Goal: Check status: Check status

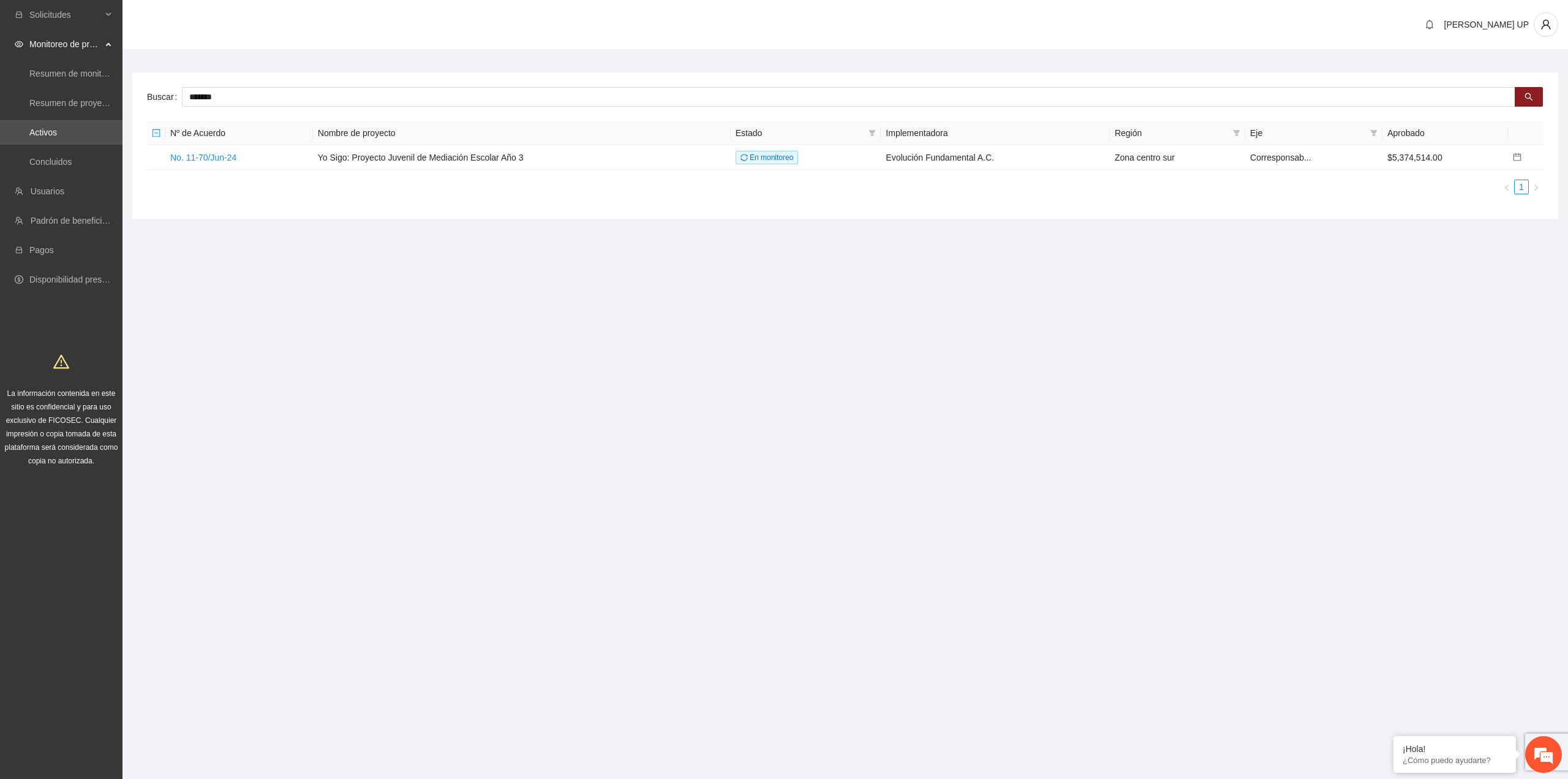
click at [57, 137] on link "Activos" at bounding box center [44, 133] width 28 height 10
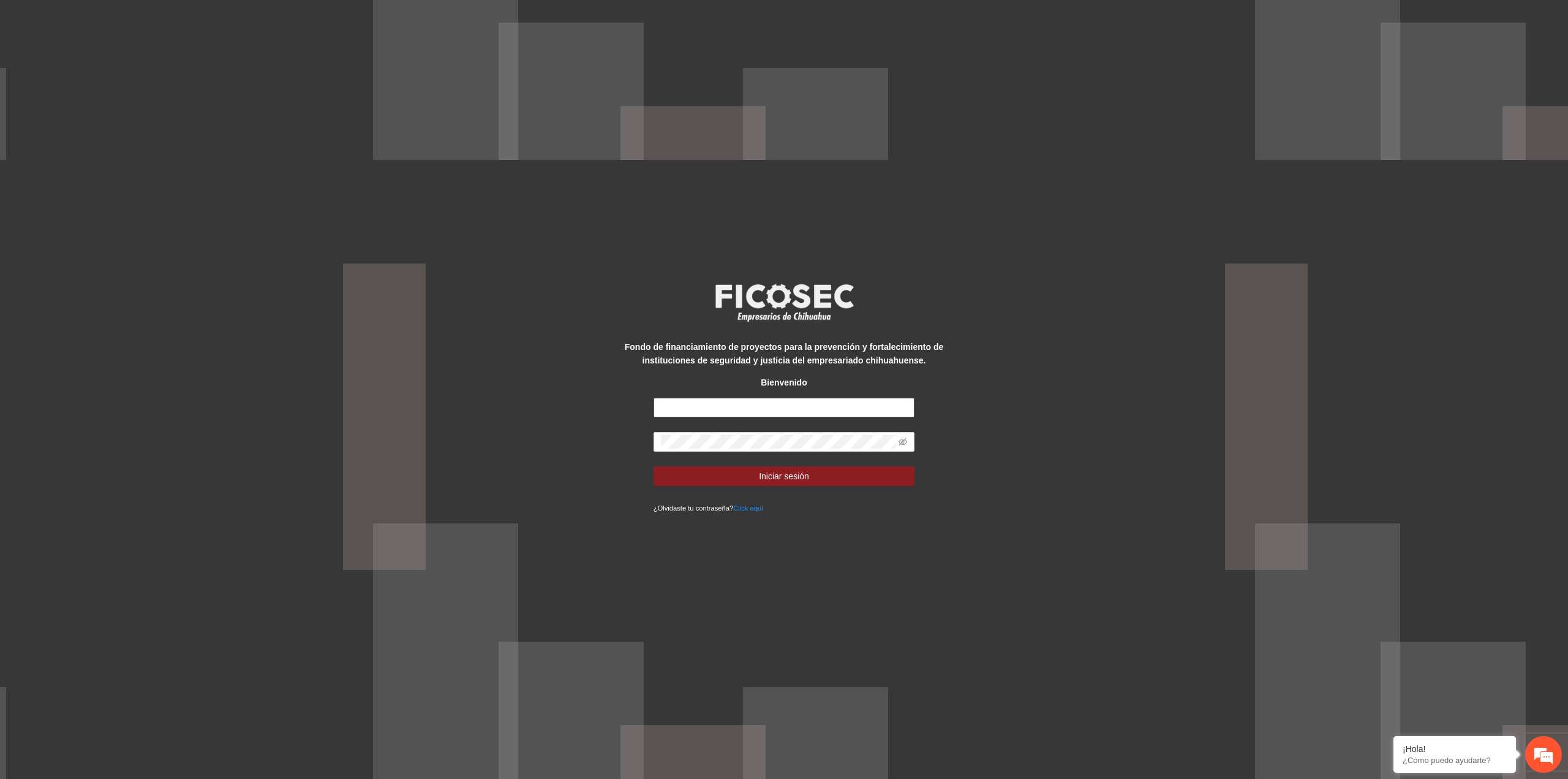
type input "**********"
click at [745, 477] on button "Iniciar sesión" at bounding box center [784, 476] width 261 height 20
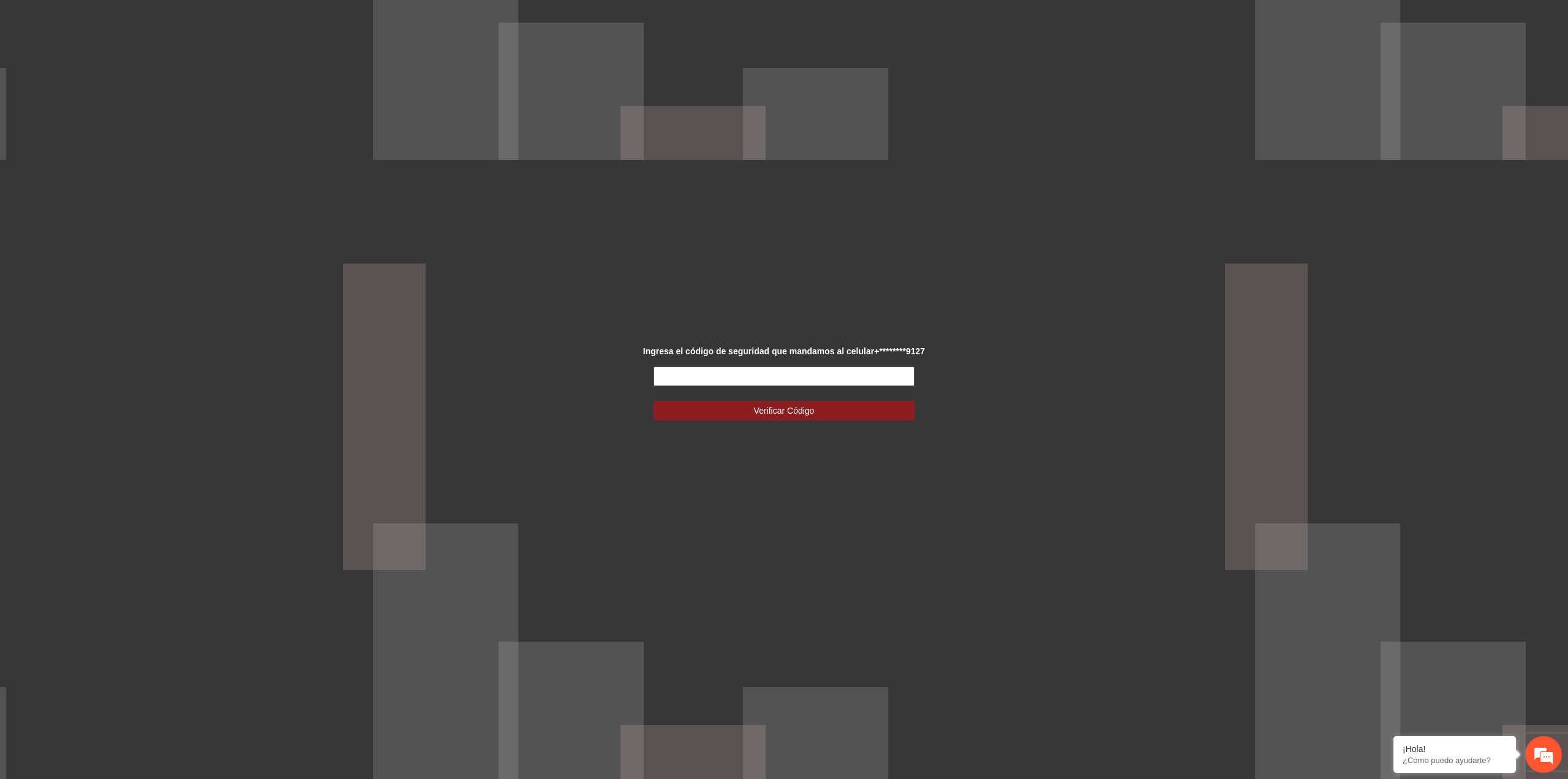
click at [723, 380] on input "text" at bounding box center [784, 376] width 261 height 20
type input "******"
click at [654, 401] on button "Verificar Código" at bounding box center [784, 410] width 261 height 20
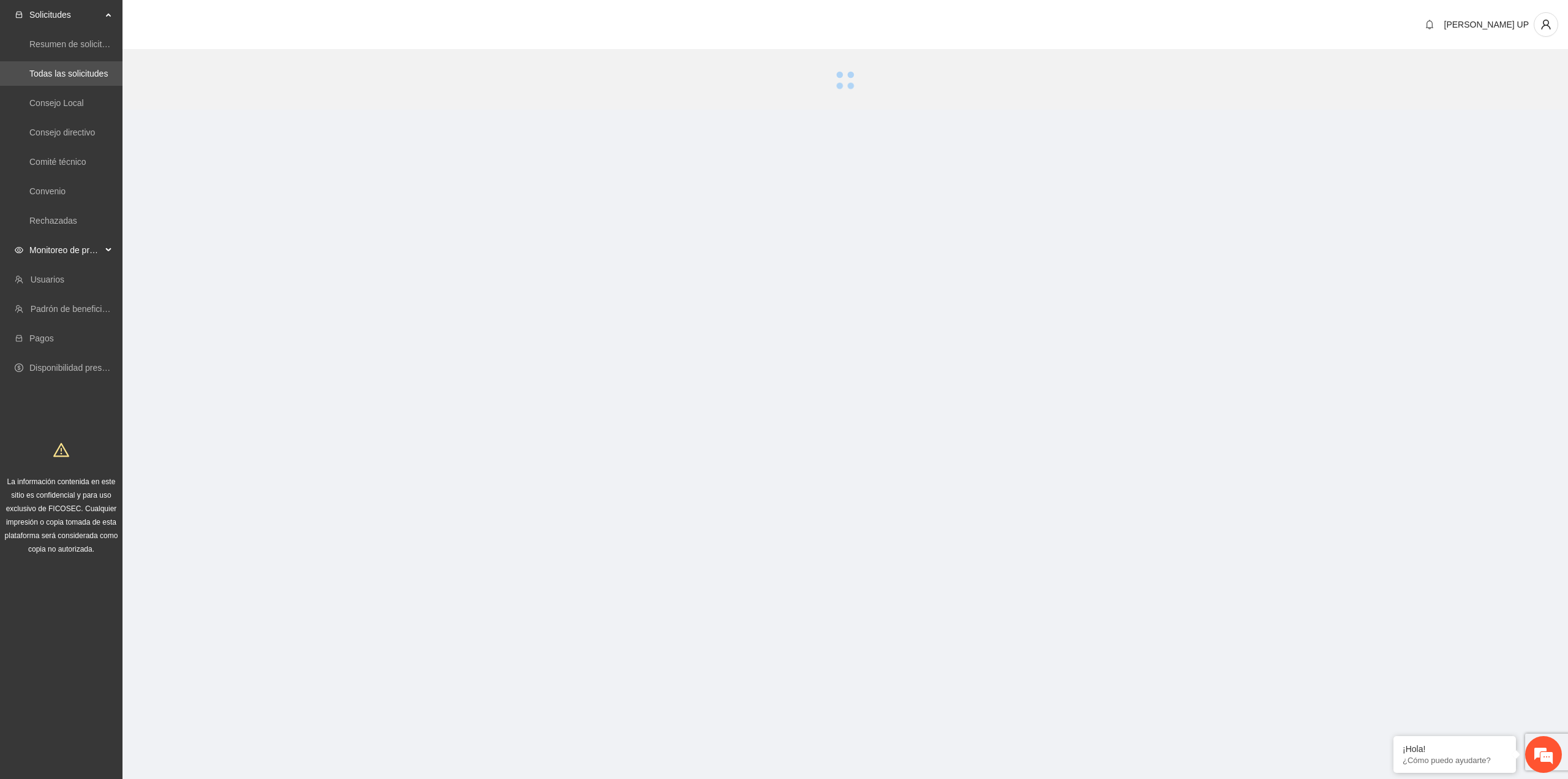
click at [76, 258] on span "Monitoreo de proyectos" at bounding box center [66, 250] width 73 height 25
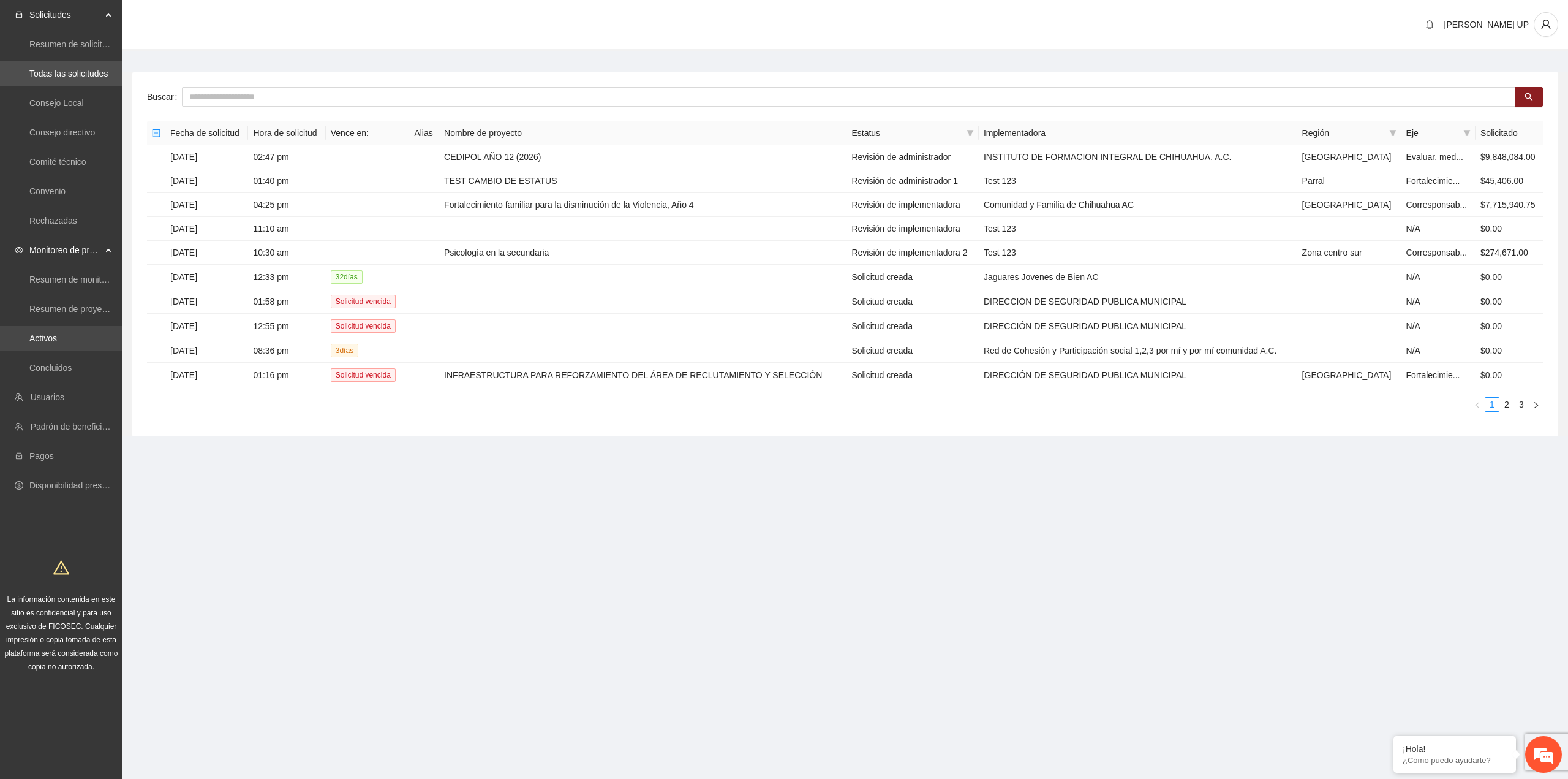
click at [57, 343] on link "Activos" at bounding box center [44, 338] width 28 height 10
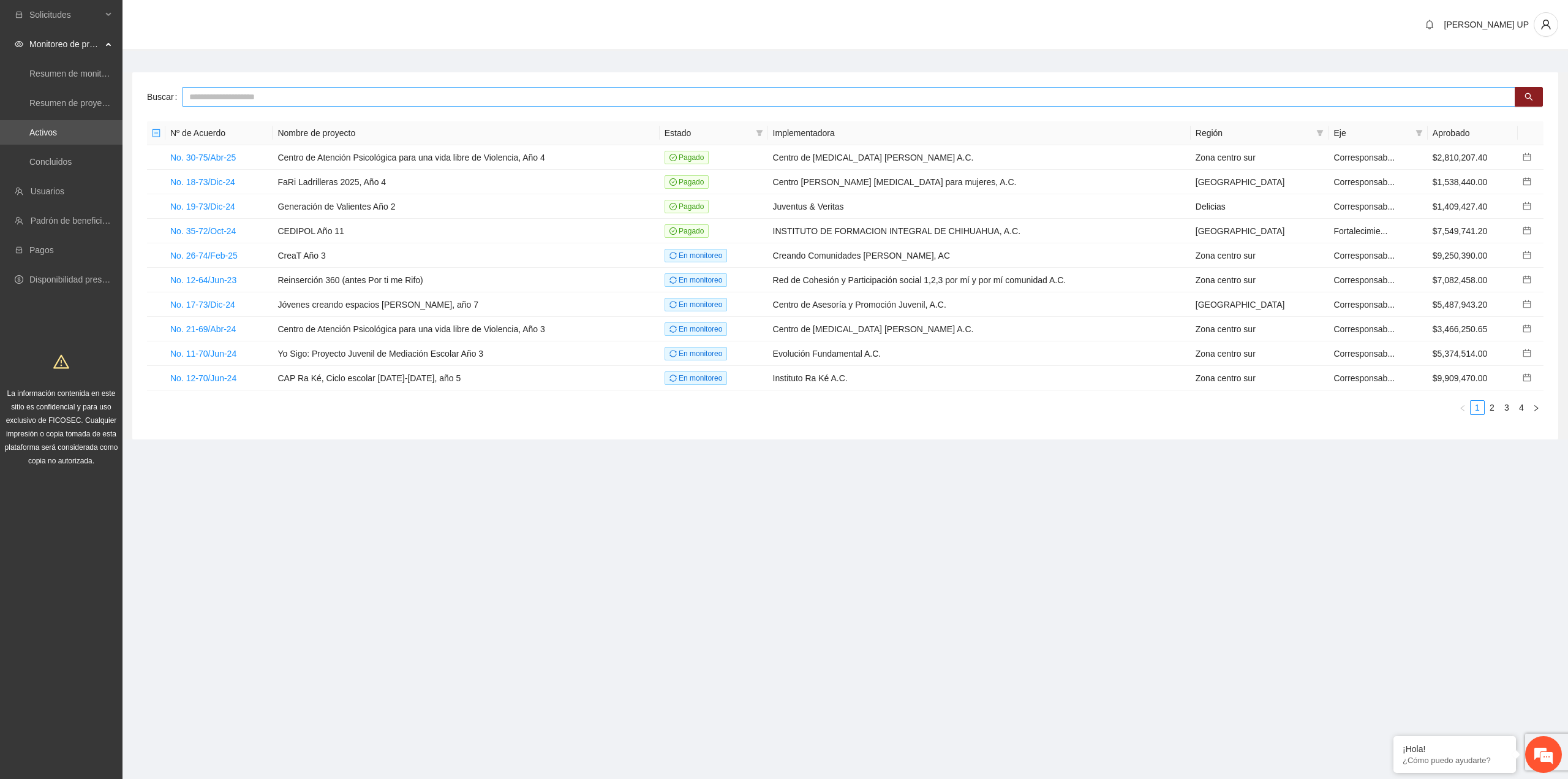
click at [221, 87] on input "text" at bounding box center [849, 97] width 1334 height 20
type input "****"
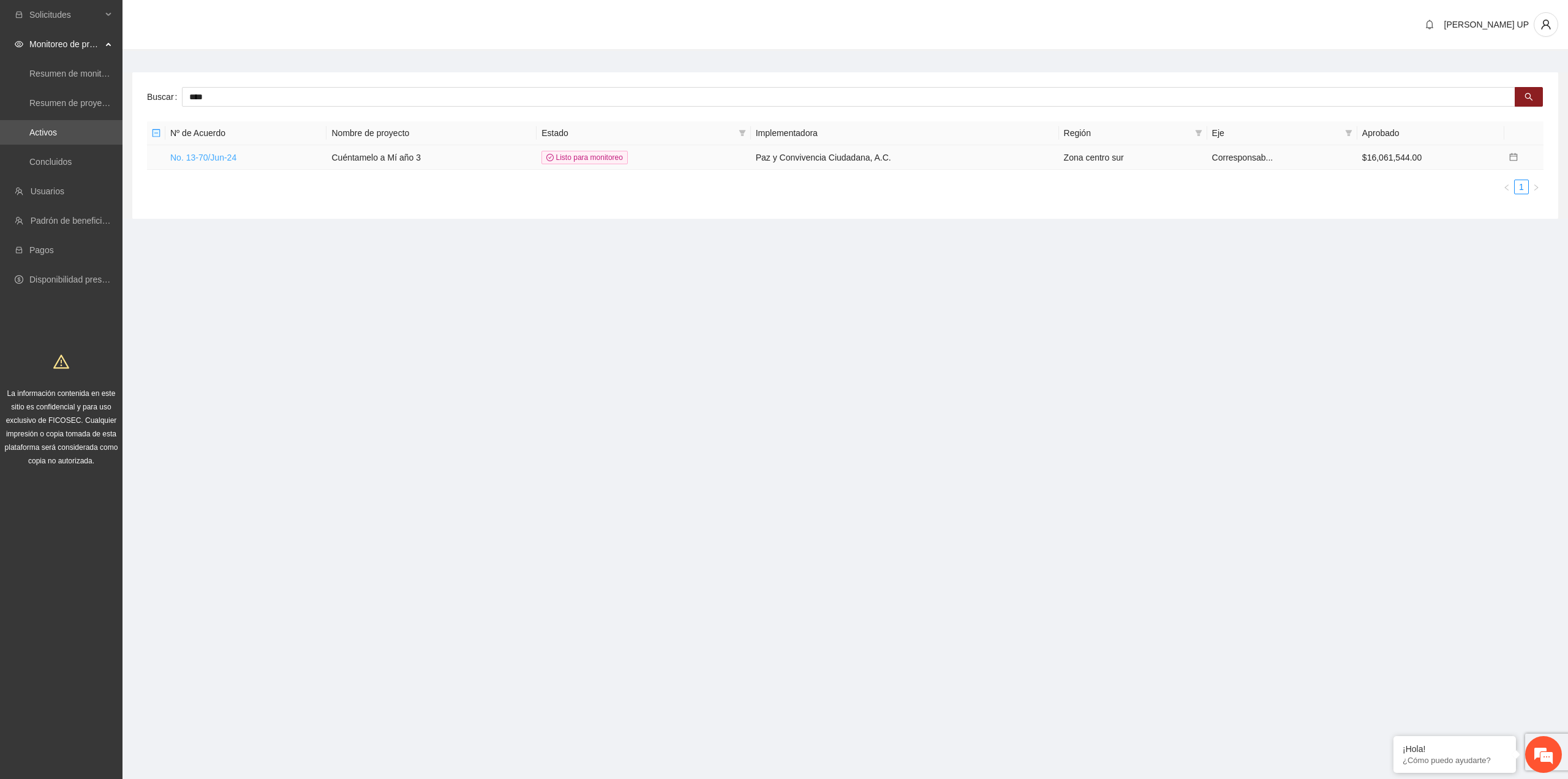
click at [216, 152] on link "No. 13-70/Jun-24" at bounding box center [203, 158] width 66 height 10
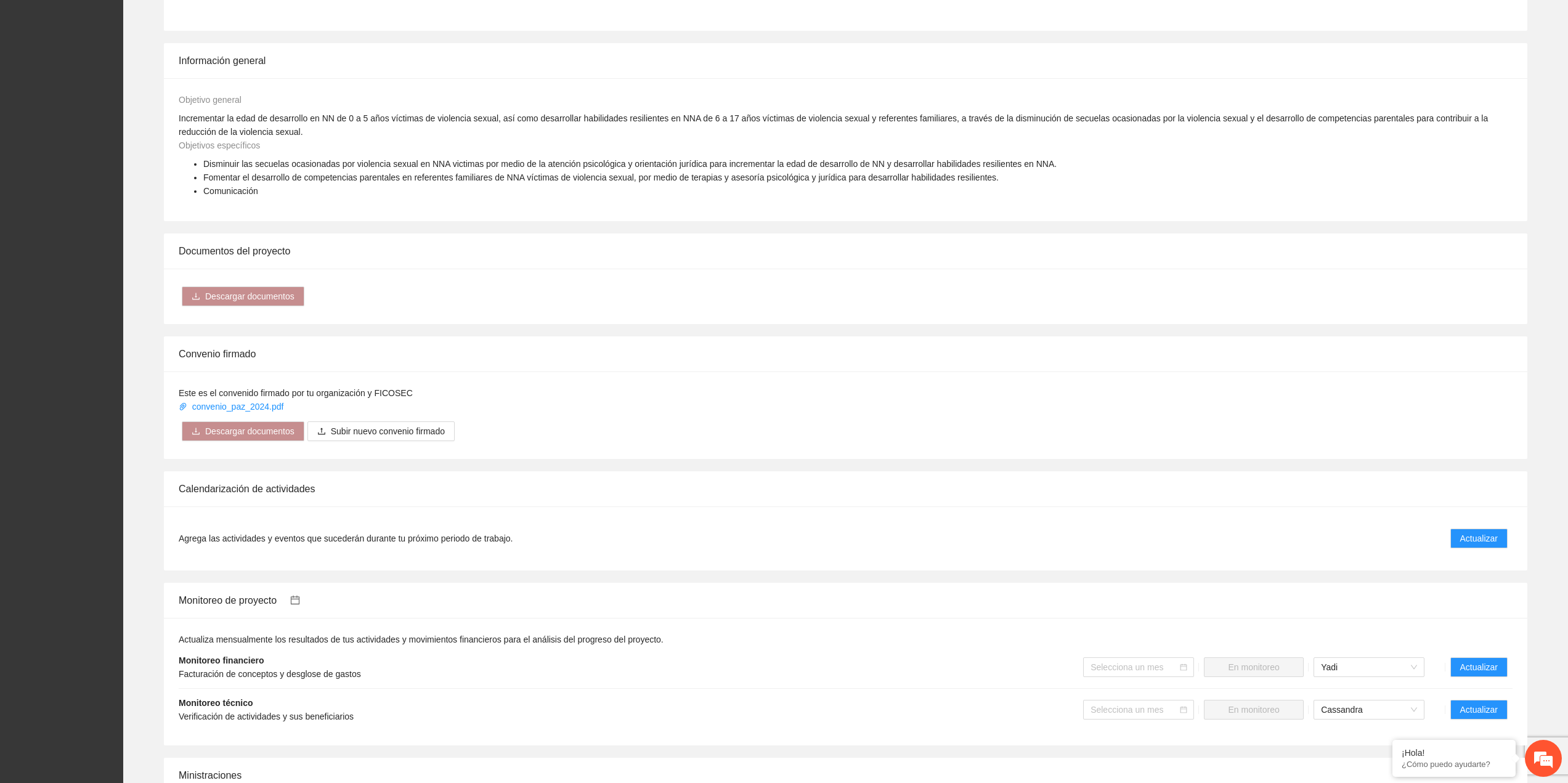
scroll to position [841, 0]
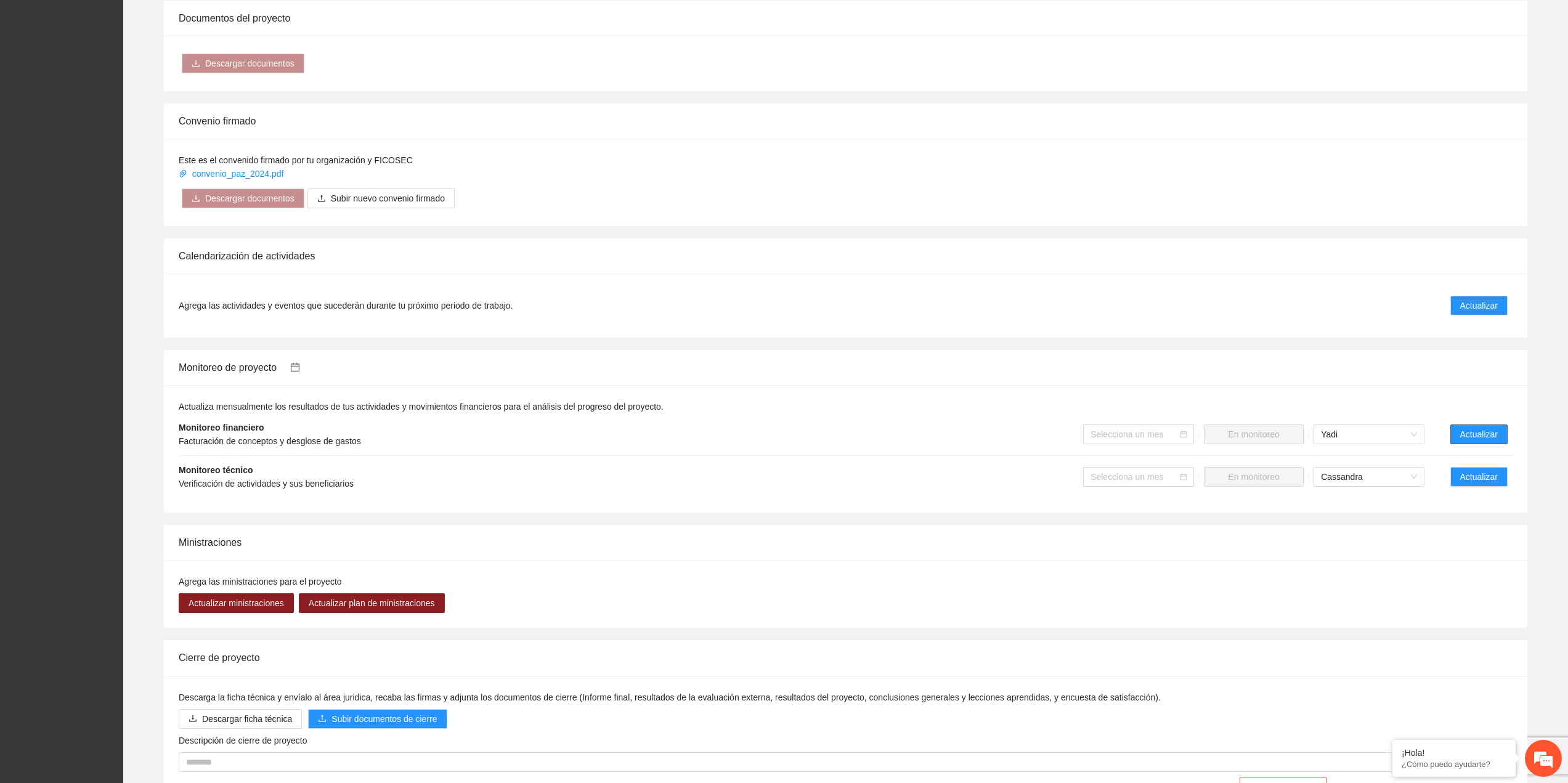
click at [1497, 425] on button "Actualizar" at bounding box center [1478, 434] width 58 height 20
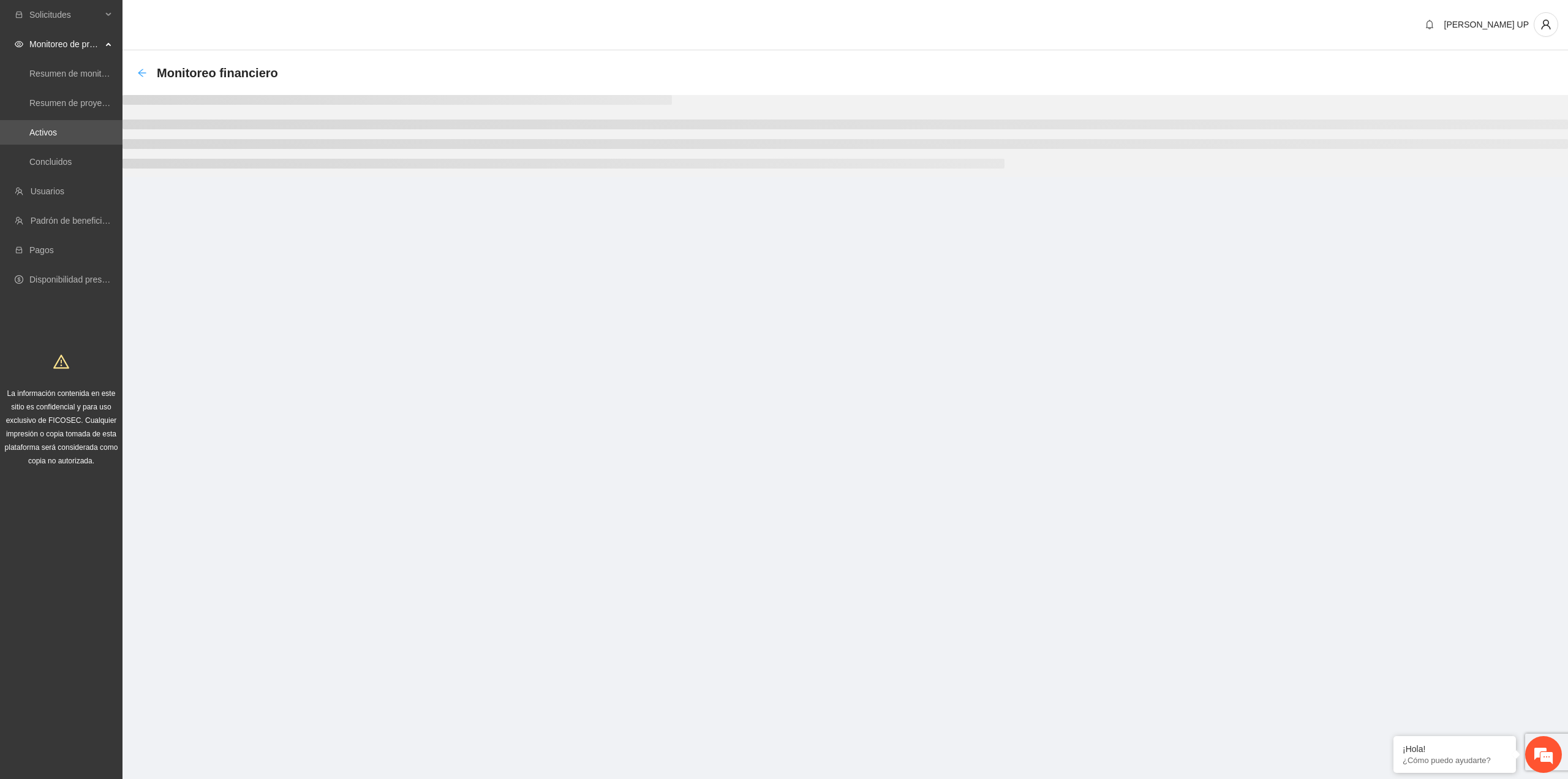
click at [146, 76] on icon "arrow-left" at bounding box center [142, 73] width 10 height 10
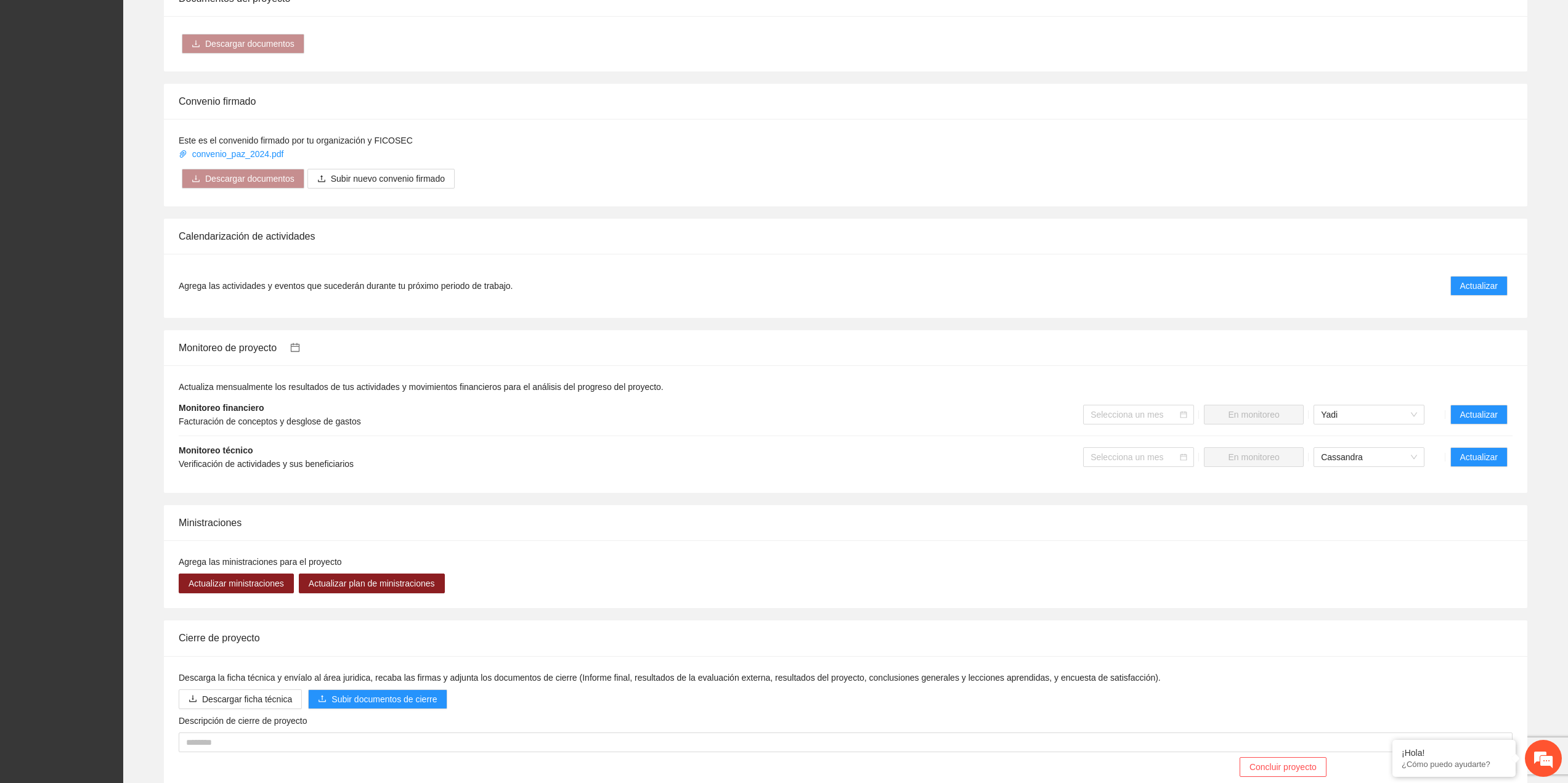
scroll to position [903, 0]
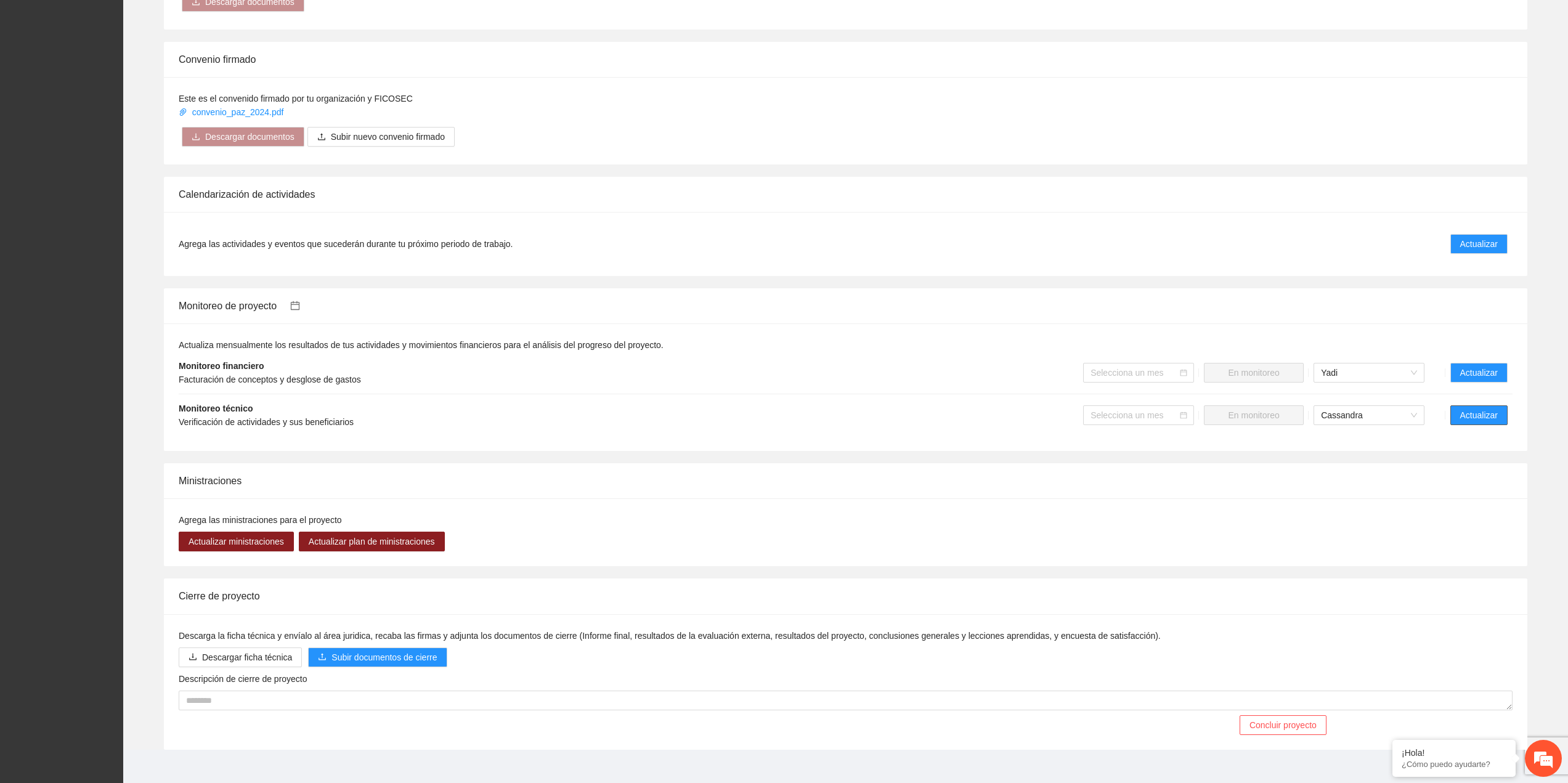
click at [1465, 409] on span "Actualizar" at bounding box center [1478, 415] width 37 height 14
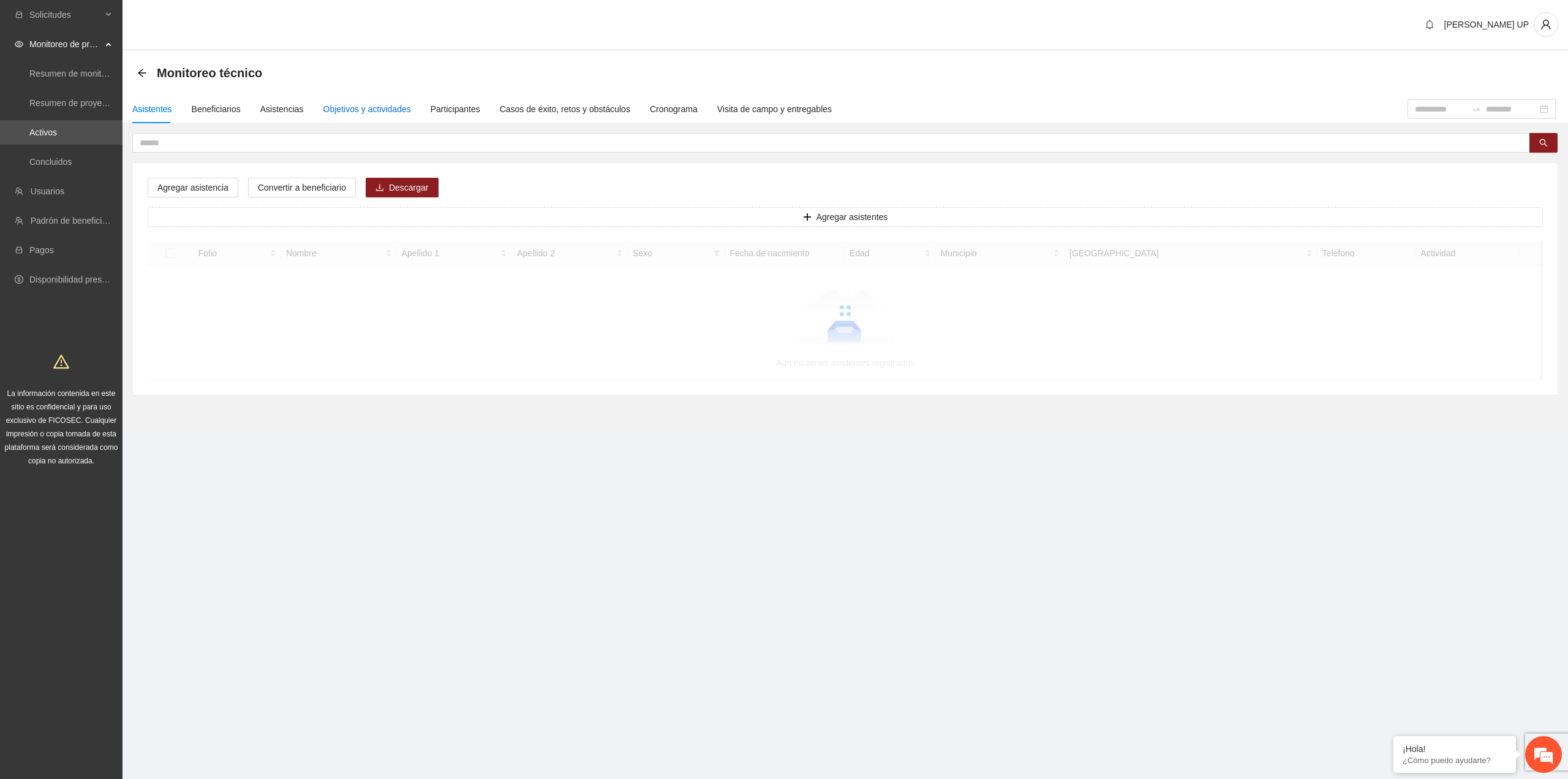
click at [401, 104] on div "Objetivos y actividades" at bounding box center [367, 109] width 88 height 14
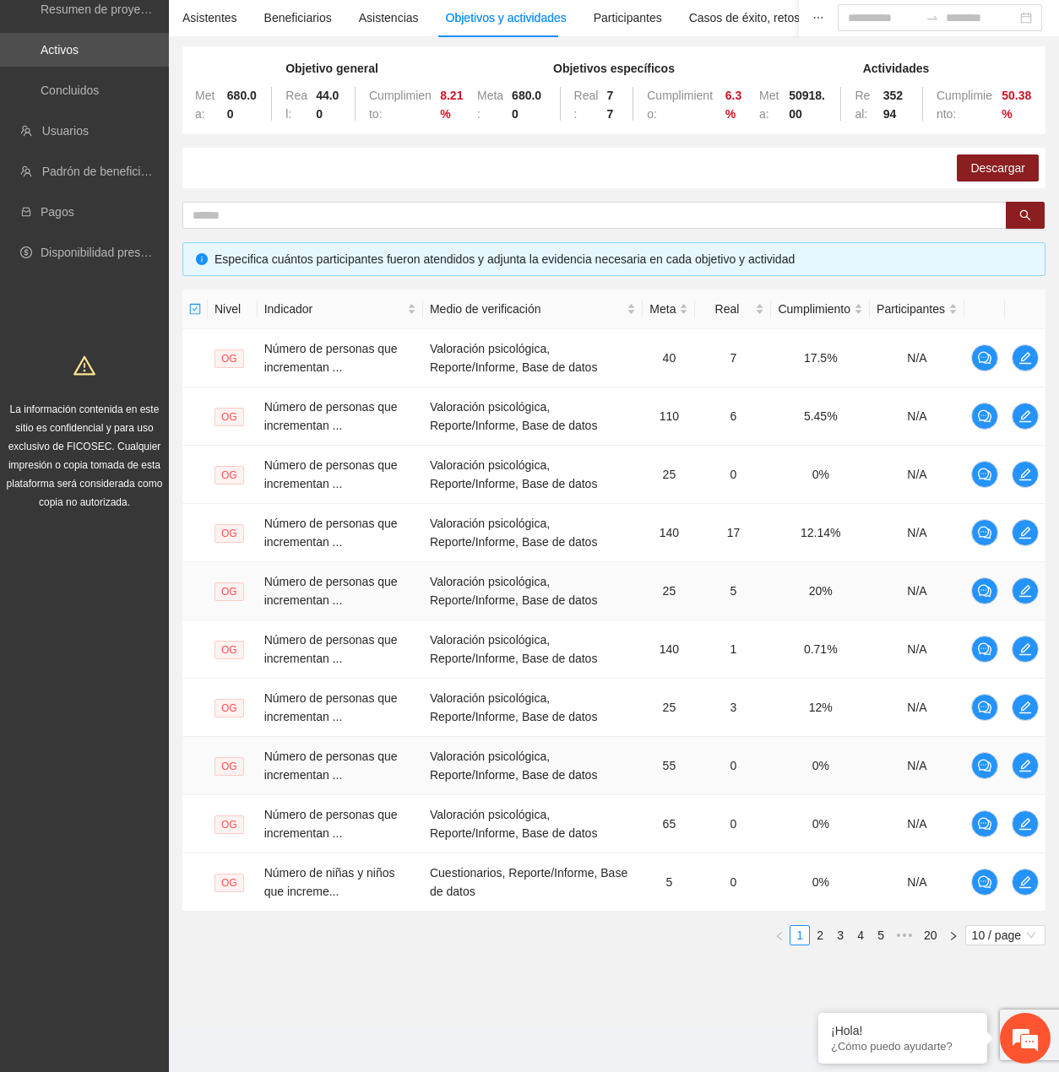
scroll to position [134, 0]
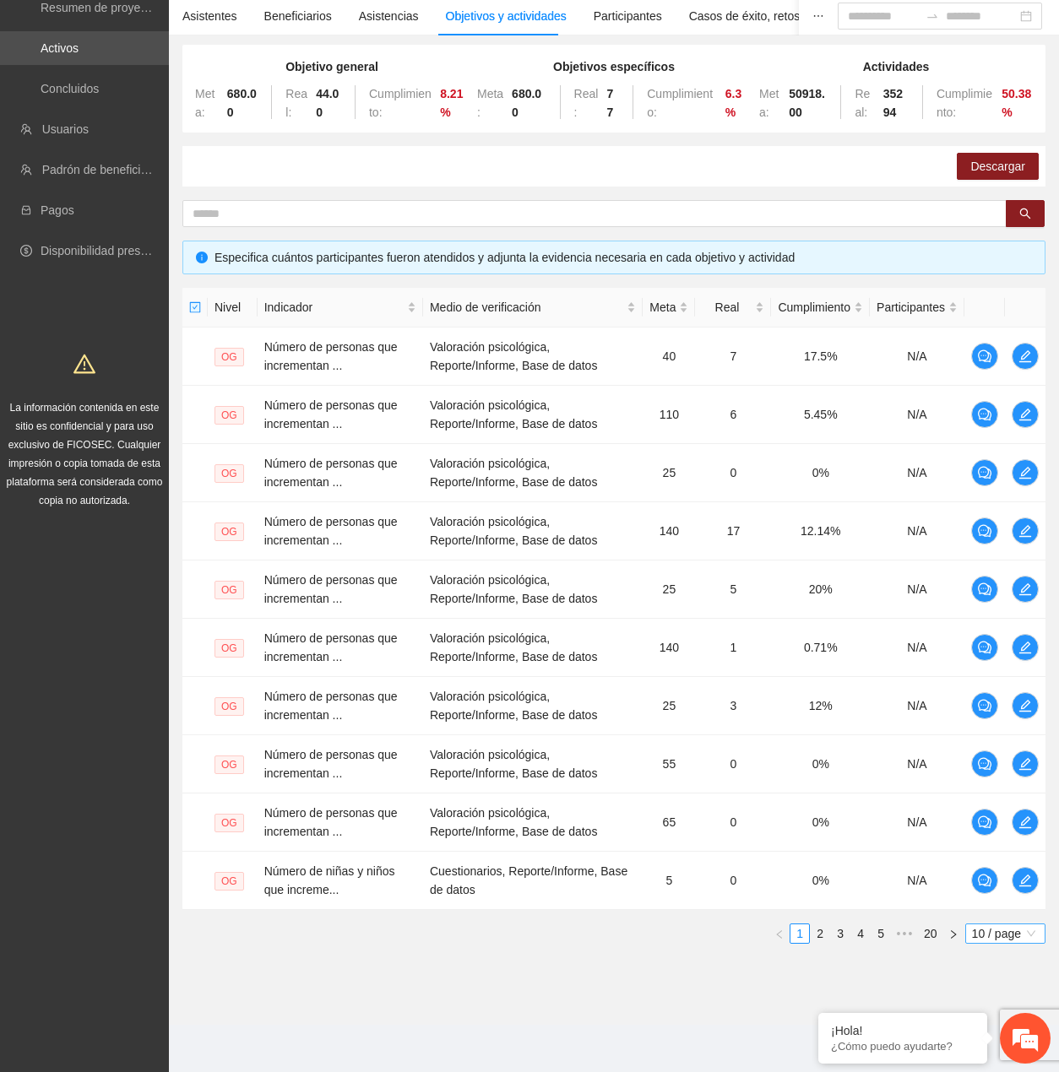
click at [996, 944] on div "Nivel Indicador Medio de verificación Meta Real Cumplimiento Participantes OG N…" at bounding box center [613, 622] width 863 height 669
click at [995, 939] on span "10 / page" at bounding box center [1005, 933] width 67 height 19
click at [995, 1049] on div "100 / page" at bounding box center [1005, 1045] width 61 height 19
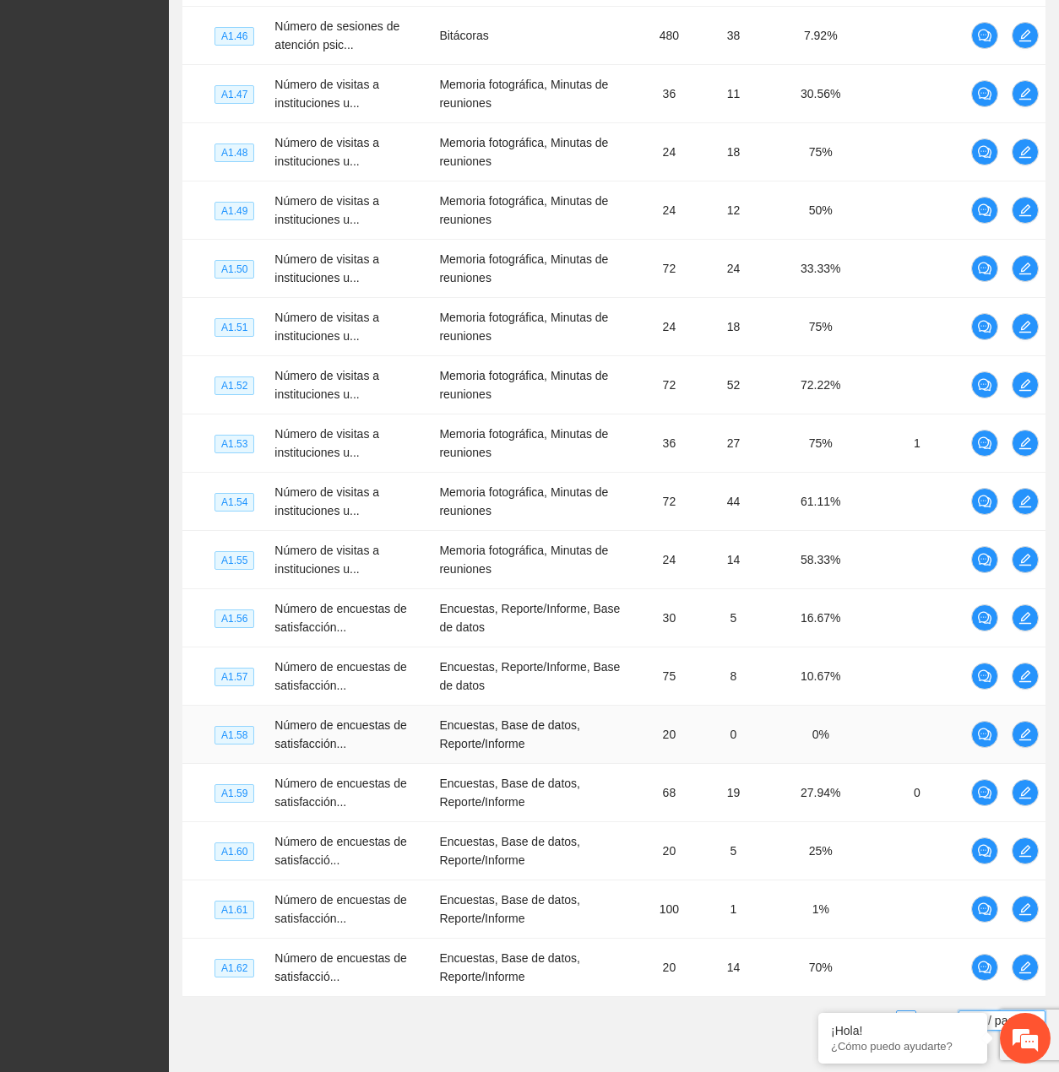
scroll to position [5377, 0]
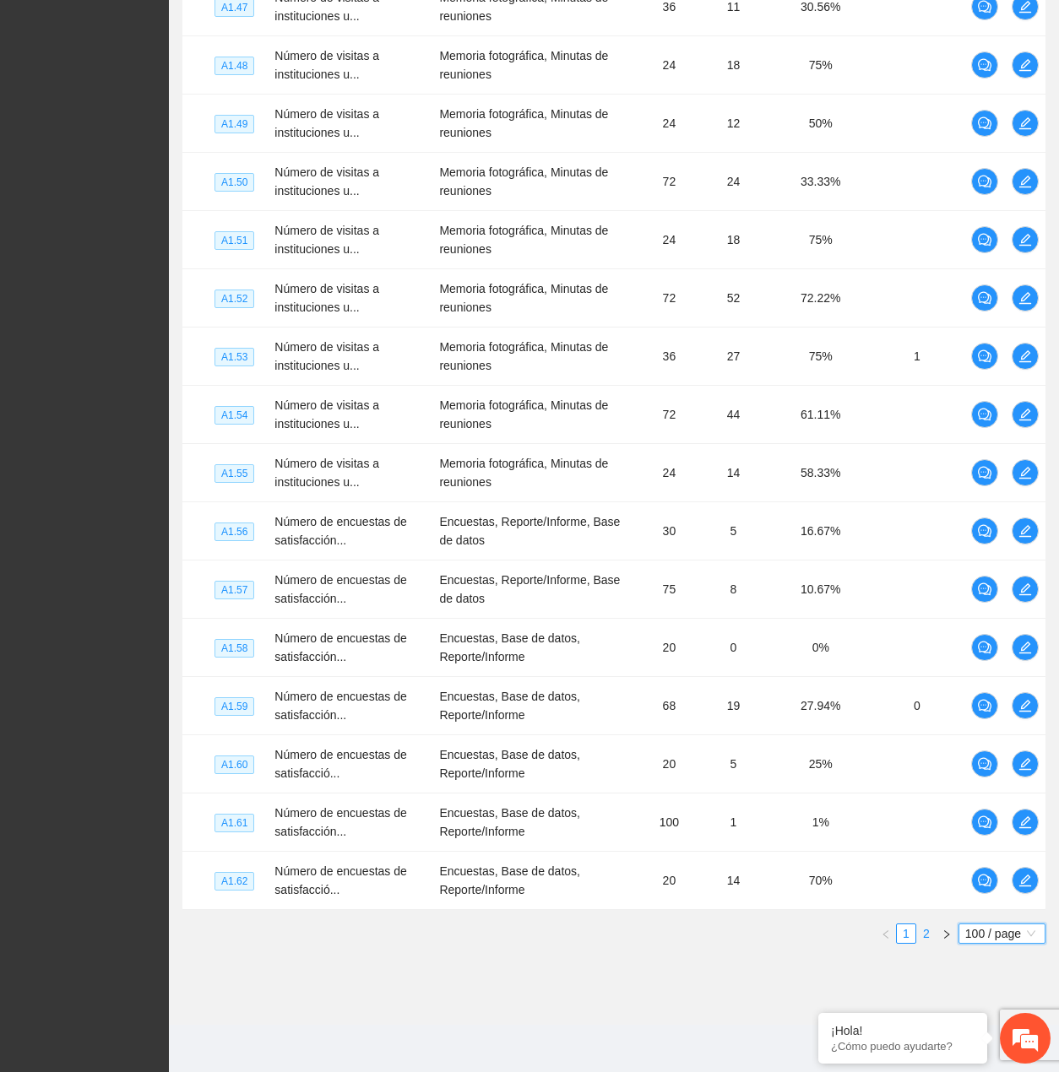
click at [931, 934] on link "2" at bounding box center [926, 933] width 19 height 19
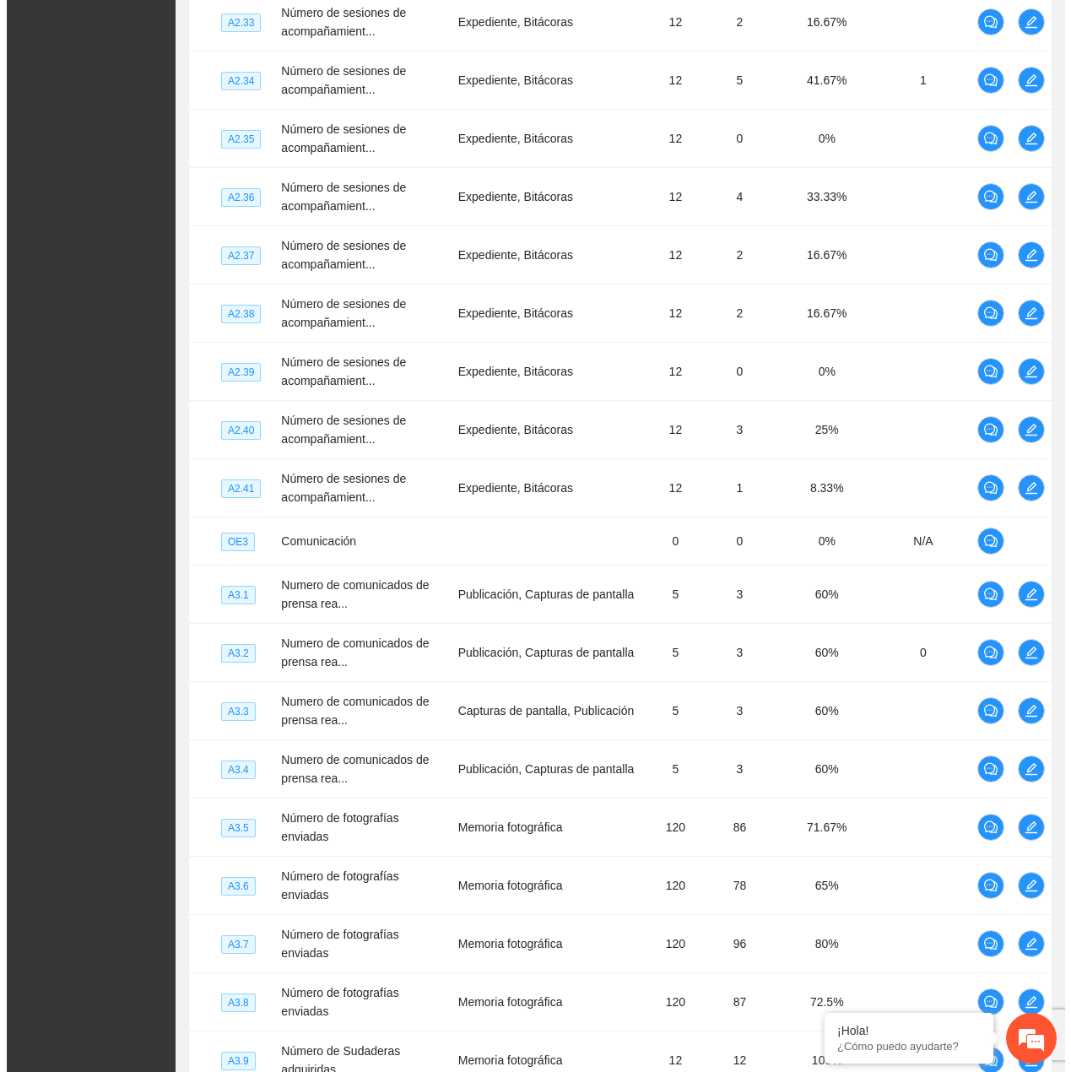
scroll to position [3434, 0]
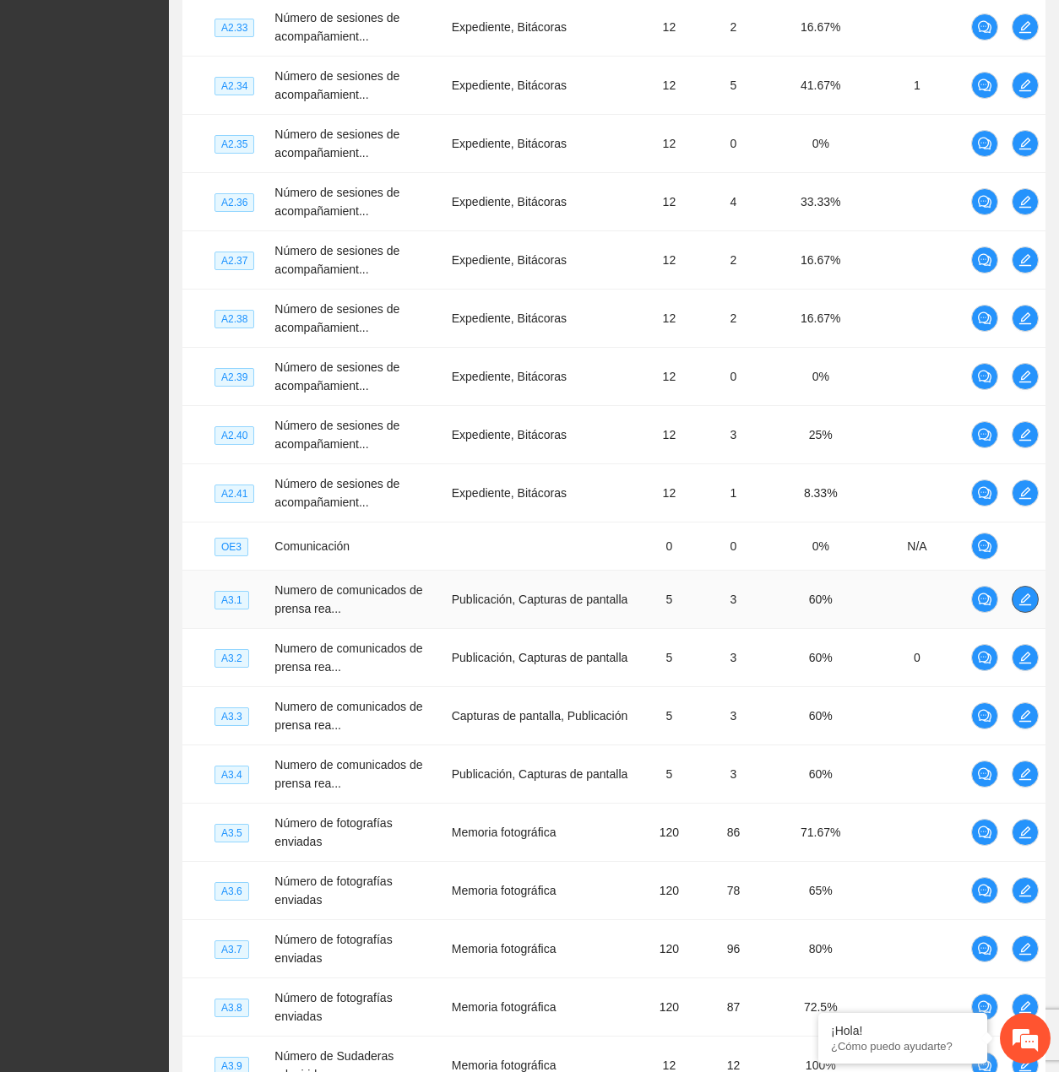
click at [1016, 604] on span "edit" at bounding box center [1024, 600] width 25 height 14
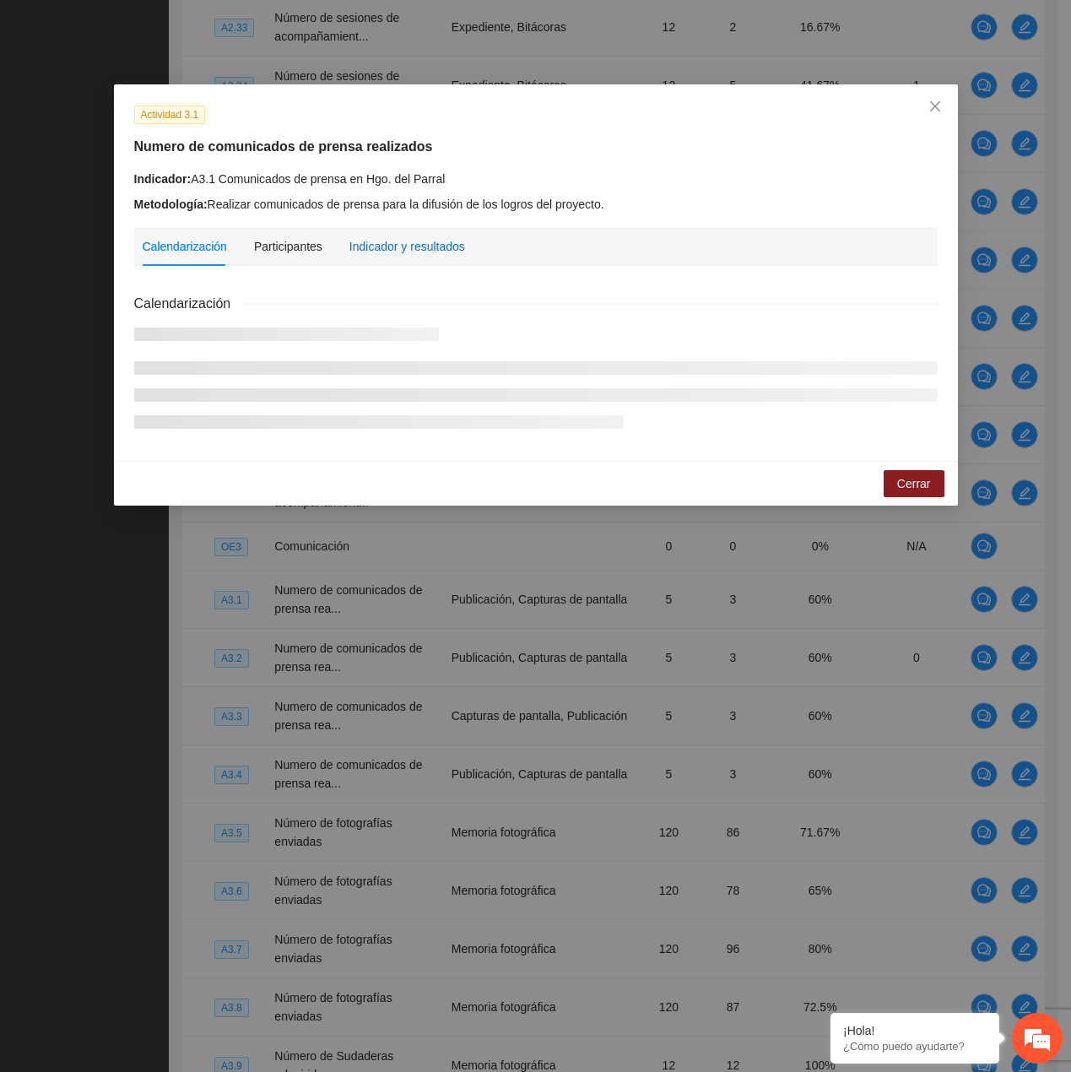
click at [409, 253] on div "Indicador y resultados" at bounding box center [408, 246] width 116 height 19
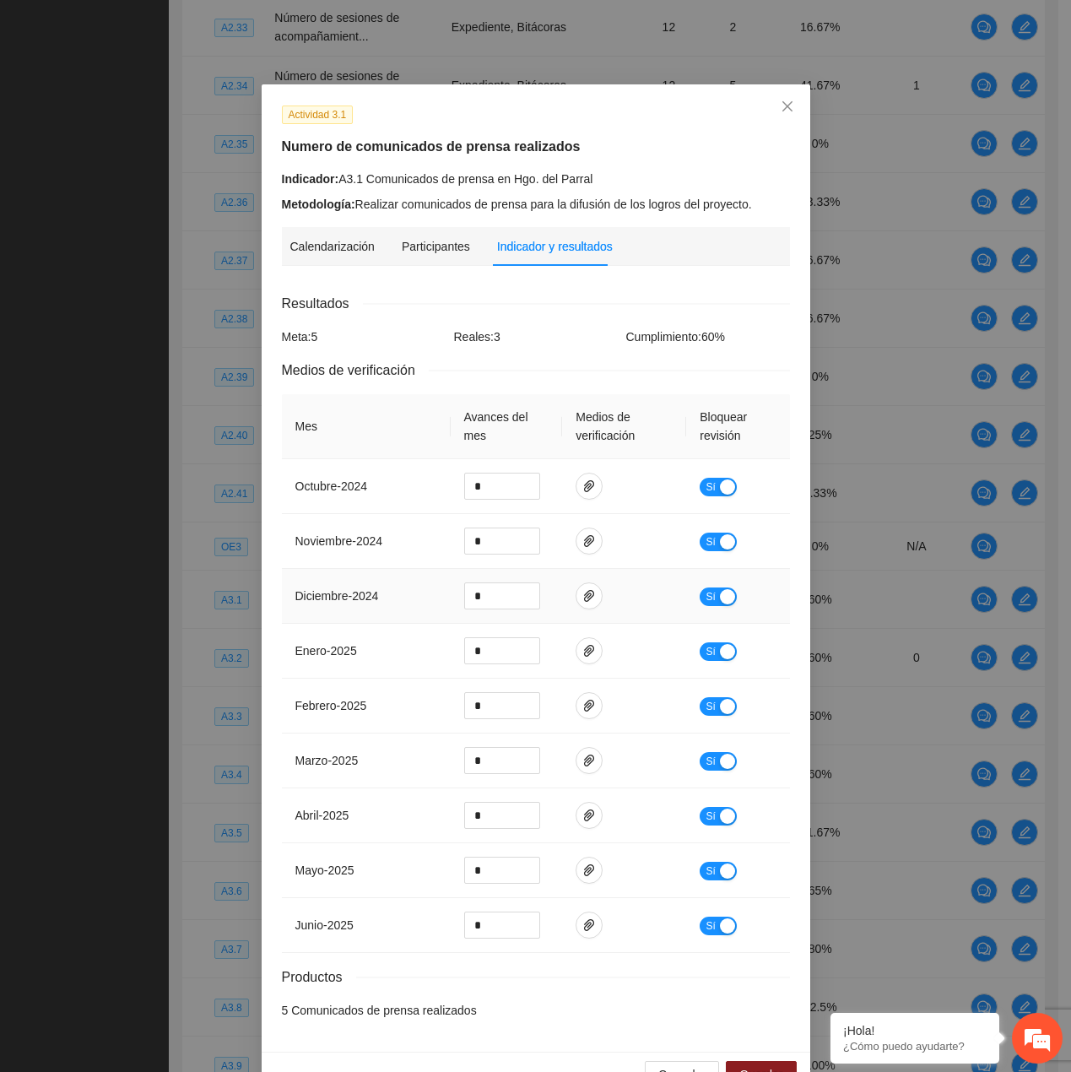
scroll to position [44, 0]
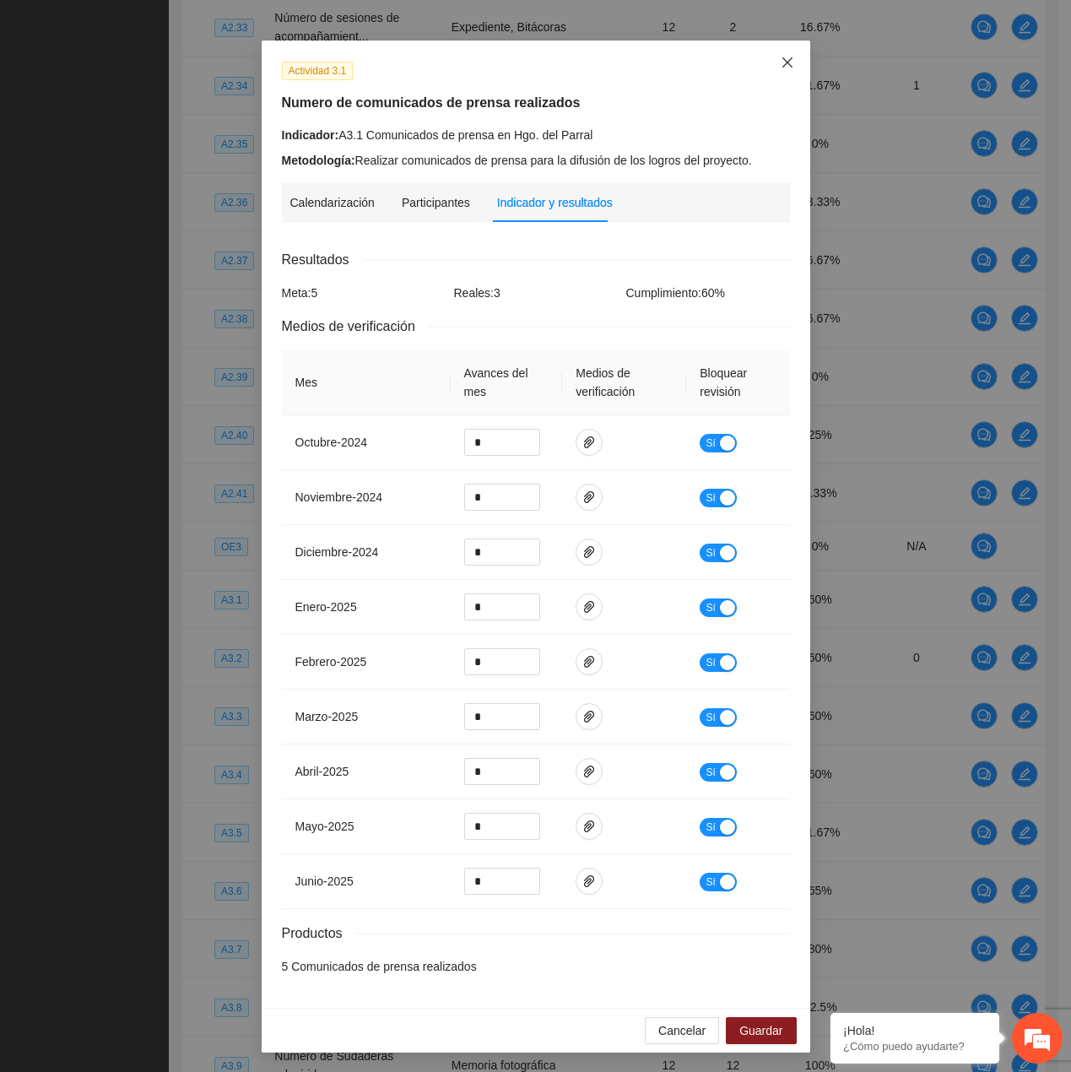
click at [785, 59] on icon "close" at bounding box center [787, 62] width 10 height 10
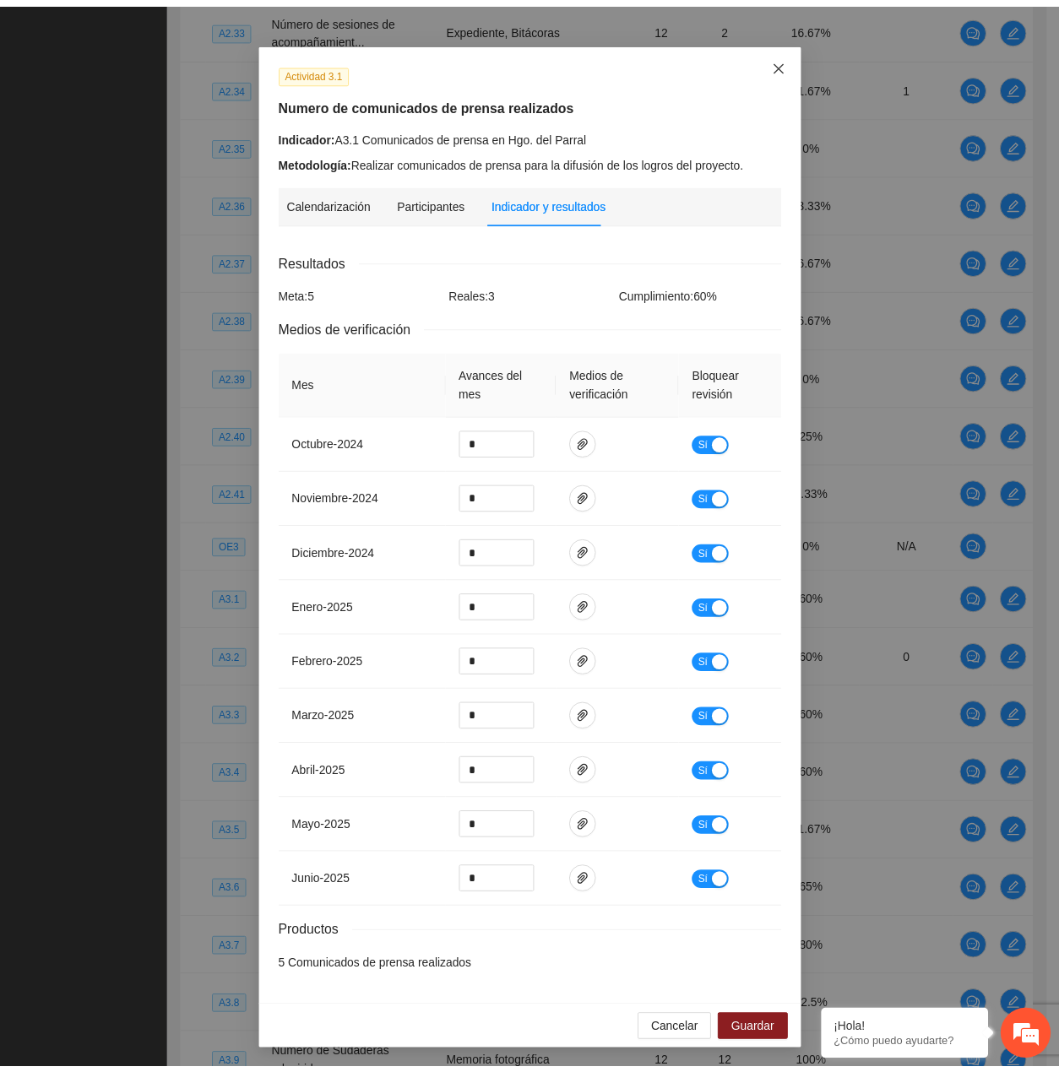
scroll to position [0, 0]
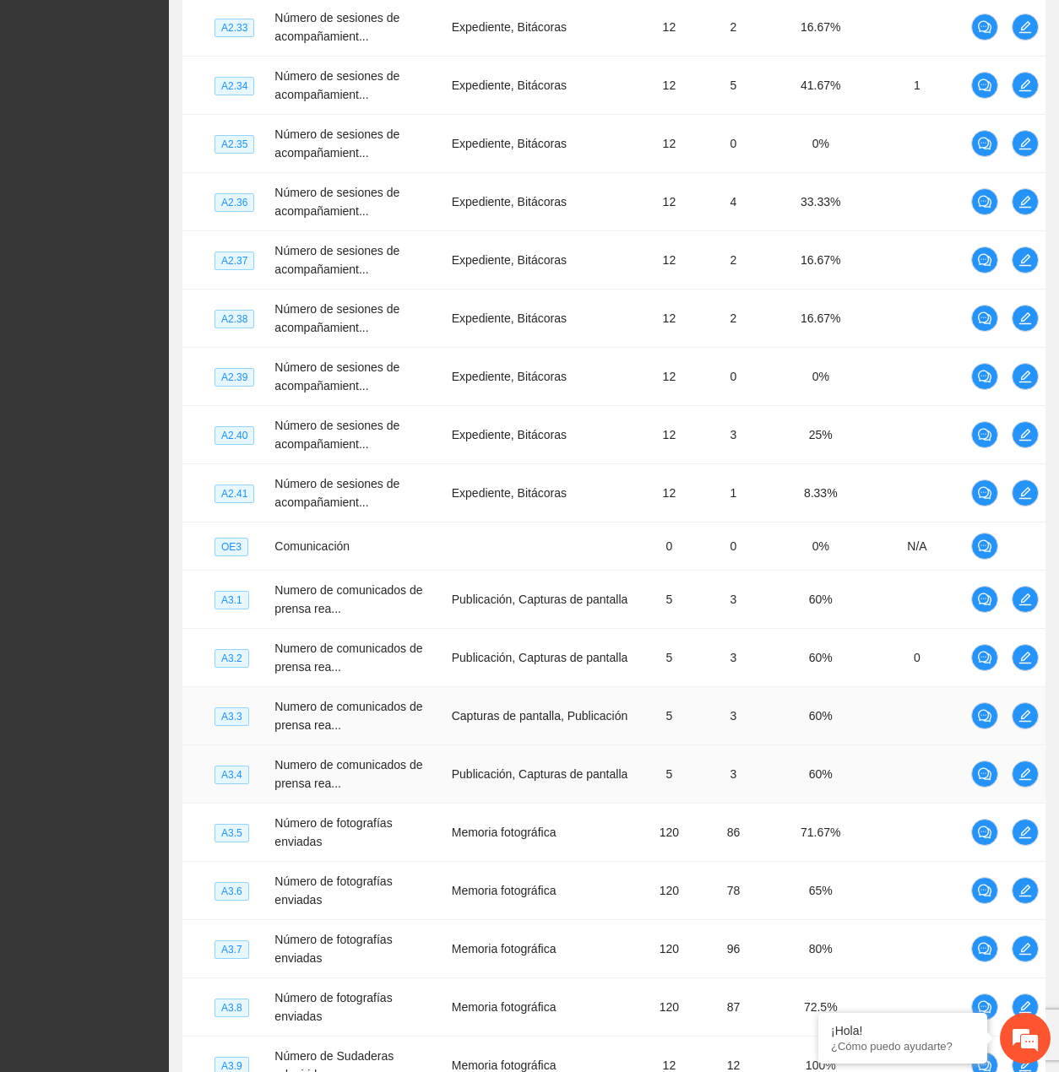
click at [608, 740] on td "Capturas de pantalla, Publicación" at bounding box center [544, 716] width 198 height 58
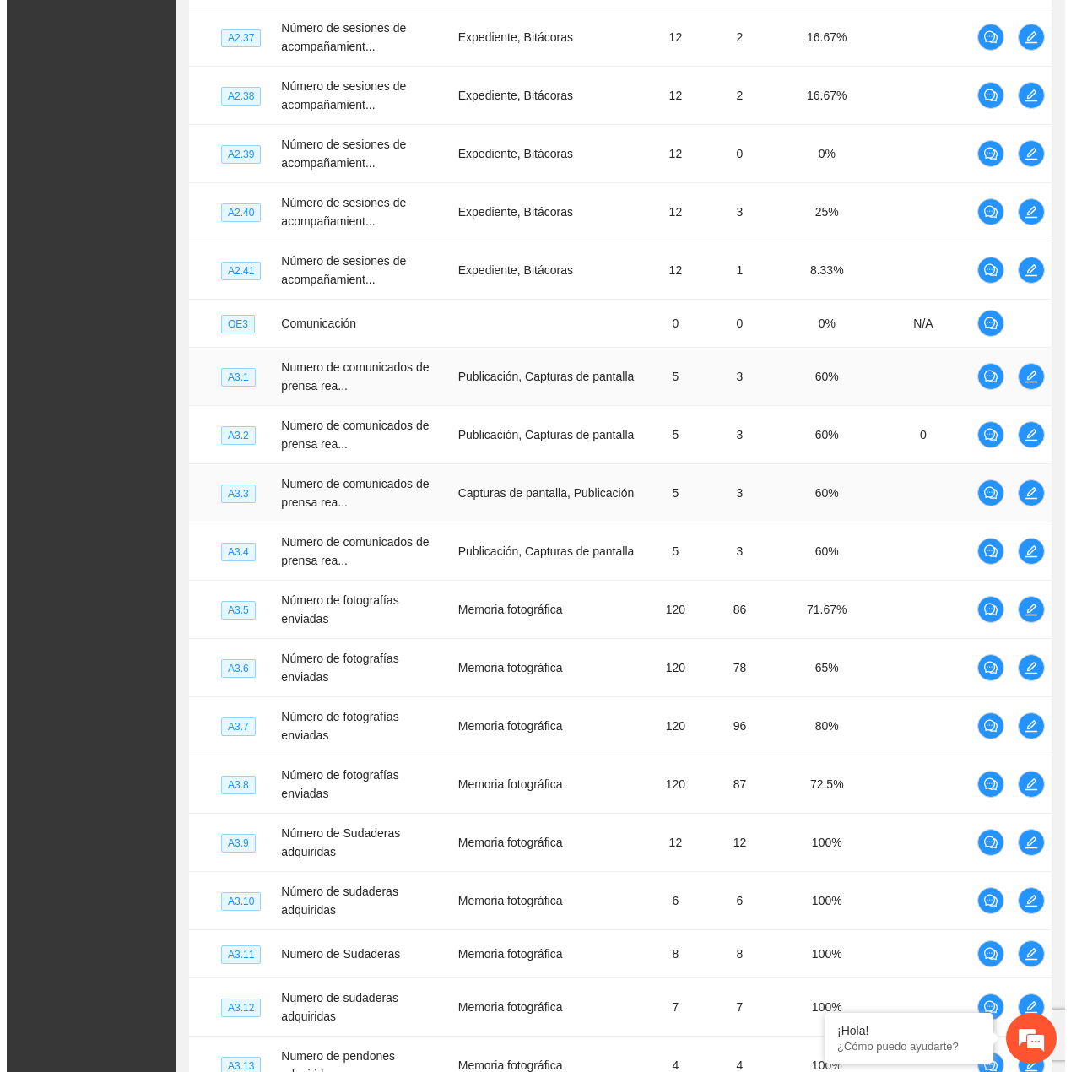
scroll to position [3688, 0]
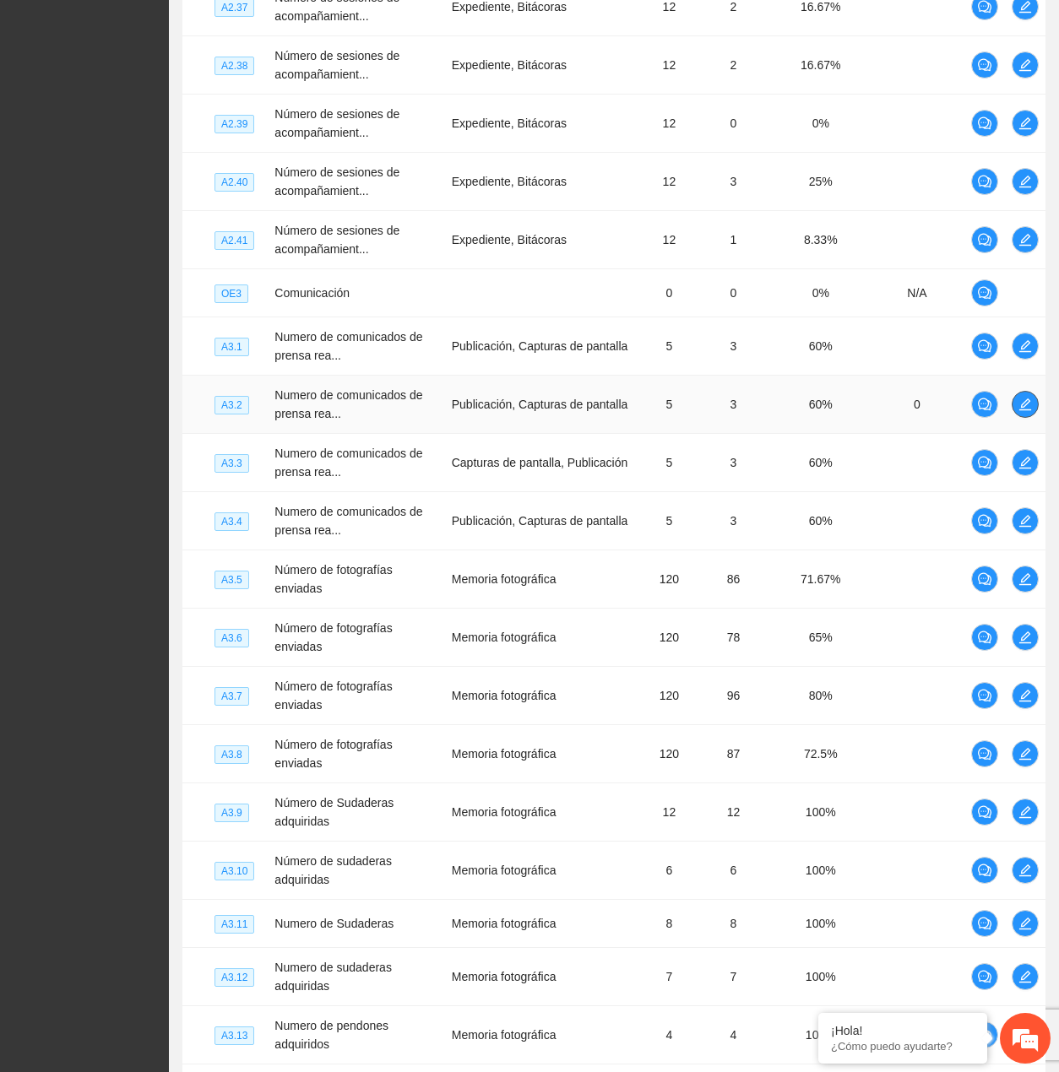
click at [1023, 412] on button "button" at bounding box center [1024, 404] width 27 height 27
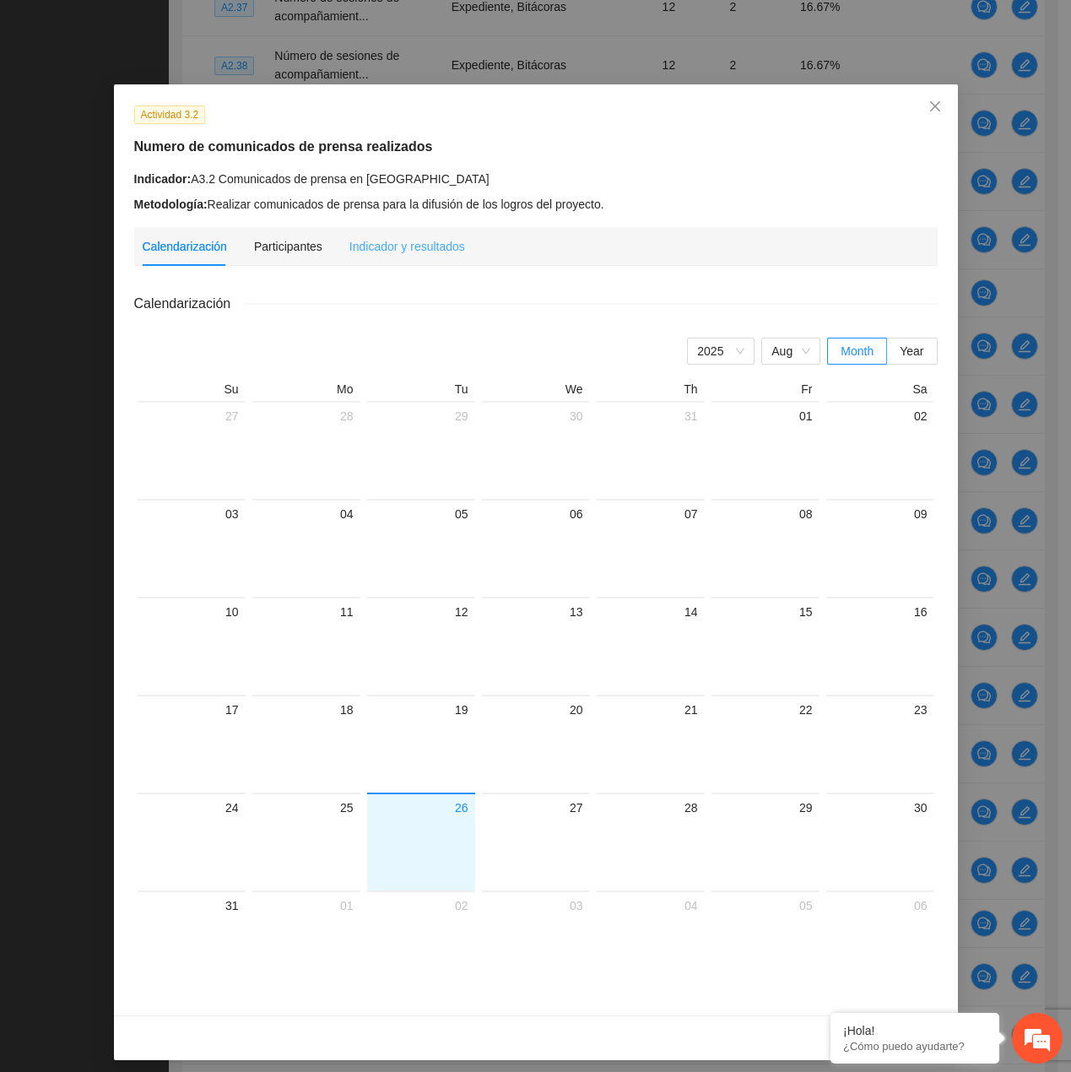
click at [397, 259] on div "Indicador y resultados" at bounding box center [408, 246] width 116 height 39
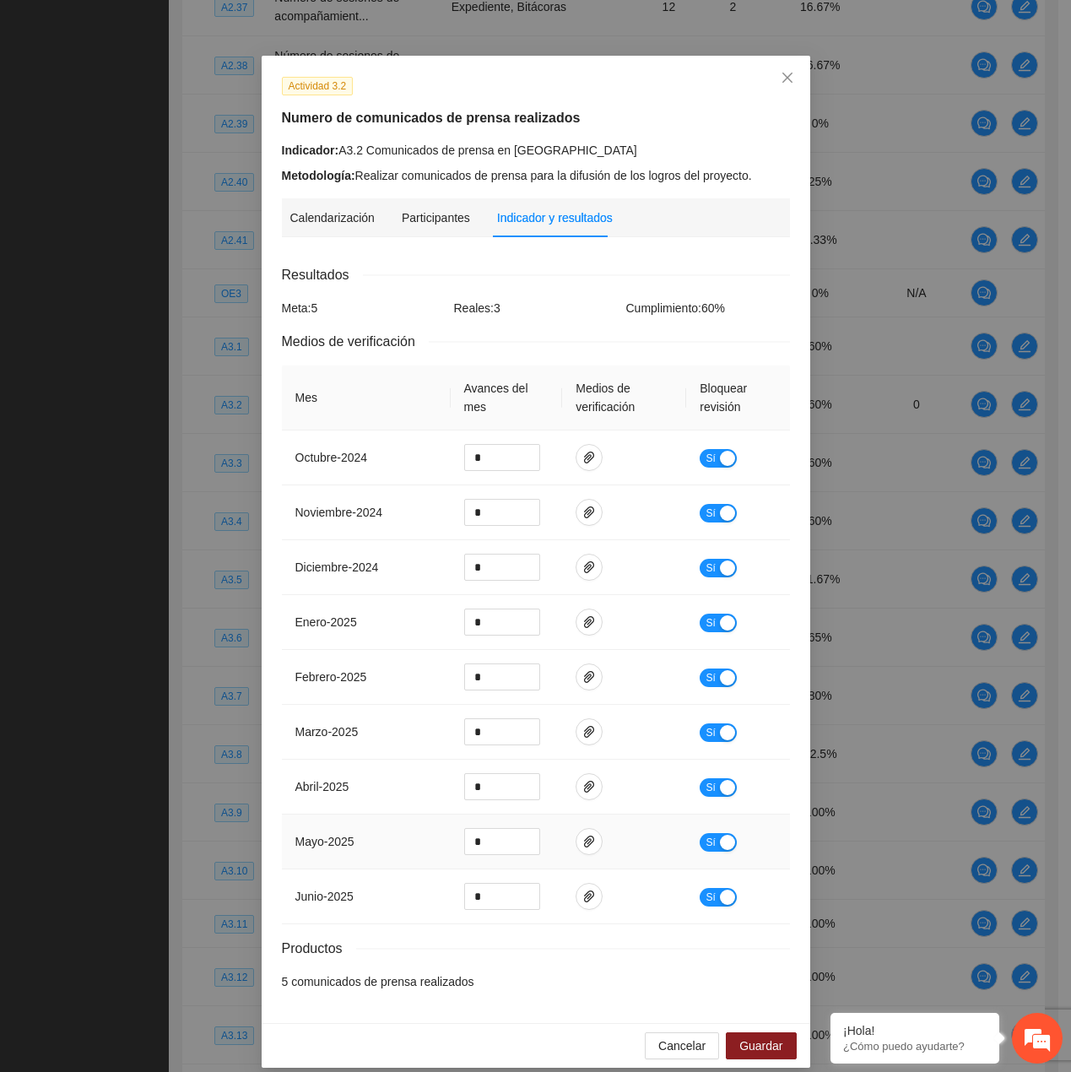
scroll to position [44, 0]
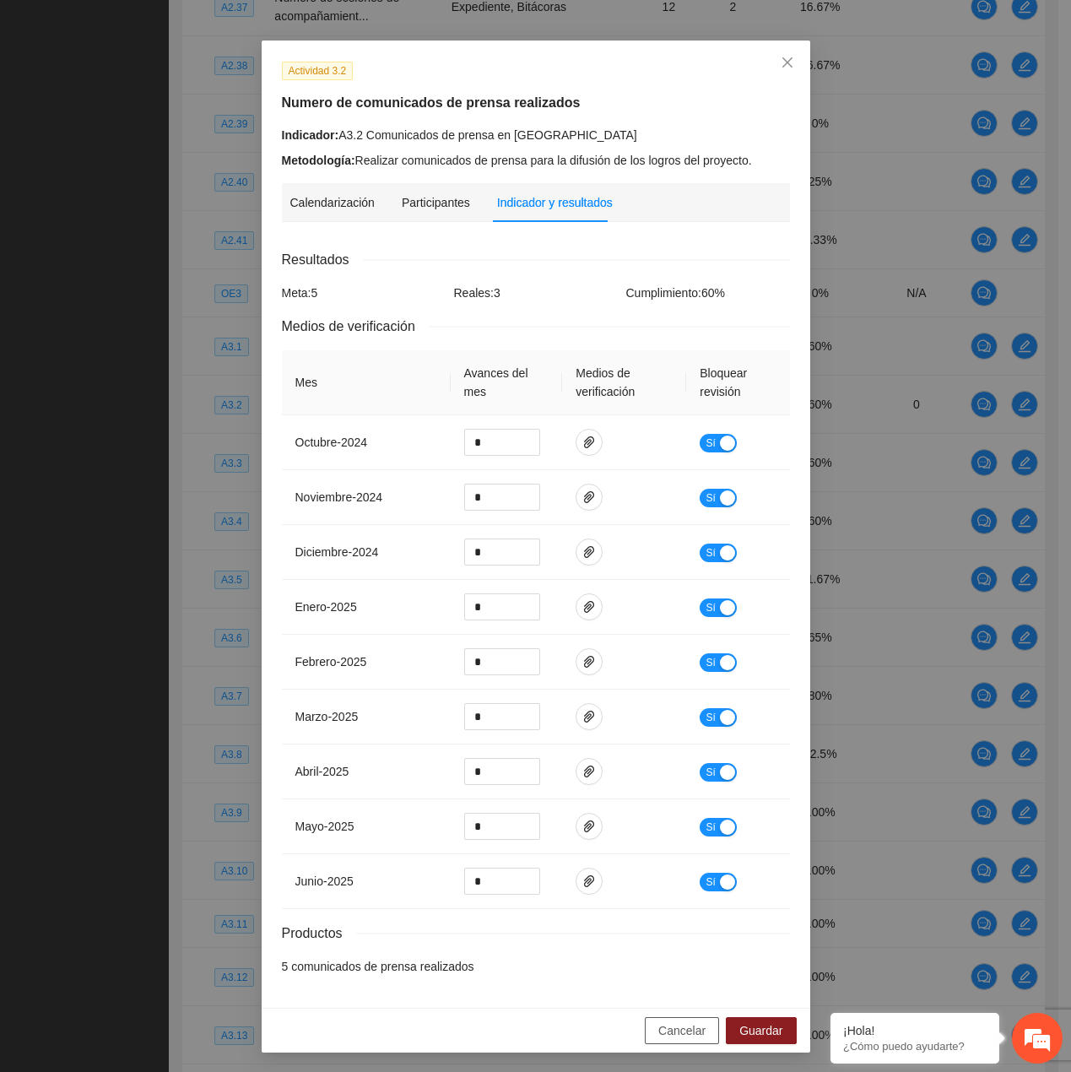
click at [689, 1022] on span "Cancelar" at bounding box center [682, 1031] width 47 height 19
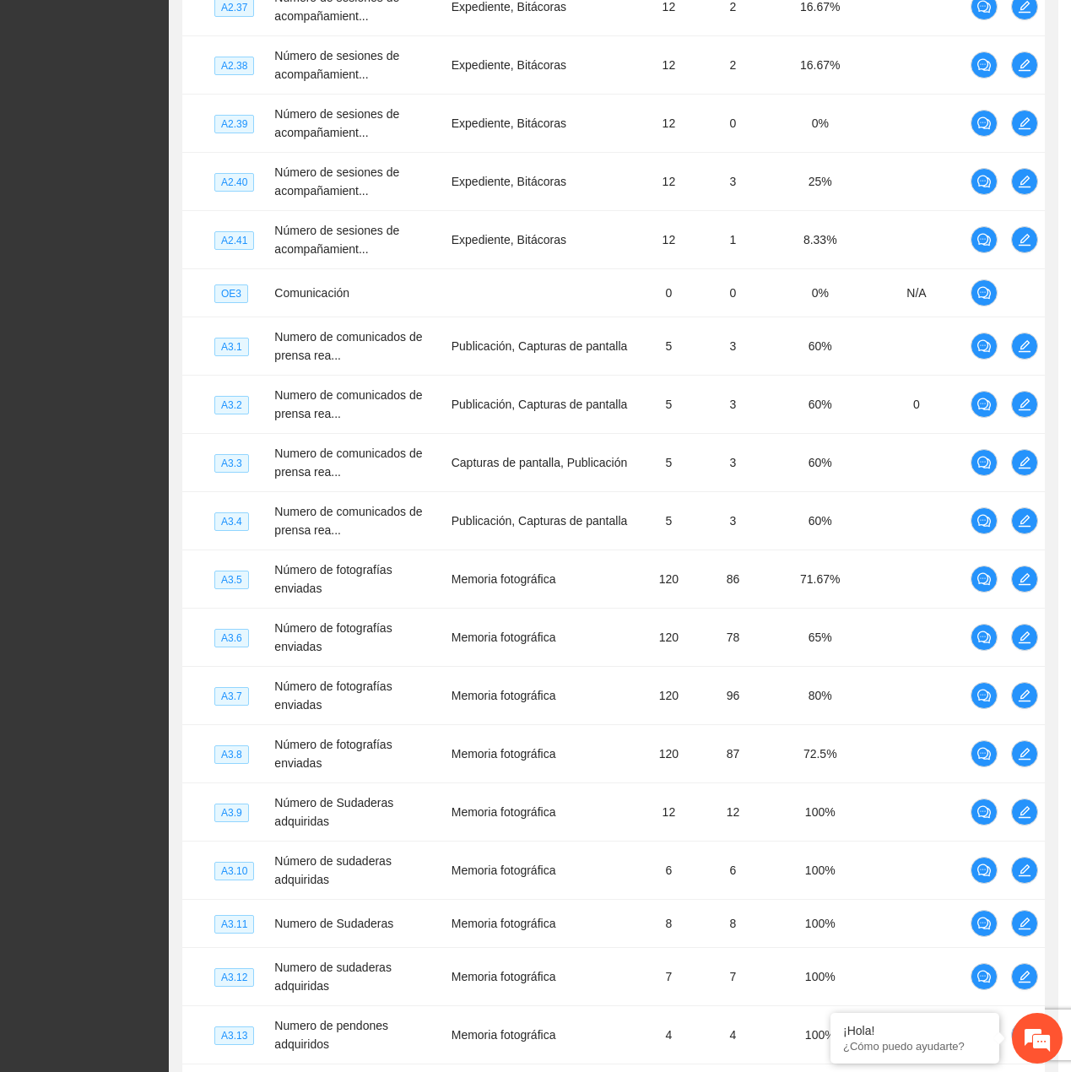
scroll to position [0, 0]
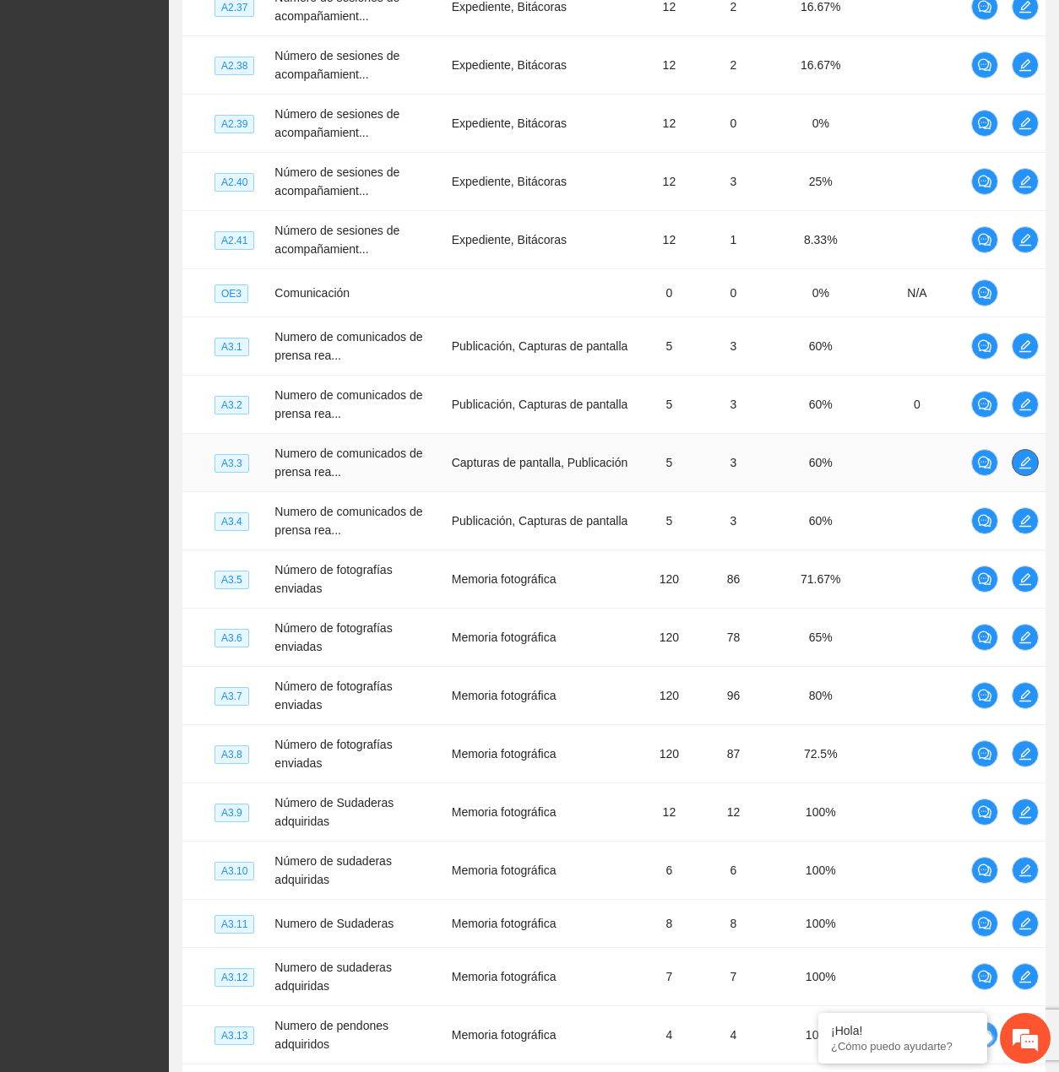
click at [1027, 472] on button "button" at bounding box center [1024, 462] width 27 height 27
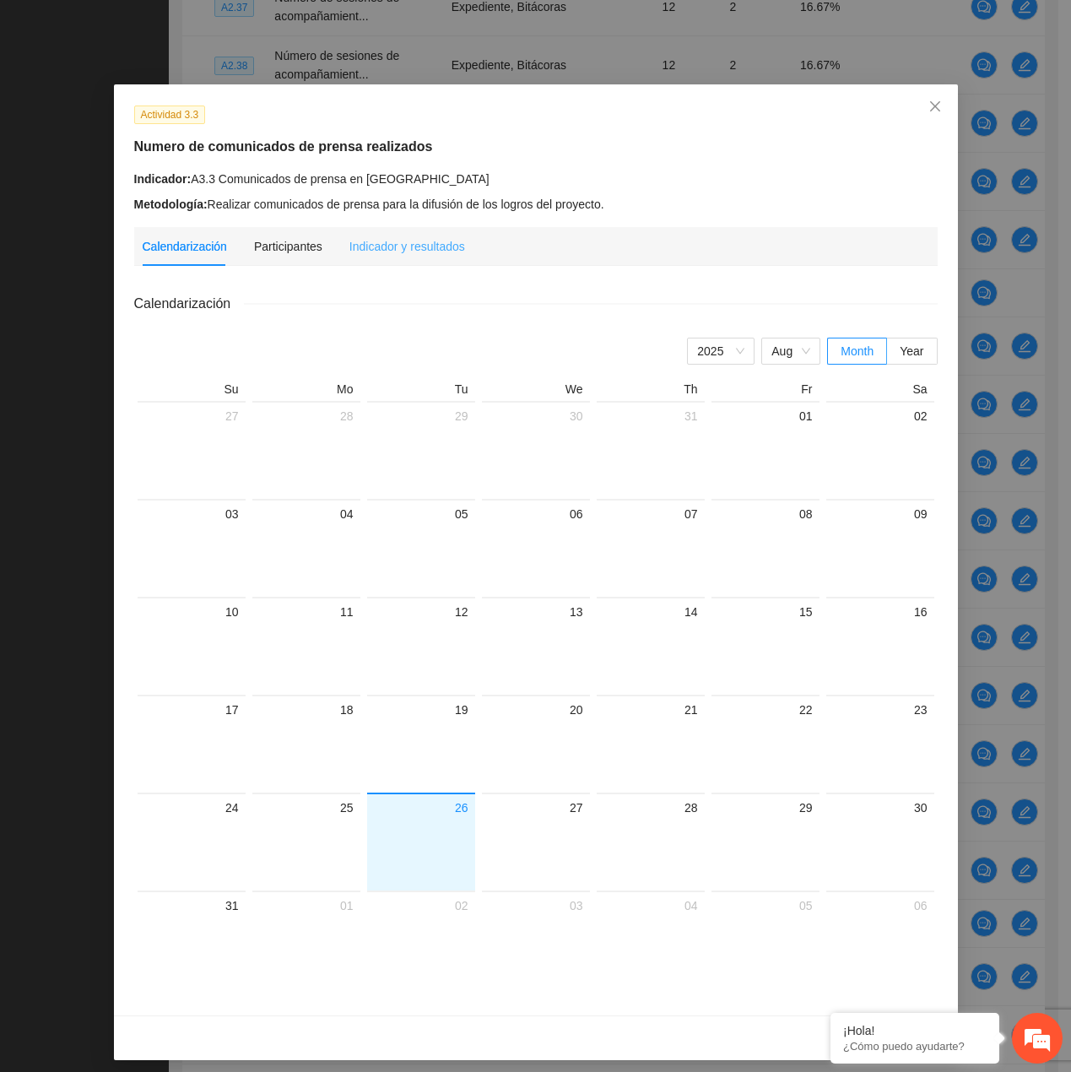
click at [409, 231] on div "Indicador y resultados" at bounding box center [408, 246] width 116 height 39
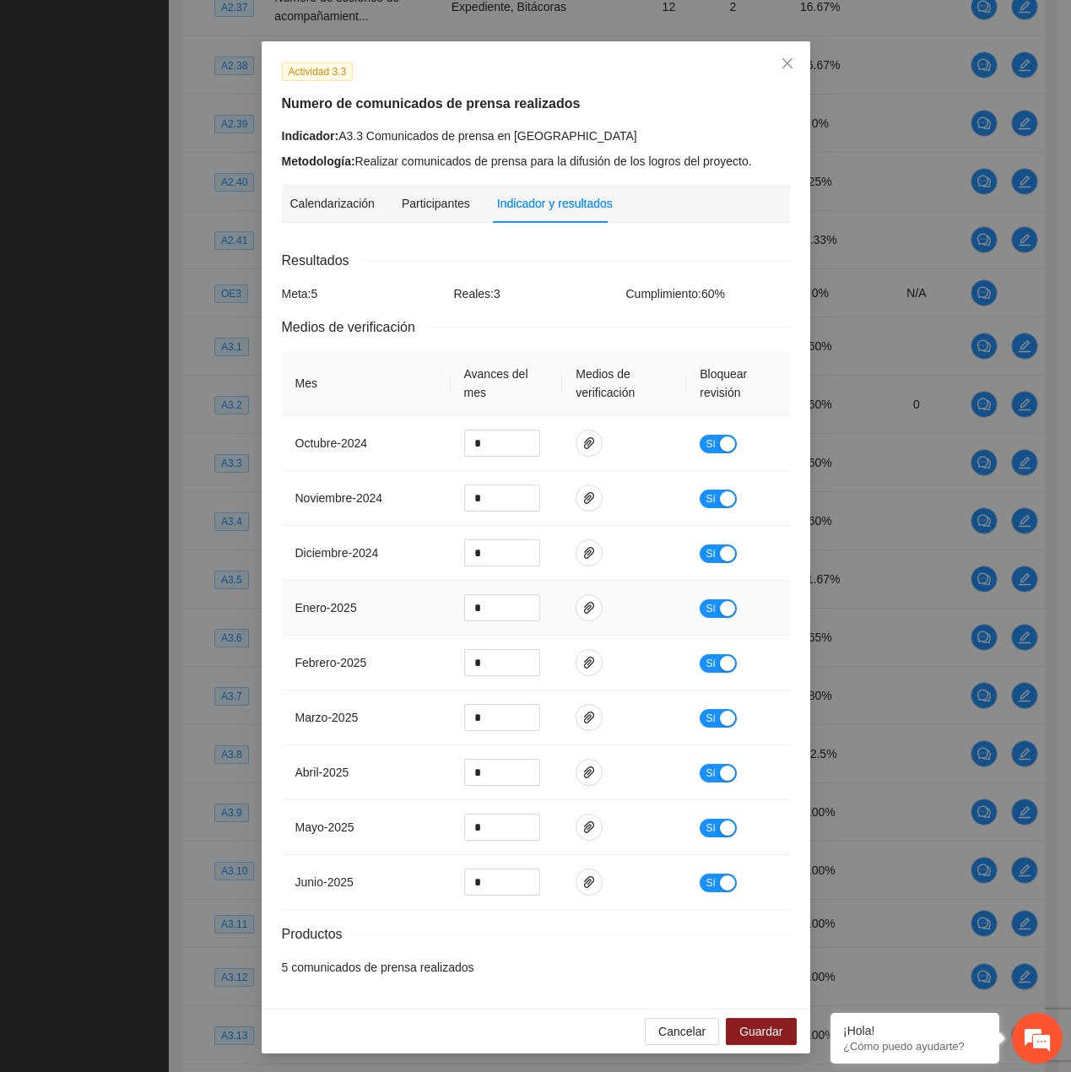
scroll to position [44, 0]
click at [690, 1032] on span "Cancelar" at bounding box center [682, 1031] width 47 height 19
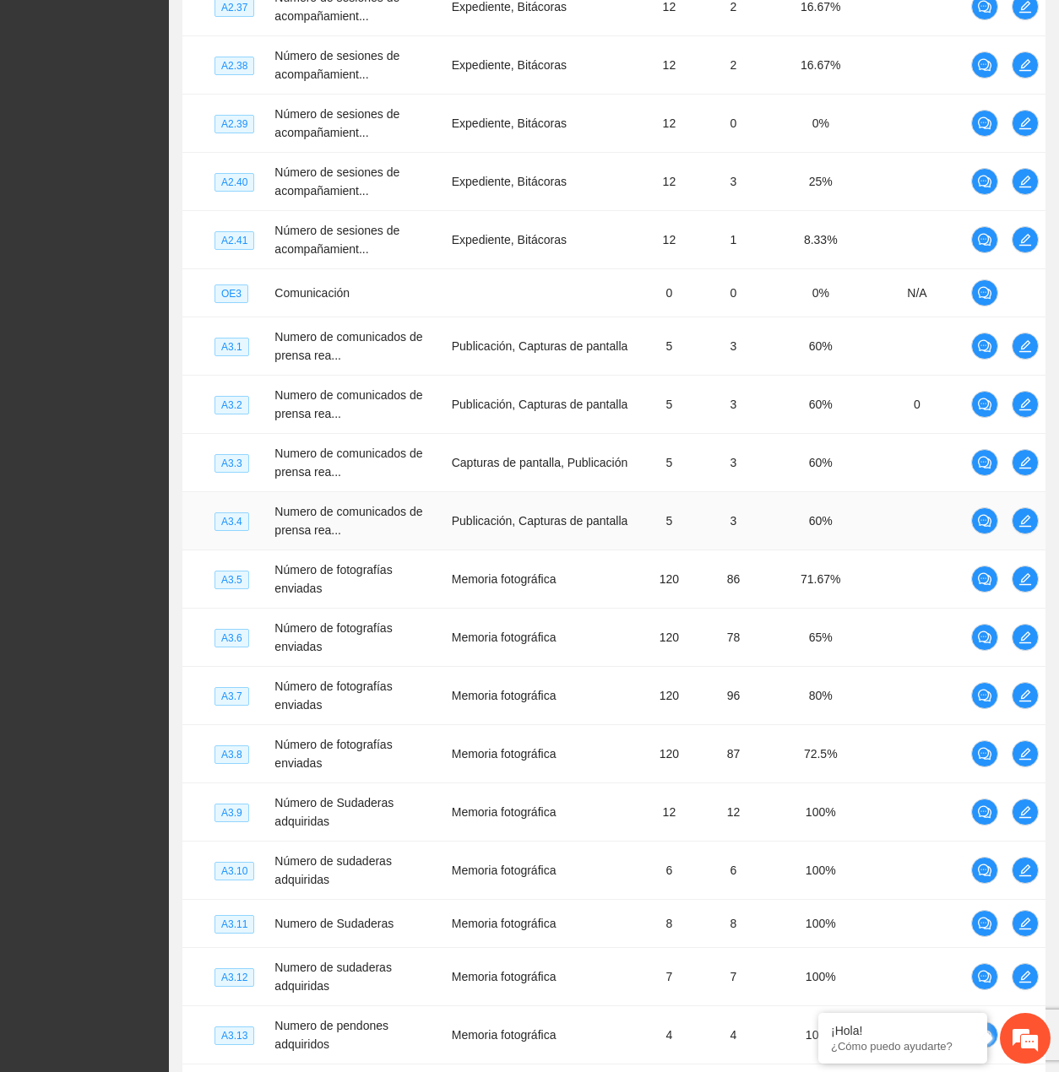
click at [851, 526] on td "60%" at bounding box center [820, 521] width 99 height 58
click at [1030, 523] on icon "edit" at bounding box center [1025, 521] width 14 height 14
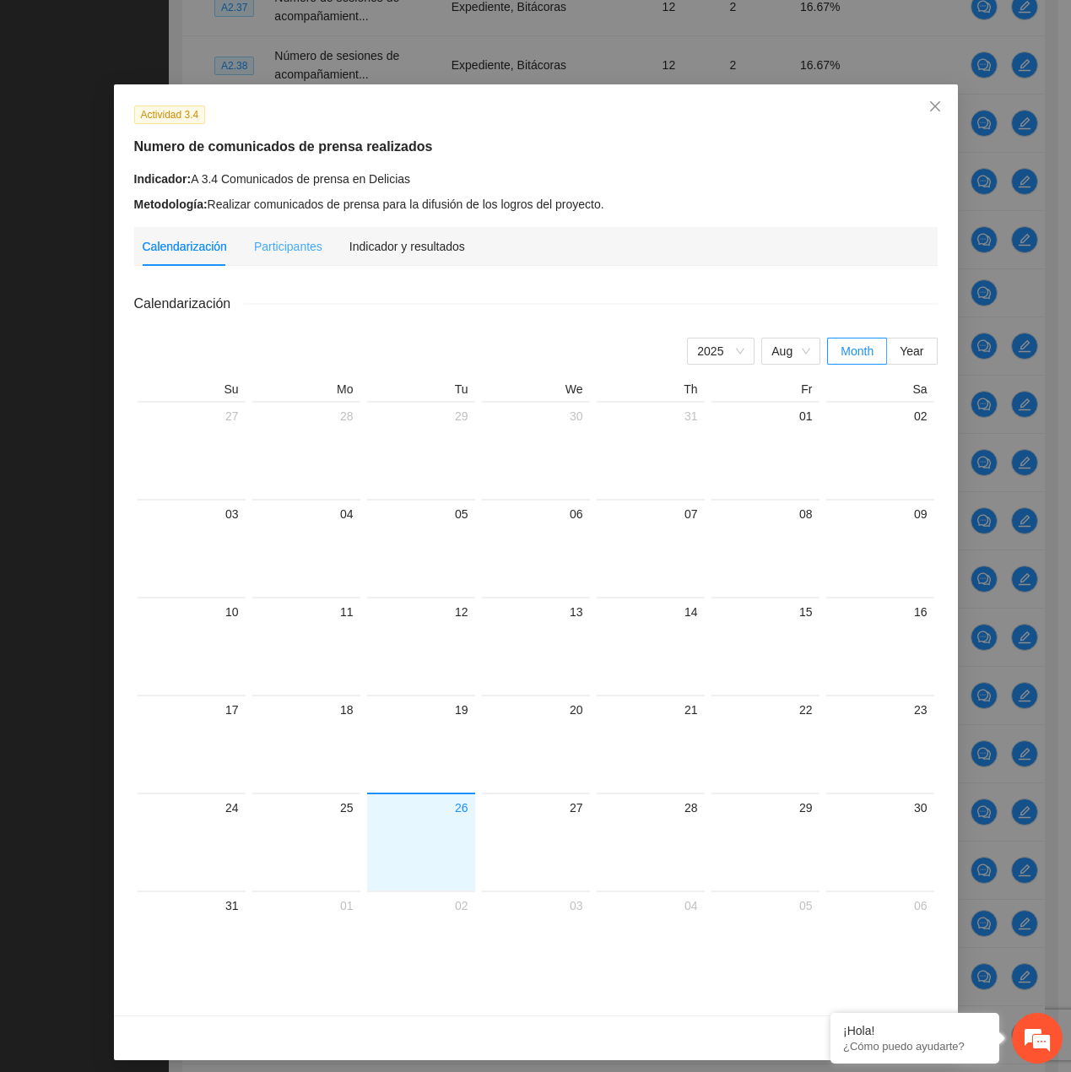
click at [415, 231] on div "Indicador y resultados" at bounding box center [408, 246] width 116 height 39
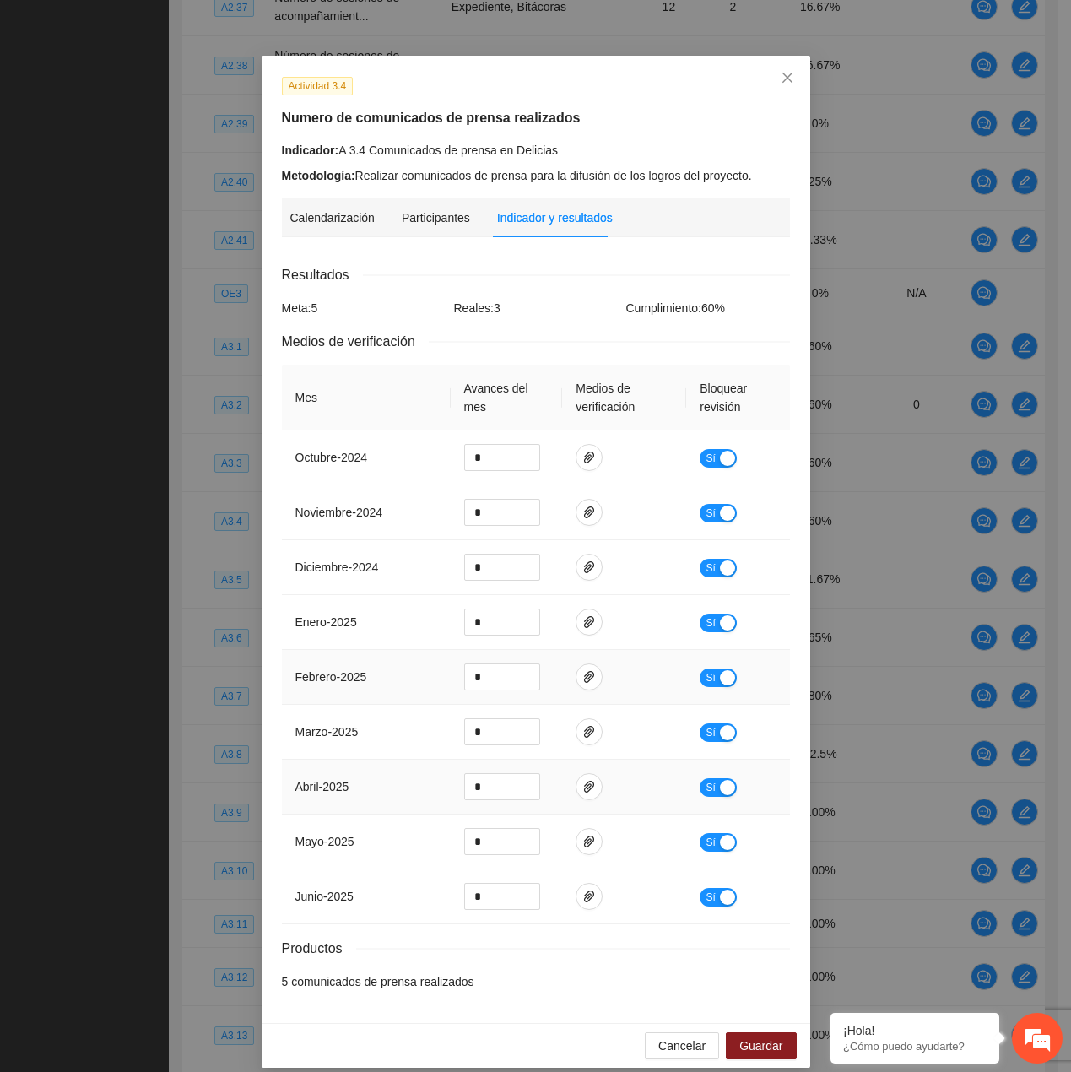
scroll to position [44, 0]
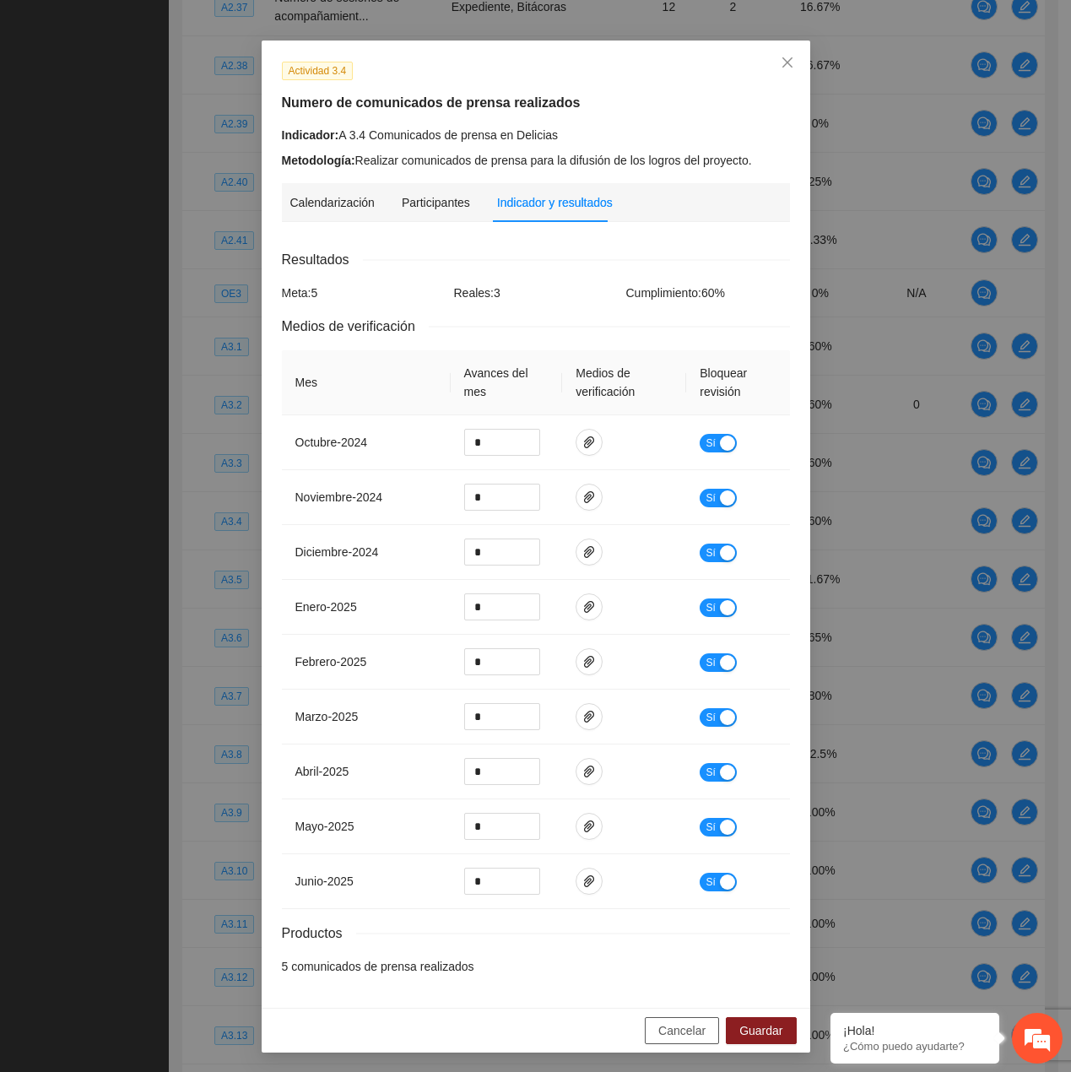
click at [693, 1032] on span "Cancelar" at bounding box center [682, 1031] width 47 height 19
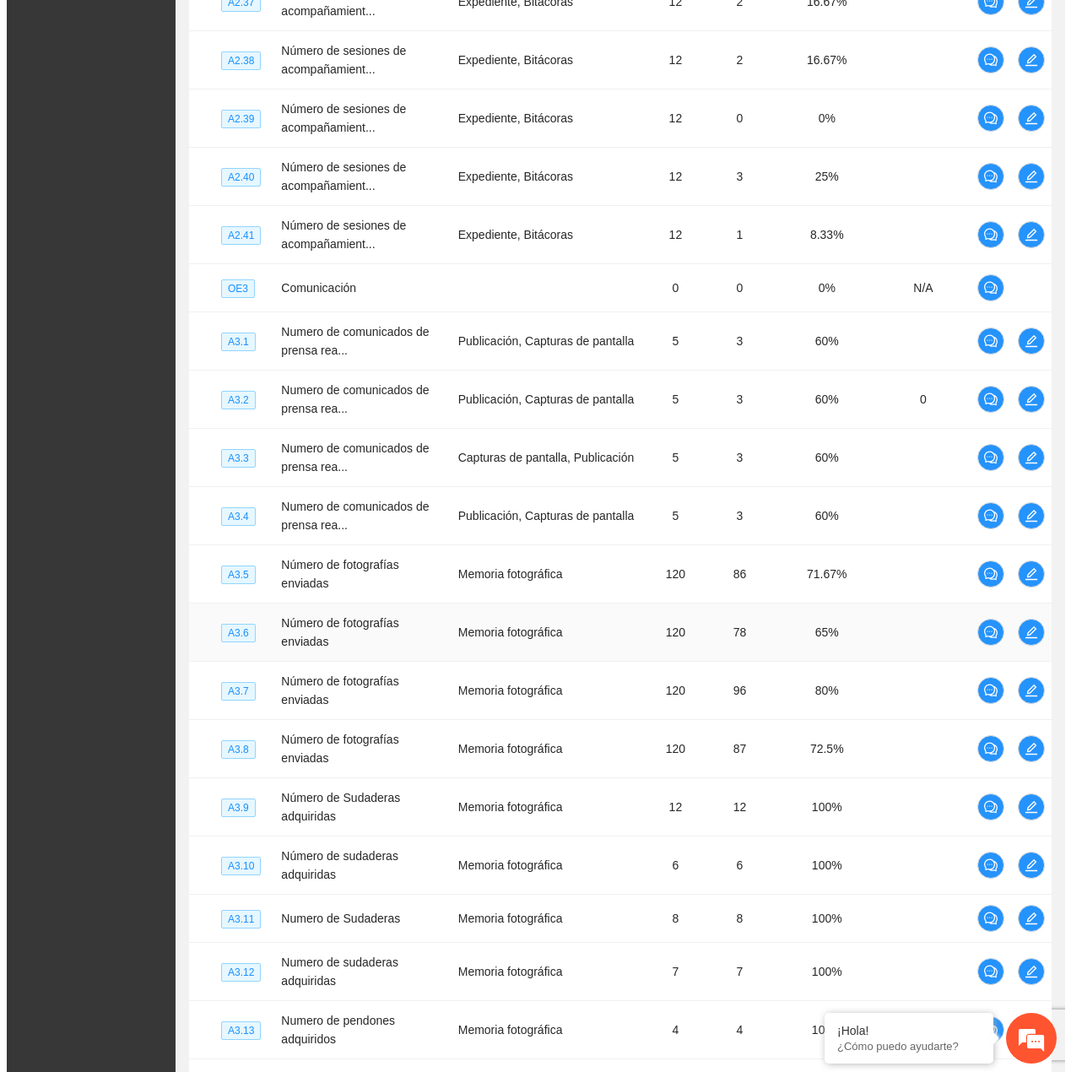
scroll to position [3772, 0]
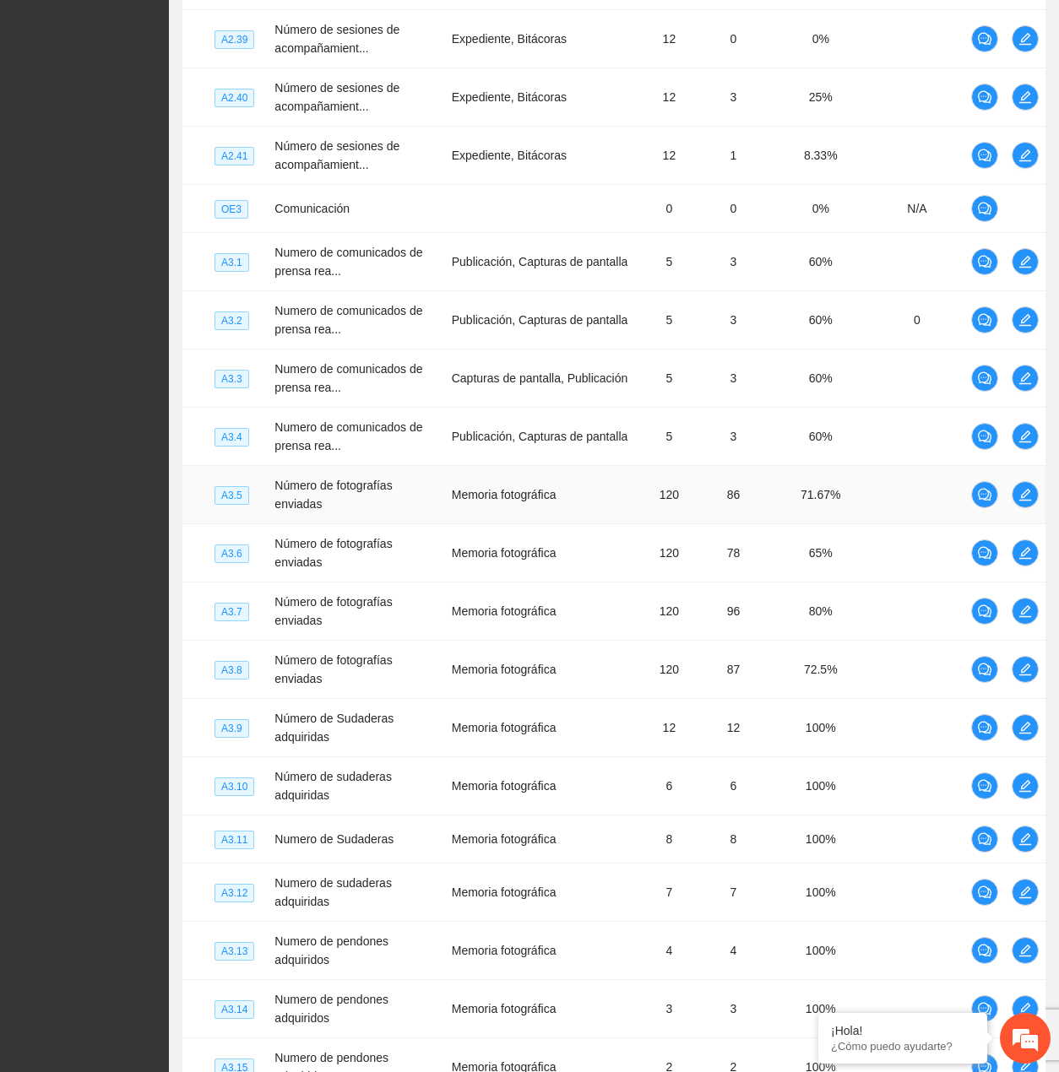
click at [859, 501] on td "71.67%" at bounding box center [820, 495] width 99 height 58
click at [1024, 494] on icon "edit" at bounding box center [1025, 495] width 14 height 14
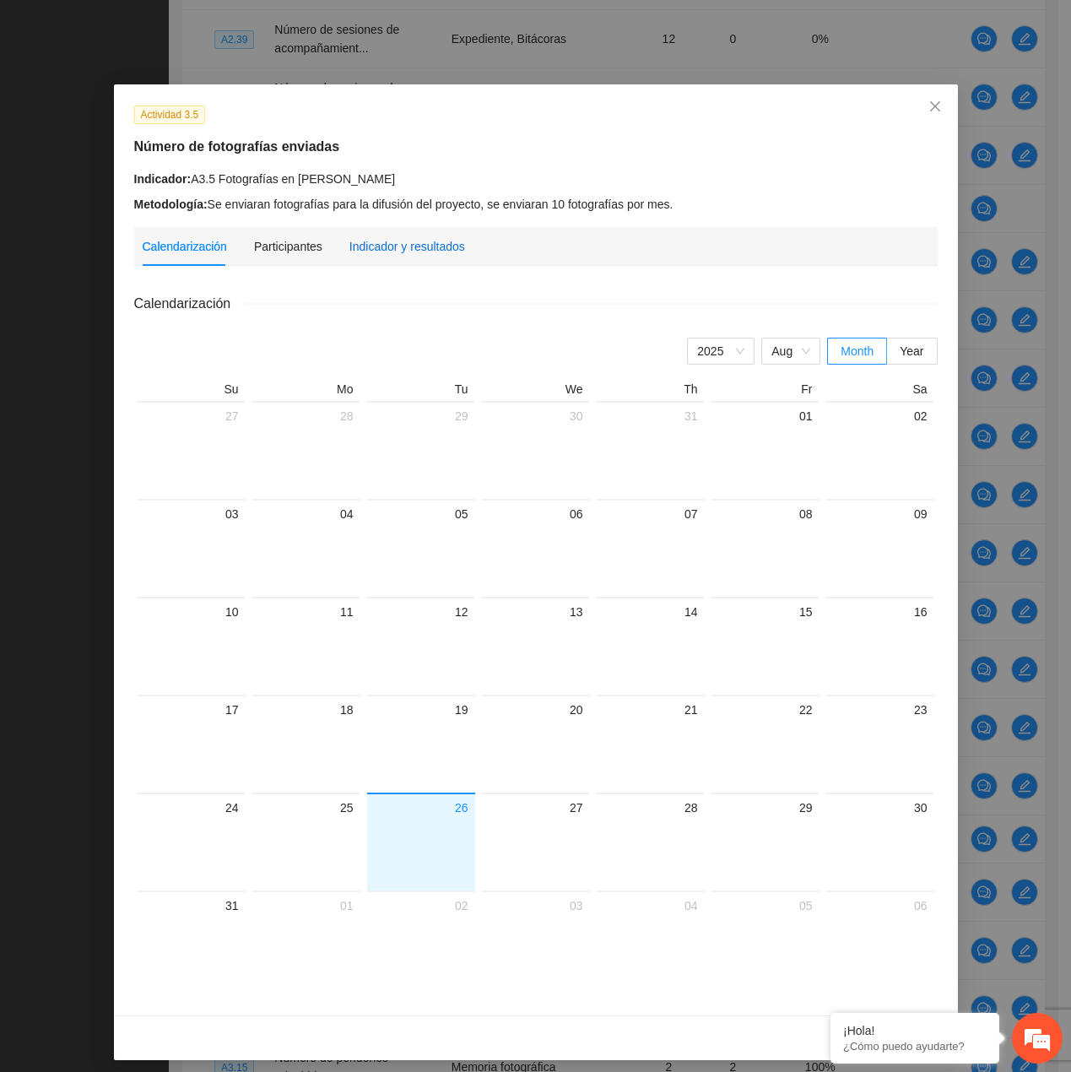
click at [409, 237] on div "Indicador y resultados" at bounding box center [408, 246] width 116 height 19
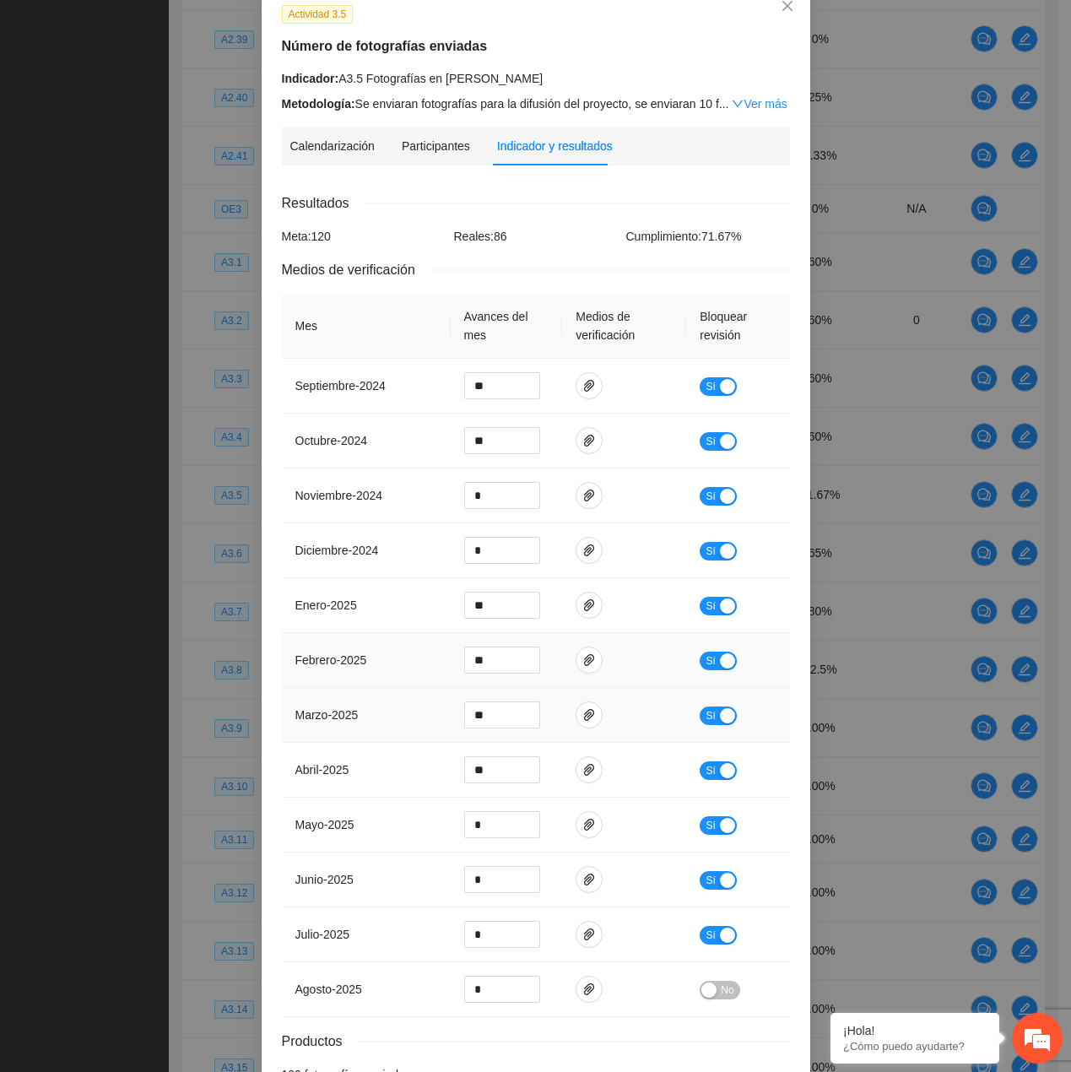
scroll to position [209, 0]
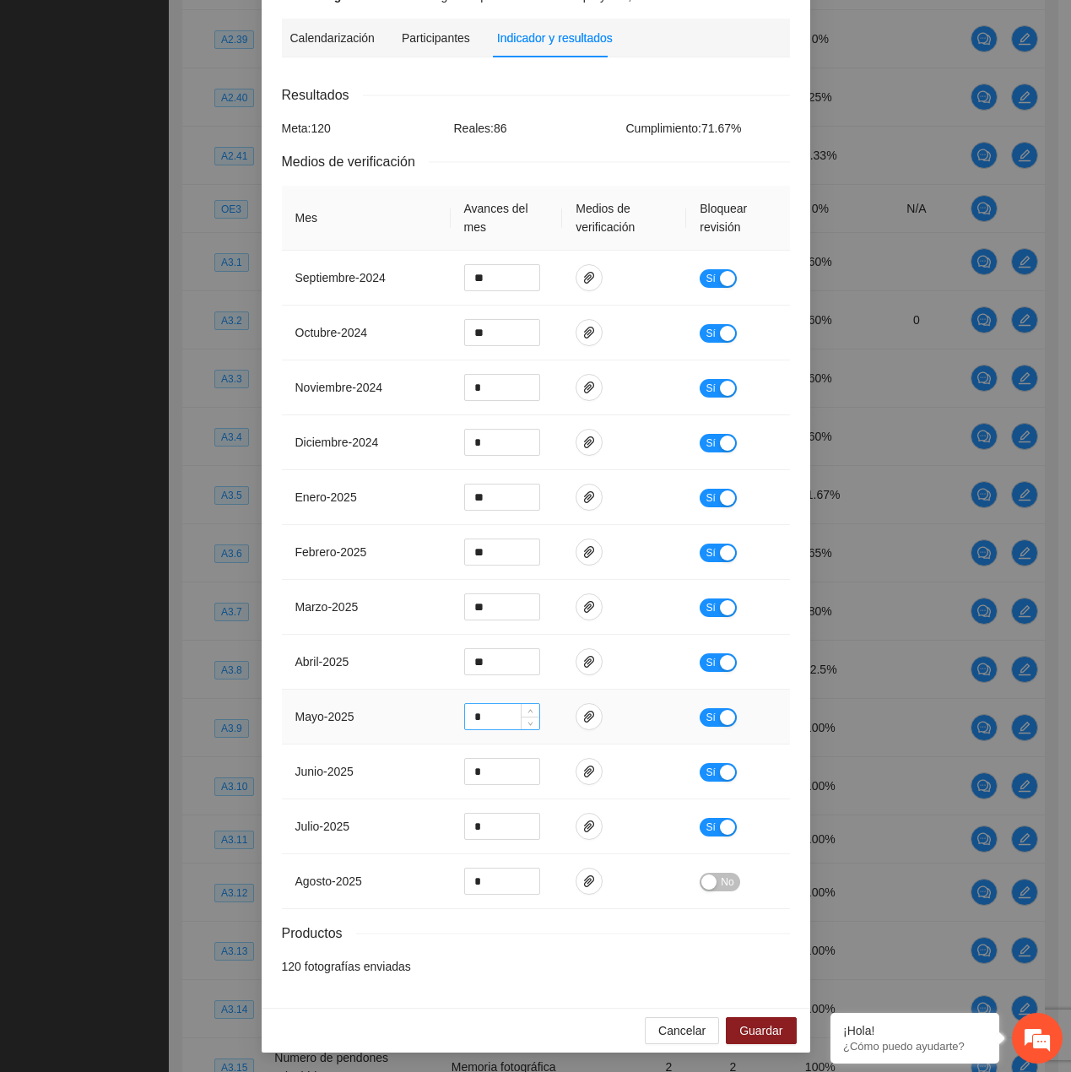
click at [490, 714] on input "*" at bounding box center [502, 716] width 74 height 25
click at [484, 767] on input "*" at bounding box center [502, 771] width 74 height 25
click at [486, 735] on td "*" at bounding box center [507, 717] width 112 height 55
click at [486, 721] on input "*" at bounding box center [502, 716] width 74 height 25
click at [645, 1029] on button "Cancelar" at bounding box center [682, 1030] width 74 height 27
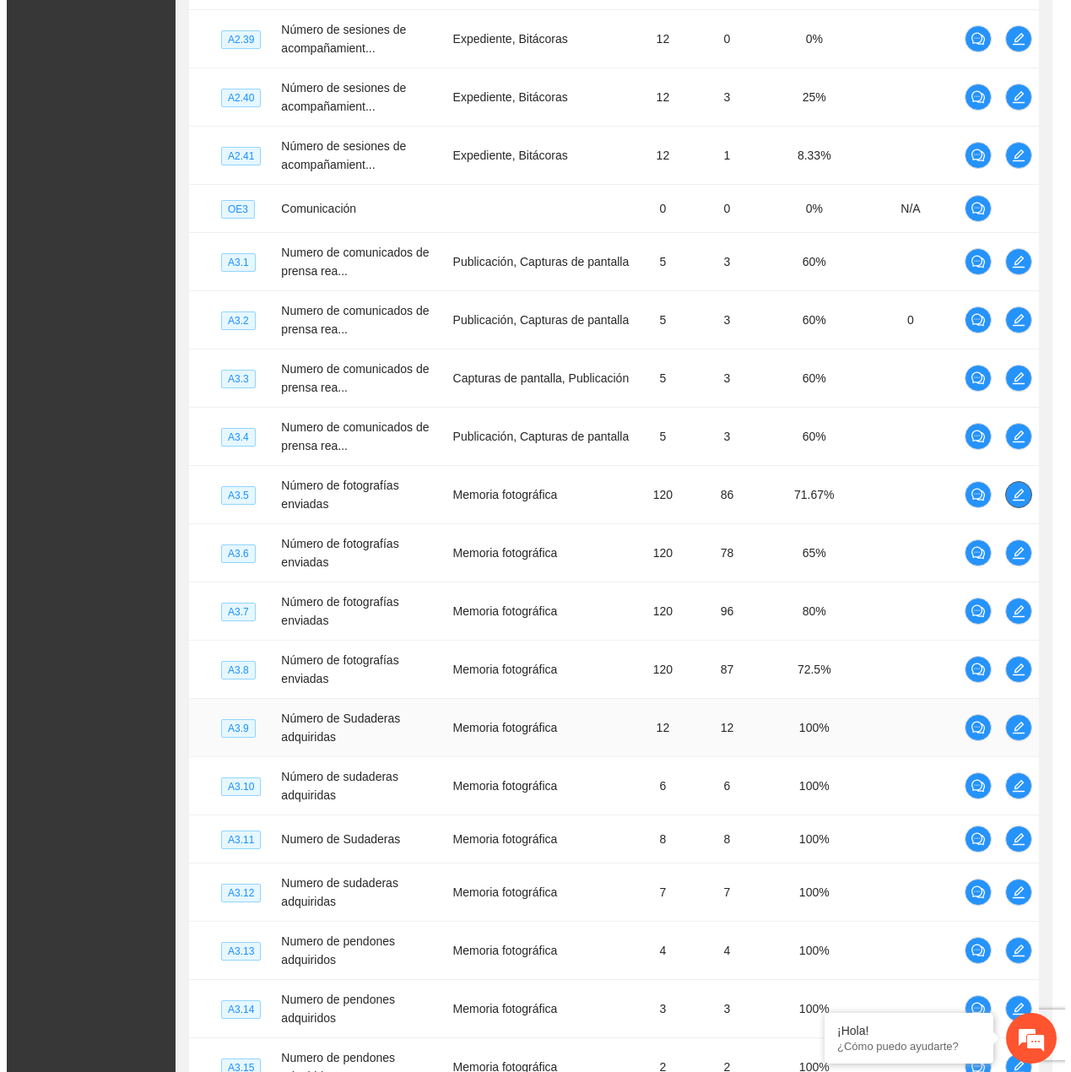
scroll to position [0, 0]
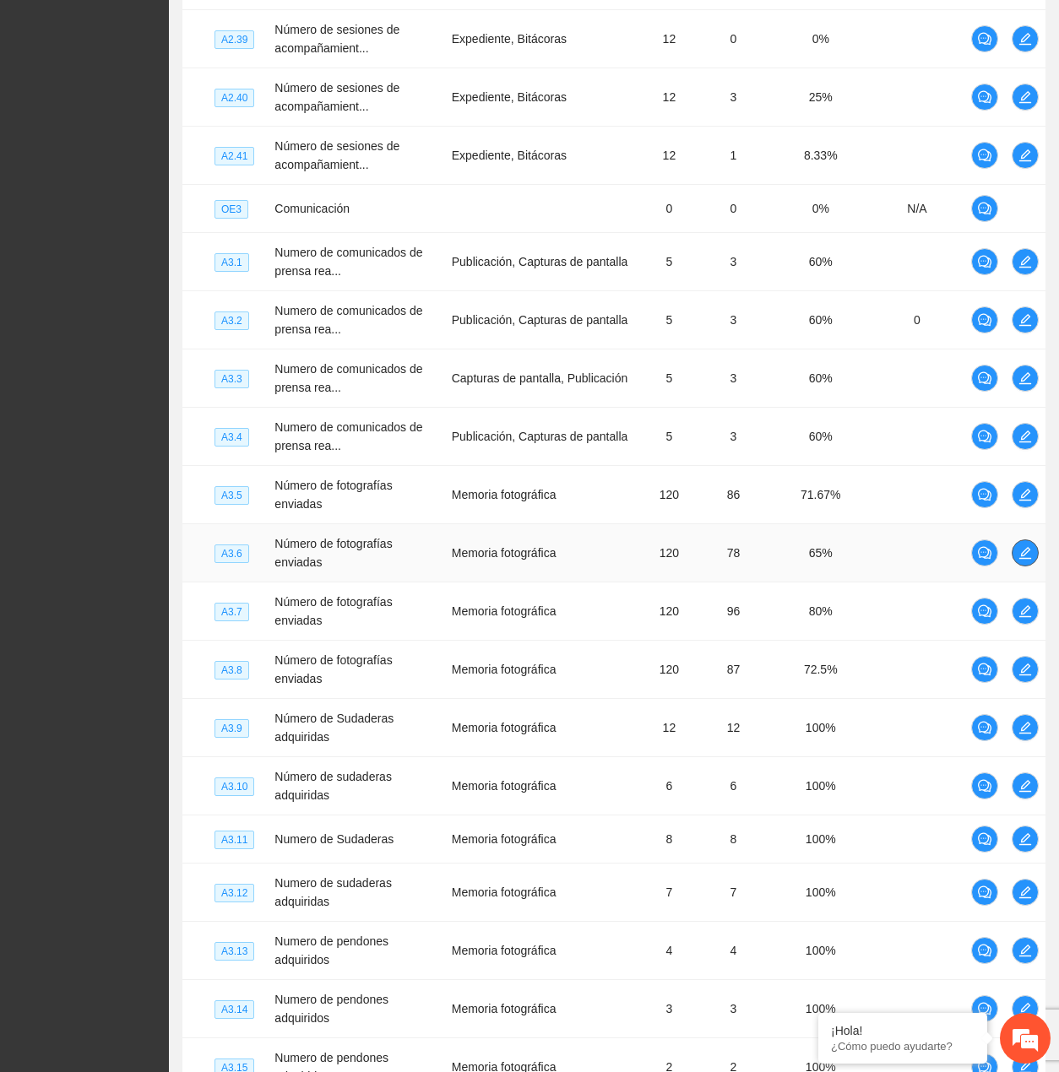
click at [1022, 549] on icon "edit" at bounding box center [1025, 553] width 14 height 14
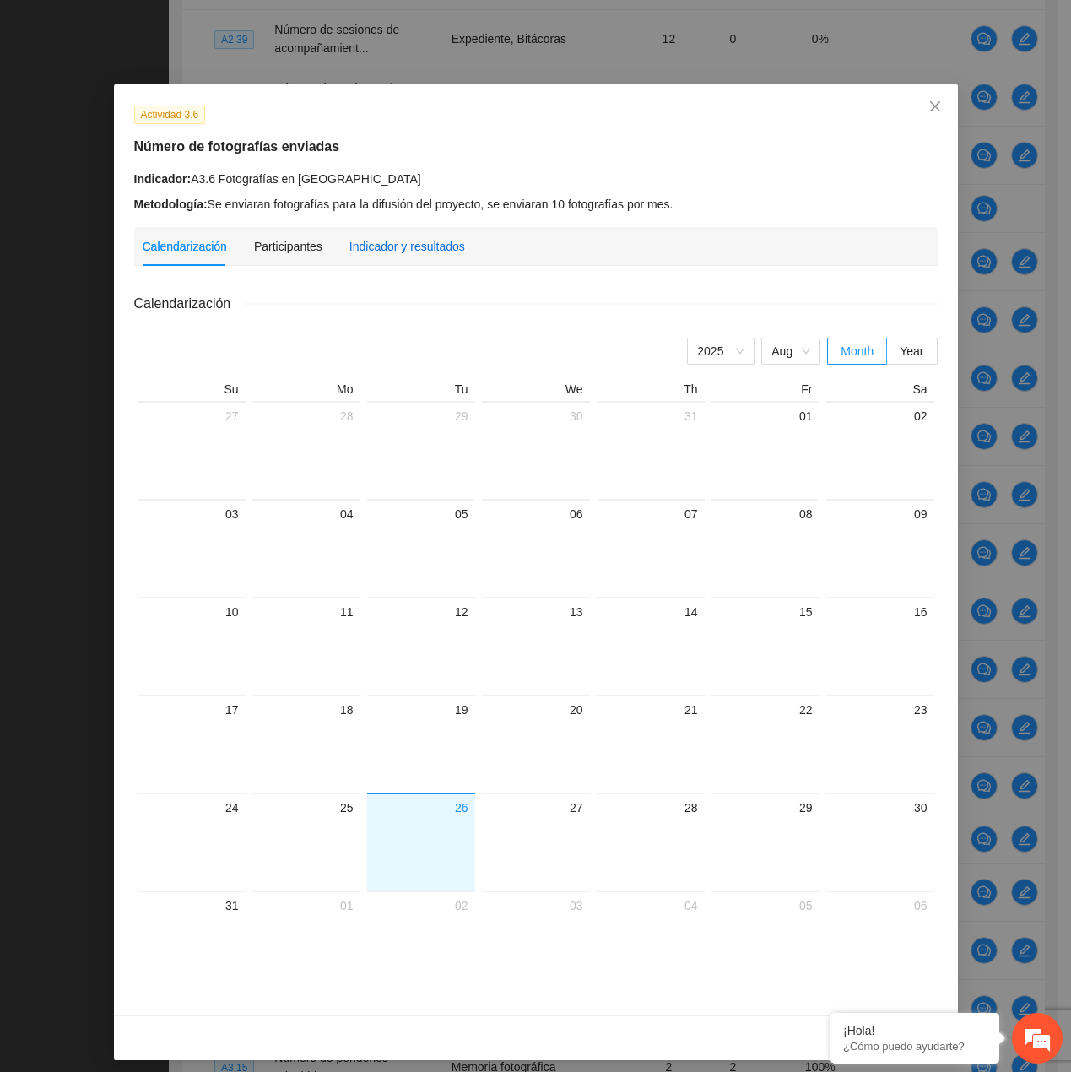
click at [379, 252] on div "Indicador y resultados" at bounding box center [408, 246] width 116 height 19
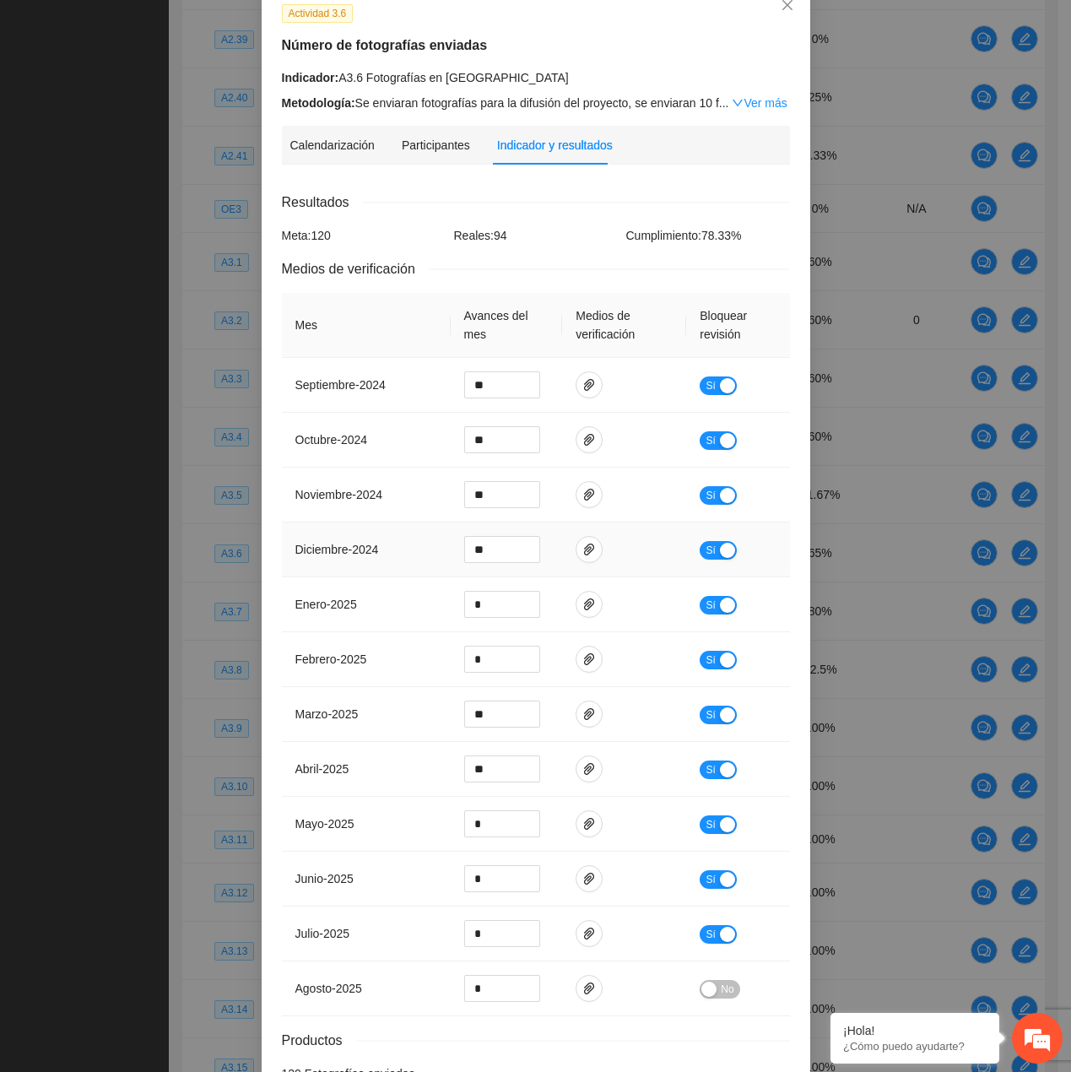
scroll to position [209, 0]
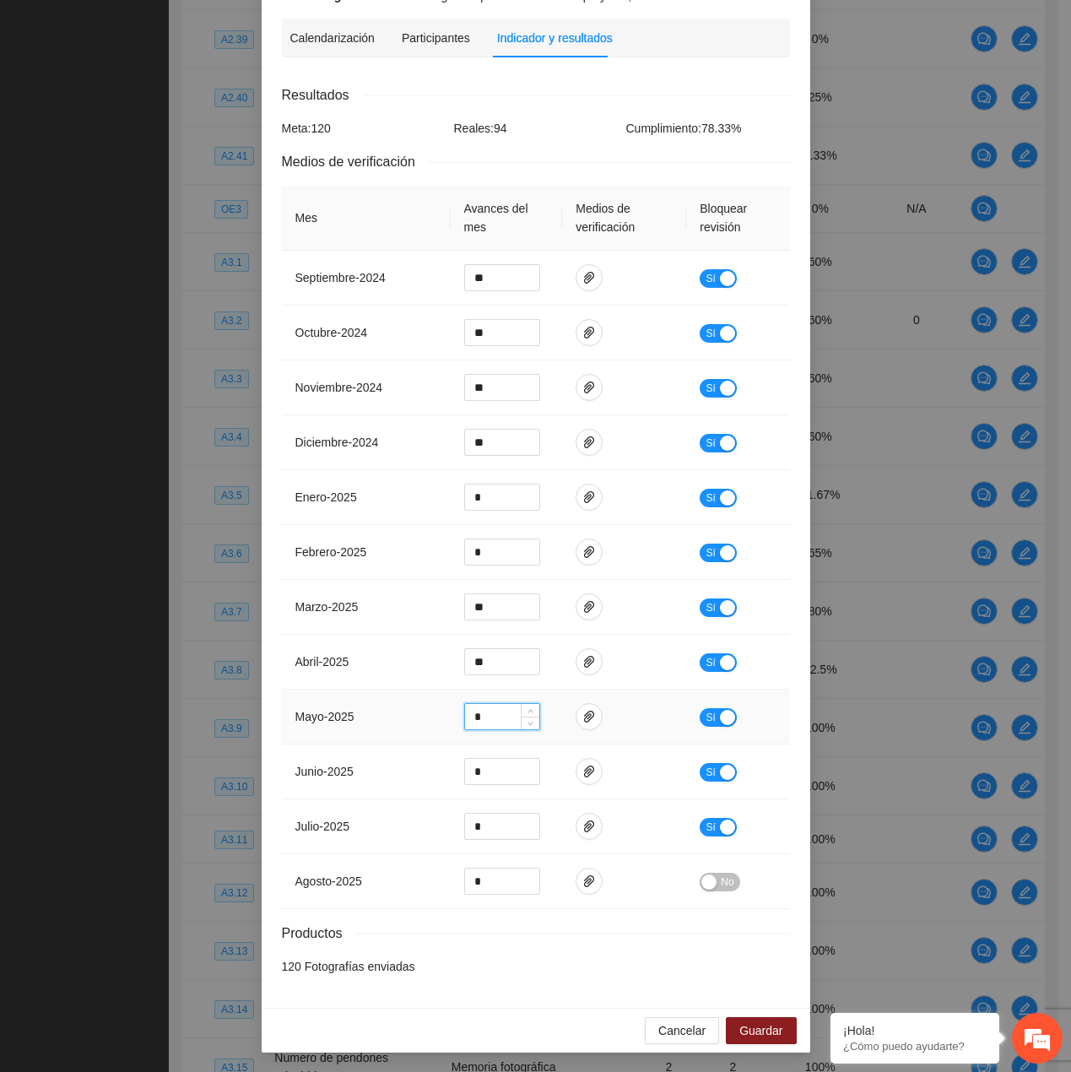
click at [493, 724] on input "*" at bounding box center [502, 716] width 74 height 25
click at [496, 756] on td "*" at bounding box center [507, 772] width 112 height 55
click at [500, 769] on input "*" at bounding box center [502, 771] width 74 height 25
click at [665, 1027] on span "Cancelar" at bounding box center [682, 1031] width 47 height 19
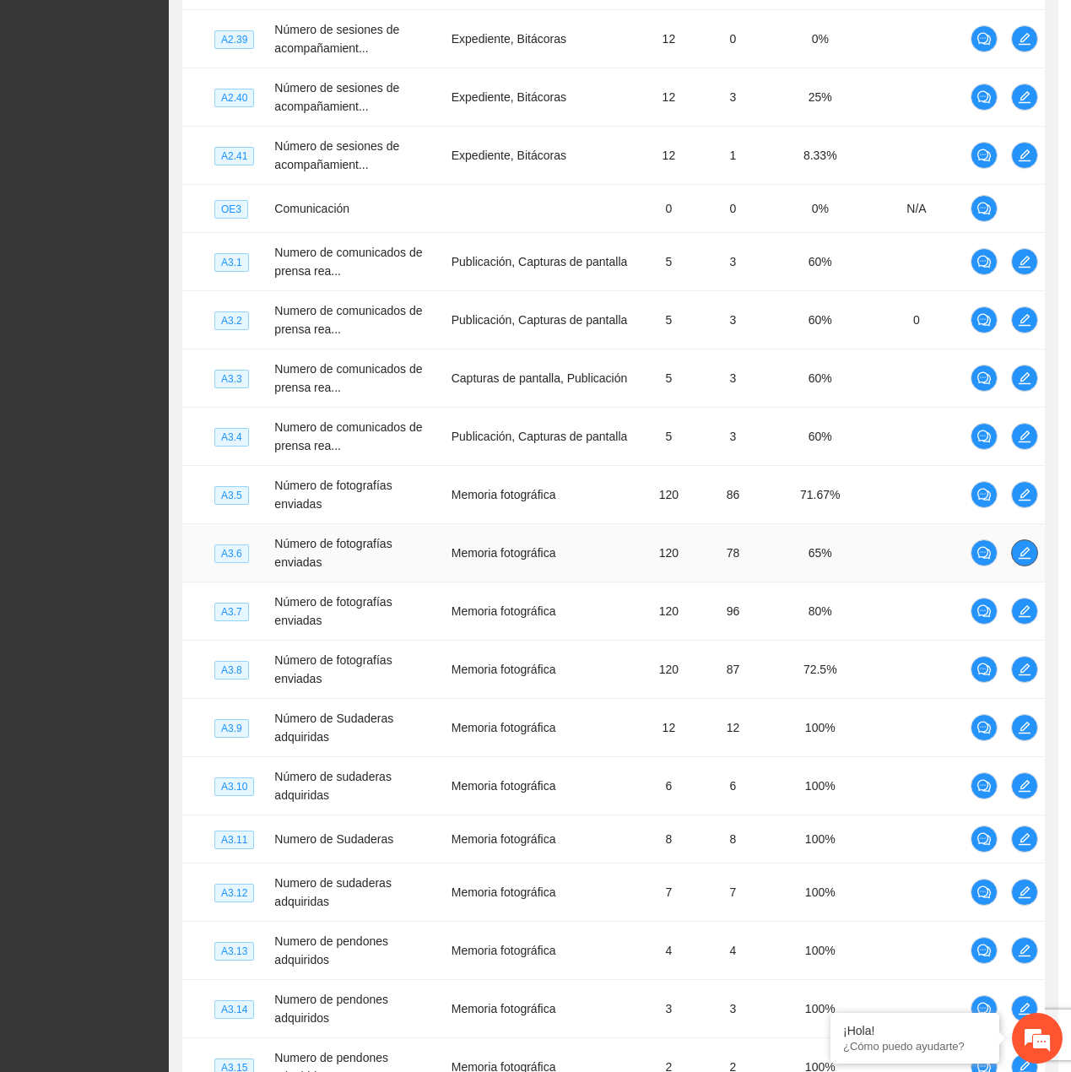
scroll to position [0, 0]
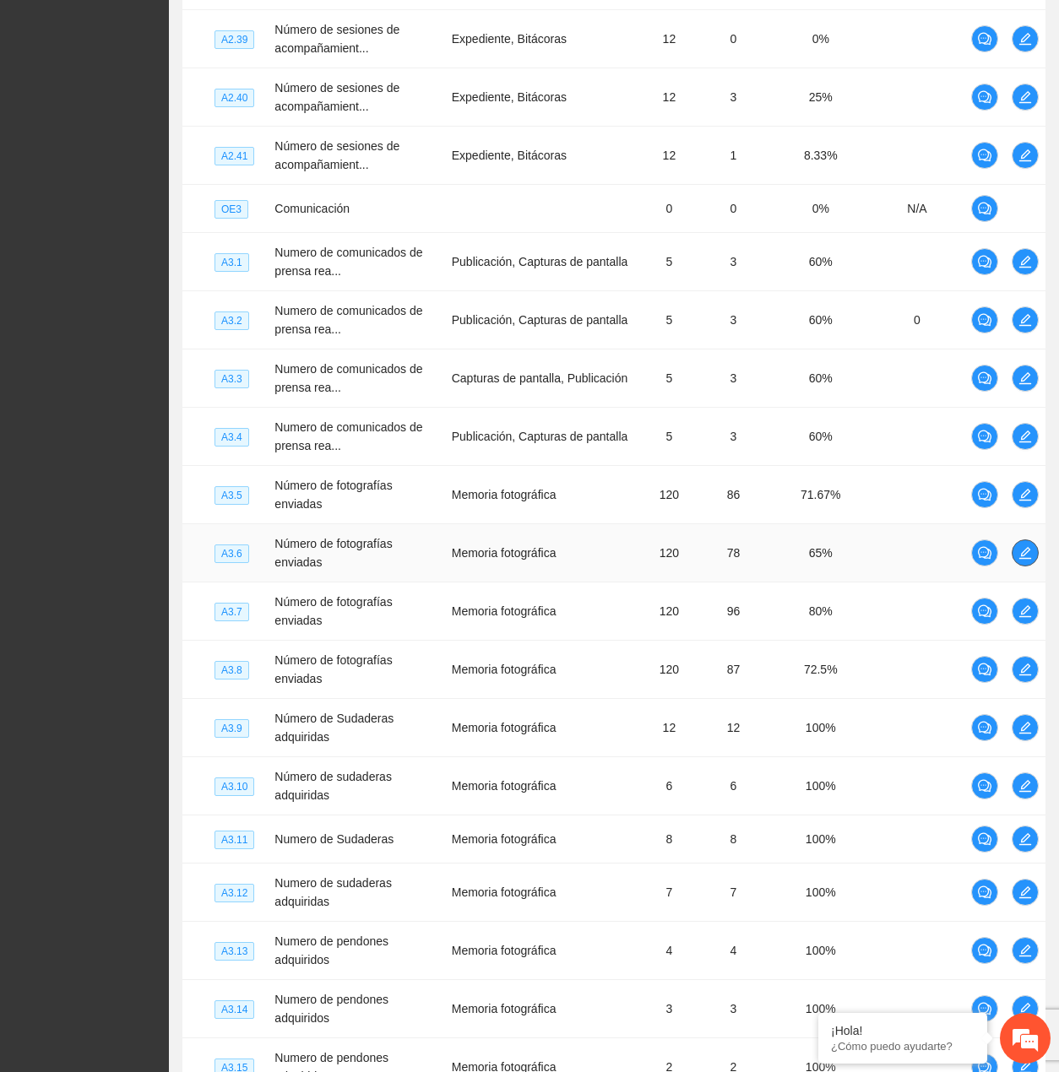
click at [1027, 555] on icon "edit" at bounding box center [1025, 553] width 14 height 14
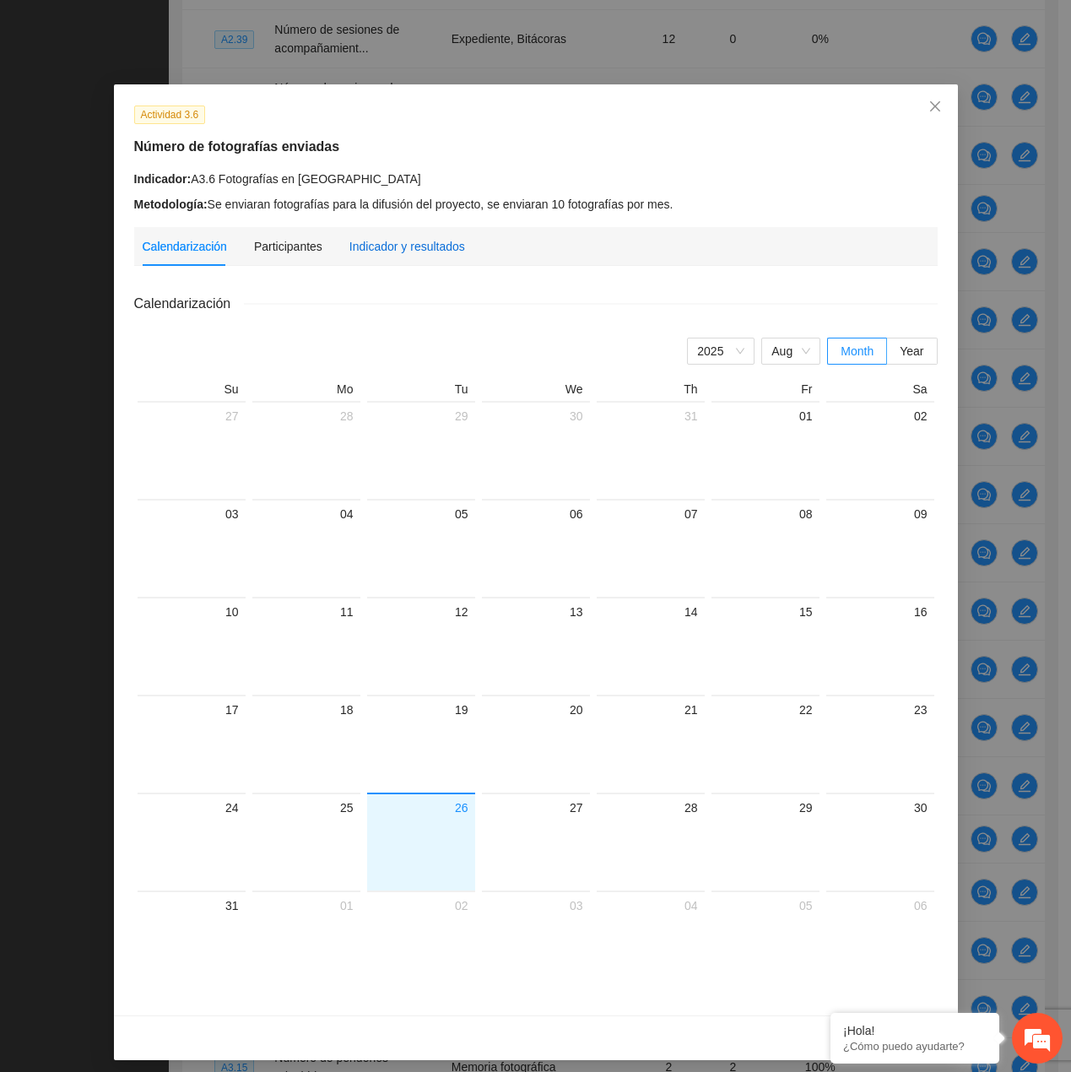
click at [389, 249] on div "Indicador y resultados" at bounding box center [408, 246] width 116 height 19
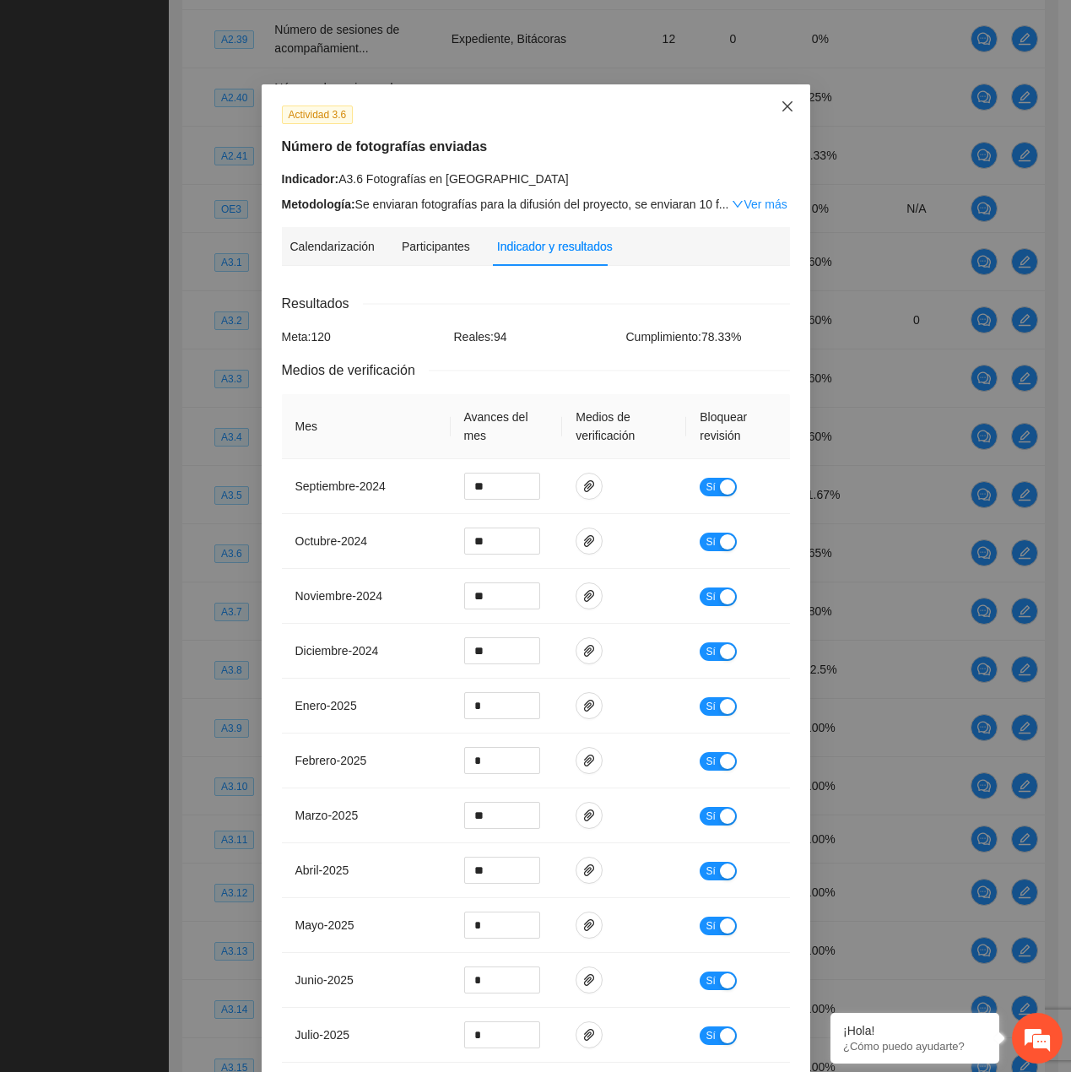
click at [769, 101] on span "Close" at bounding box center [788, 107] width 46 height 46
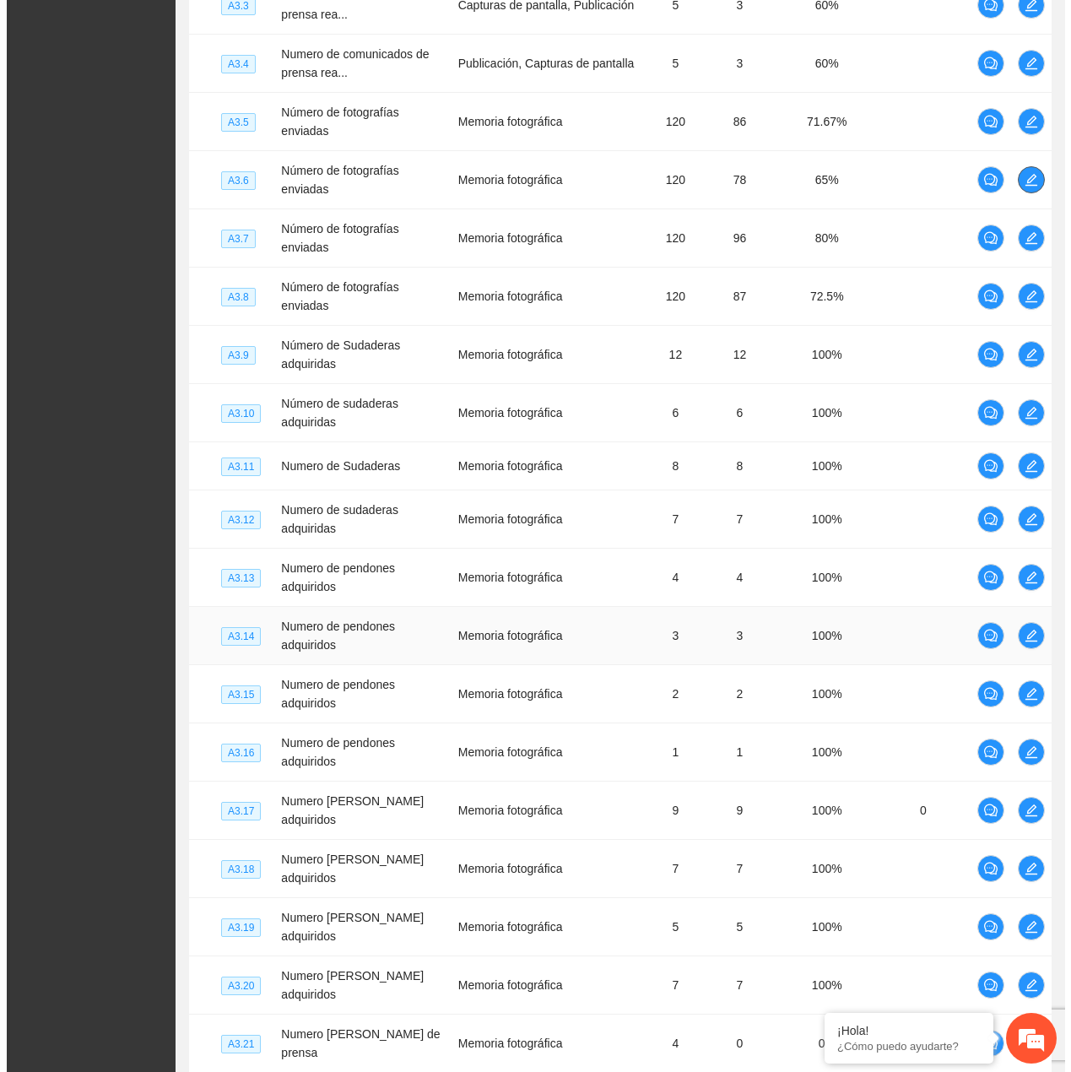
scroll to position [4110, 0]
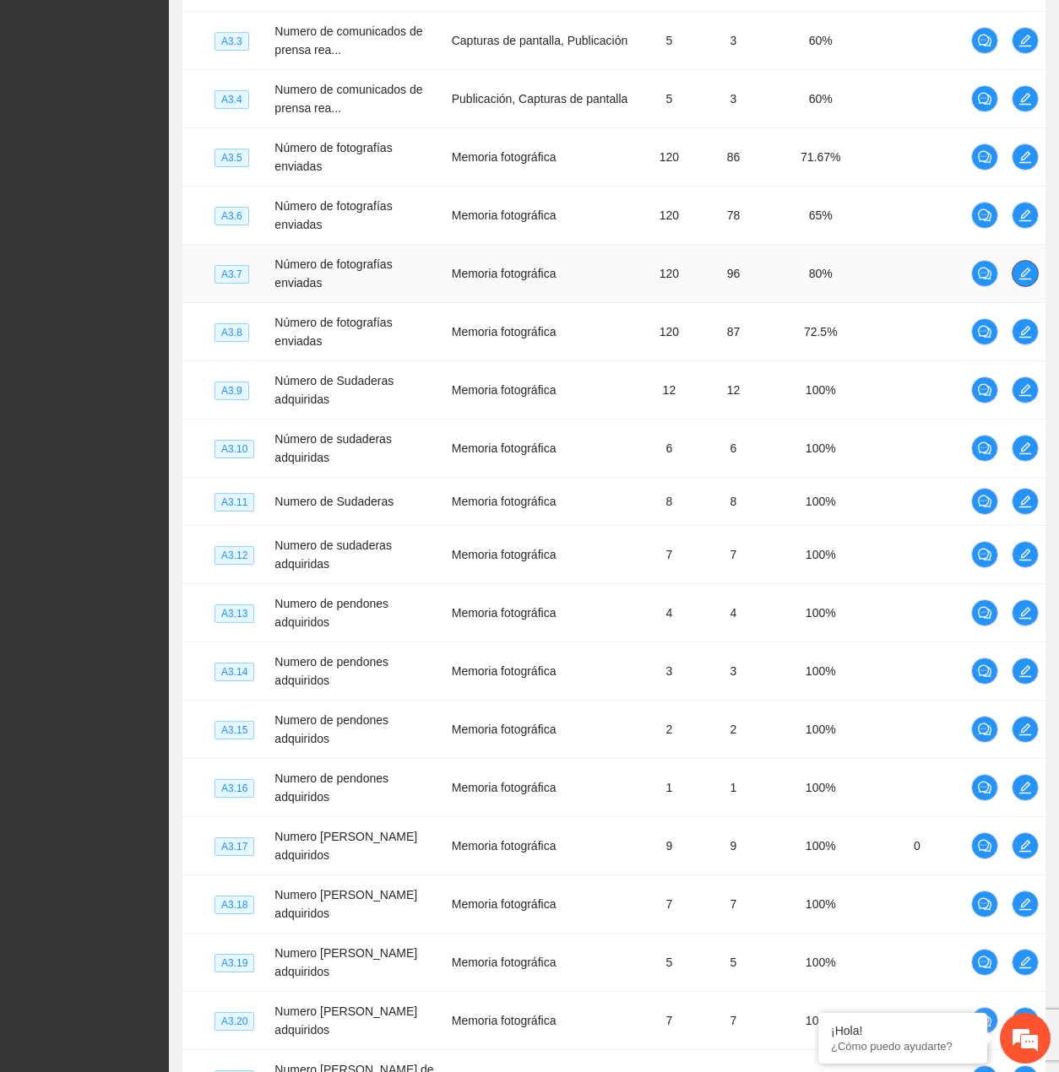
click at [1034, 273] on span "edit" at bounding box center [1024, 274] width 25 height 14
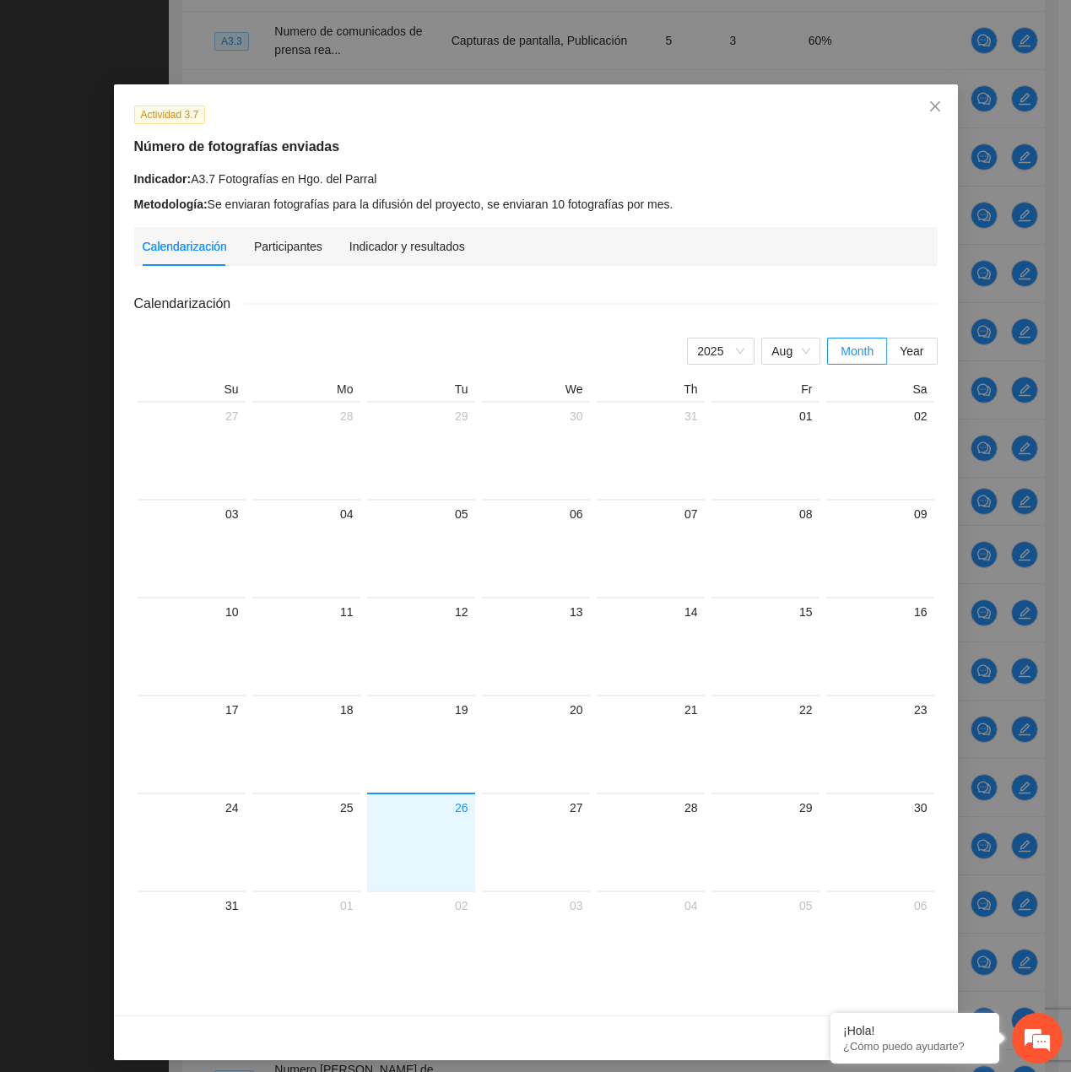
click at [377, 262] on div "Indicador y resultados" at bounding box center [408, 246] width 116 height 39
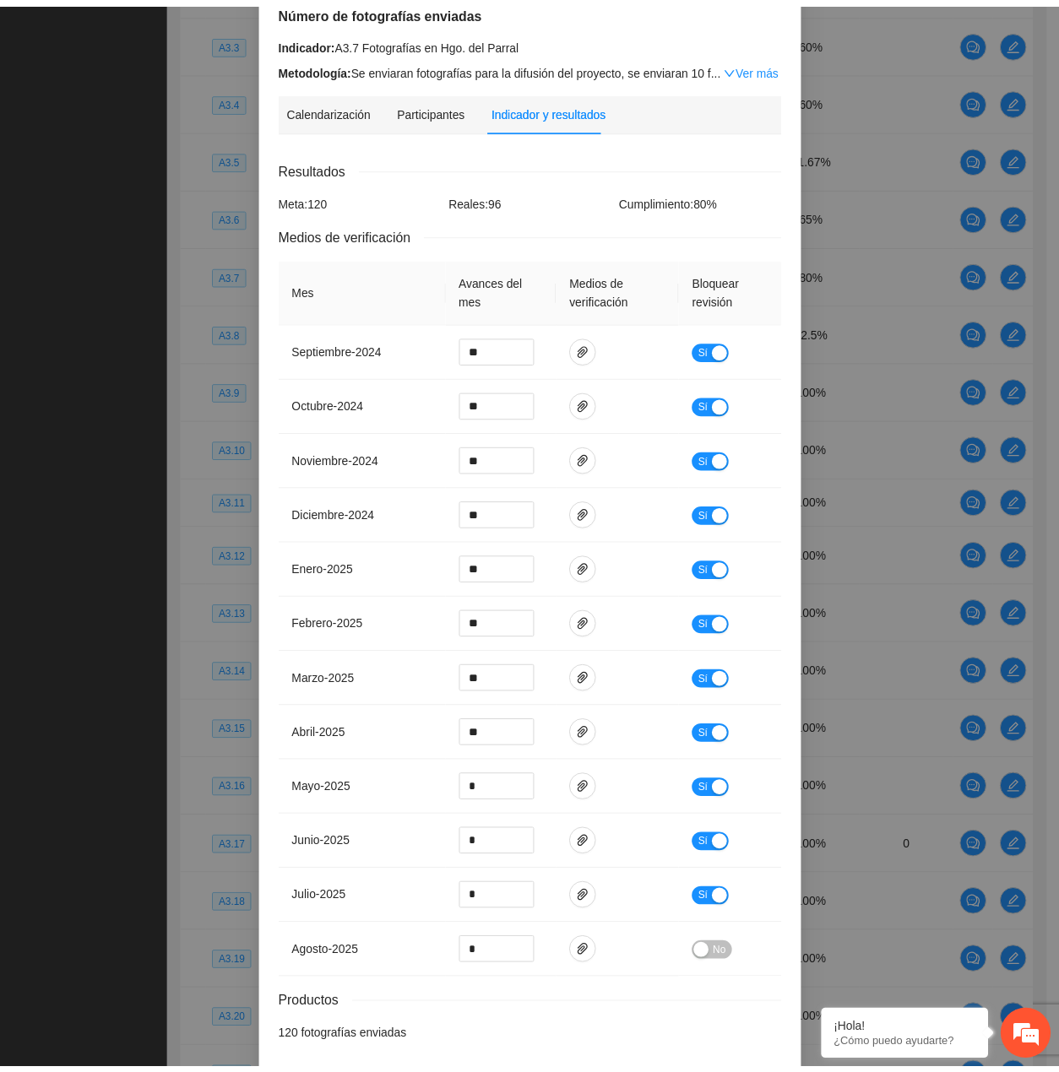
scroll to position [0, 0]
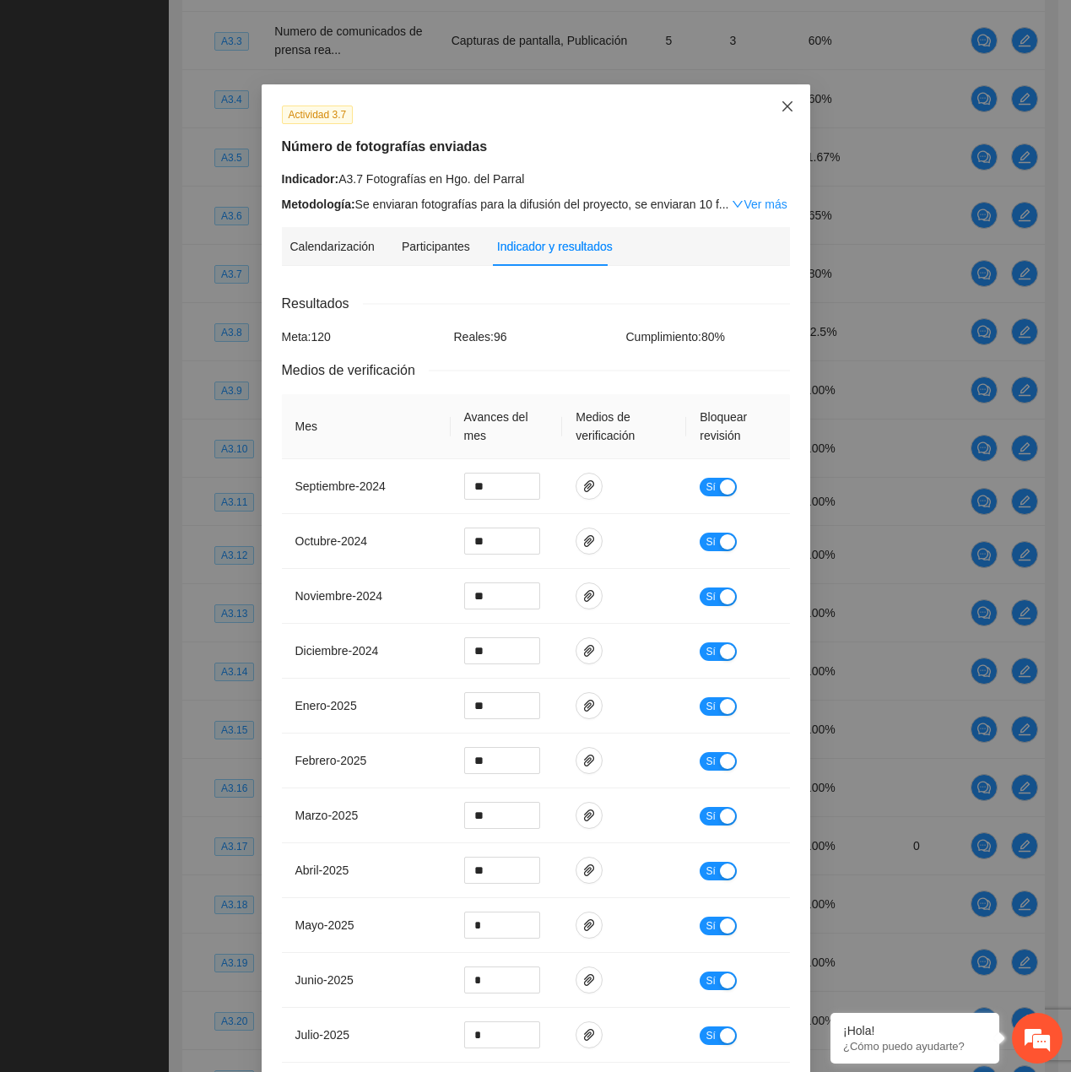
click at [779, 119] on span "Close" at bounding box center [788, 107] width 46 height 46
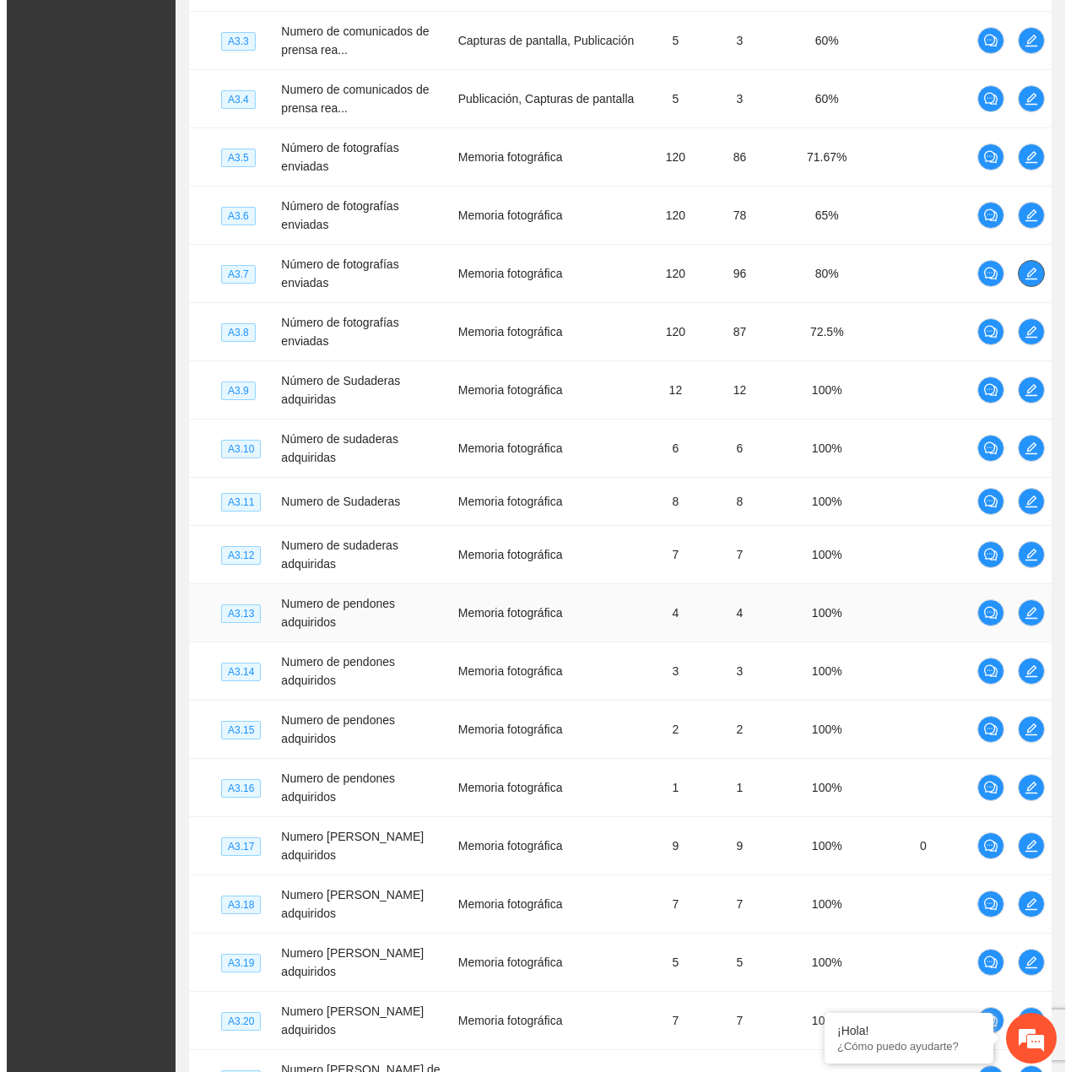
scroll to position [4194, 0]
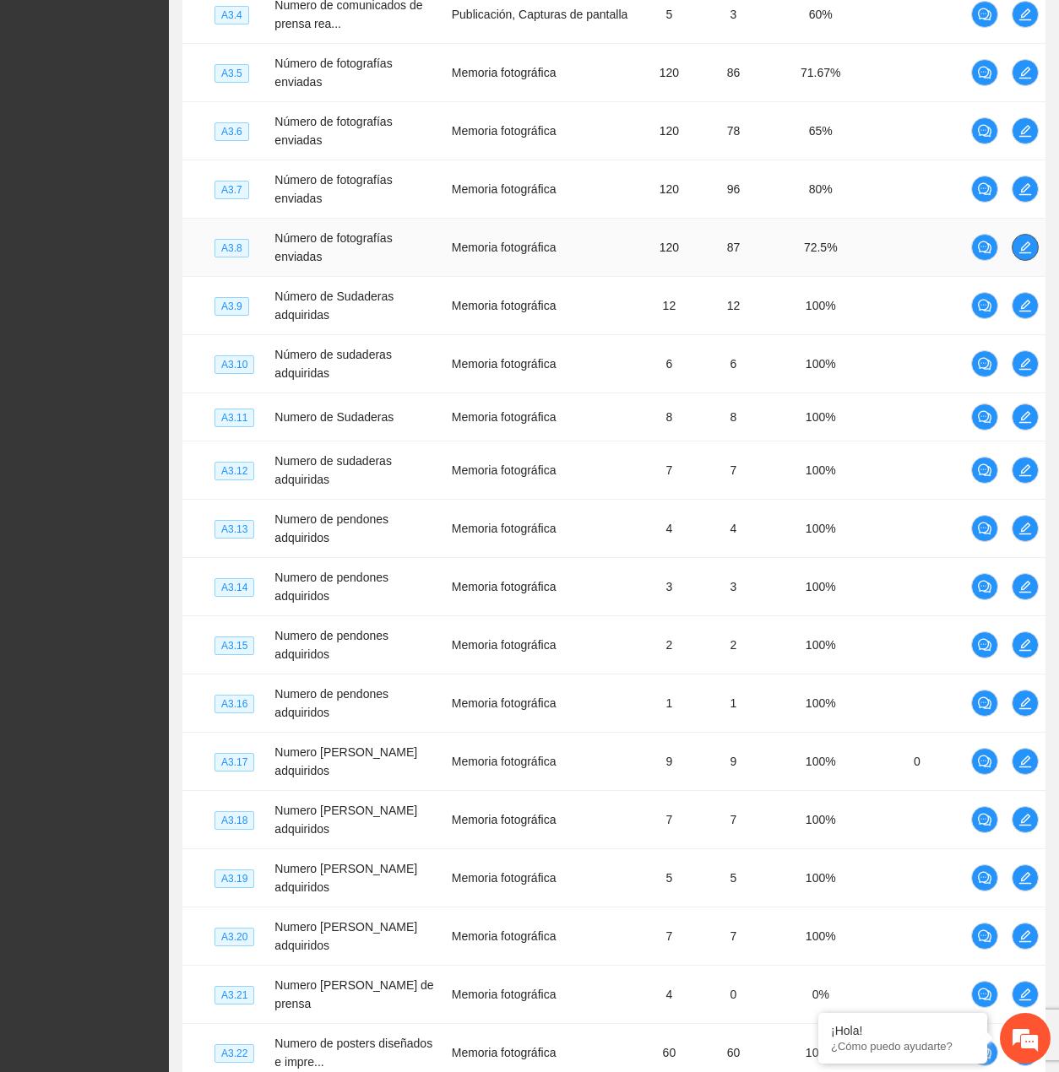
click at [1013, 244] on span "edit" at bounding box center [1024, 248] width 25 height 14
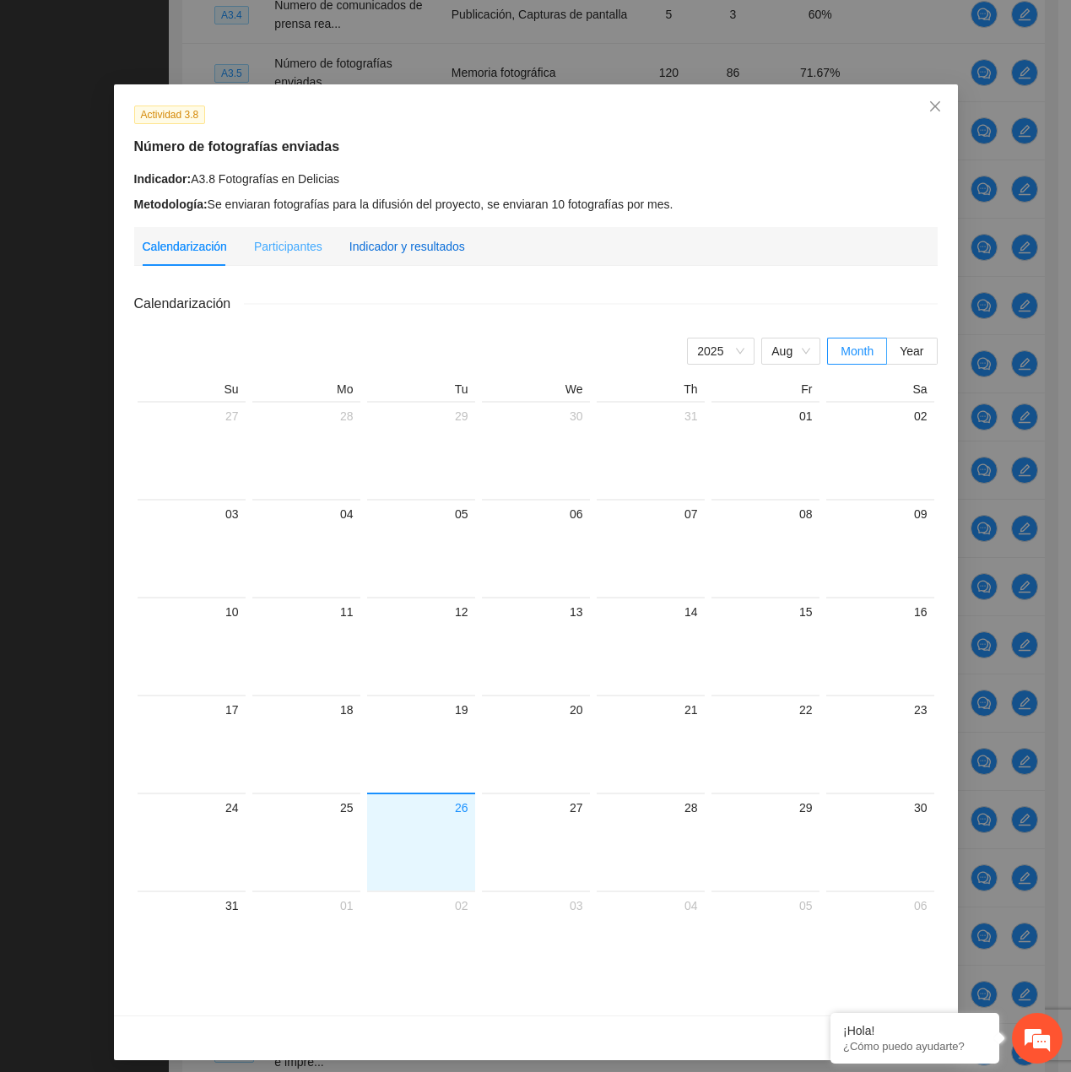
click at [439, 238] on div "Indicador y resultados" at bounding box center [408, 246] width 116 height 19
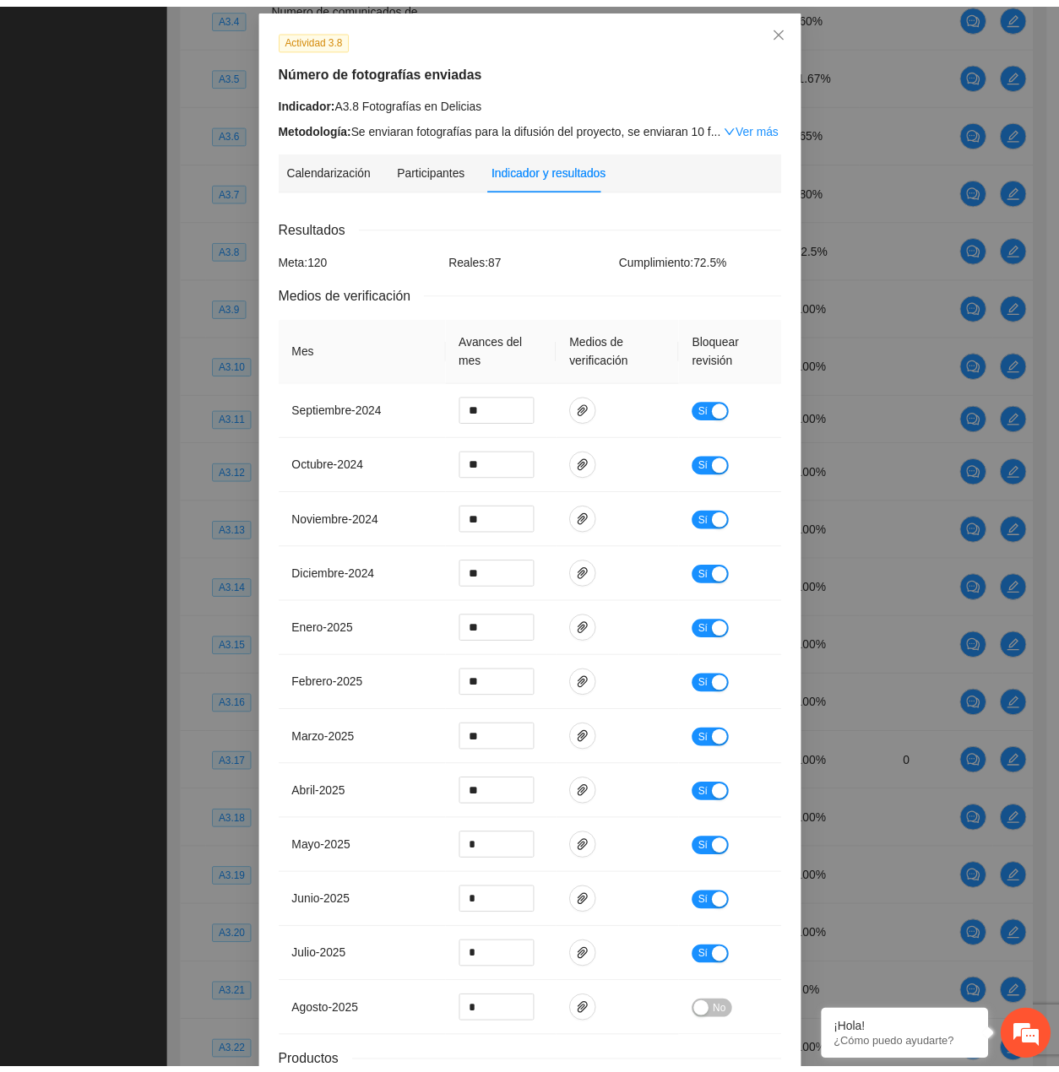
scroll to position [0, 0]
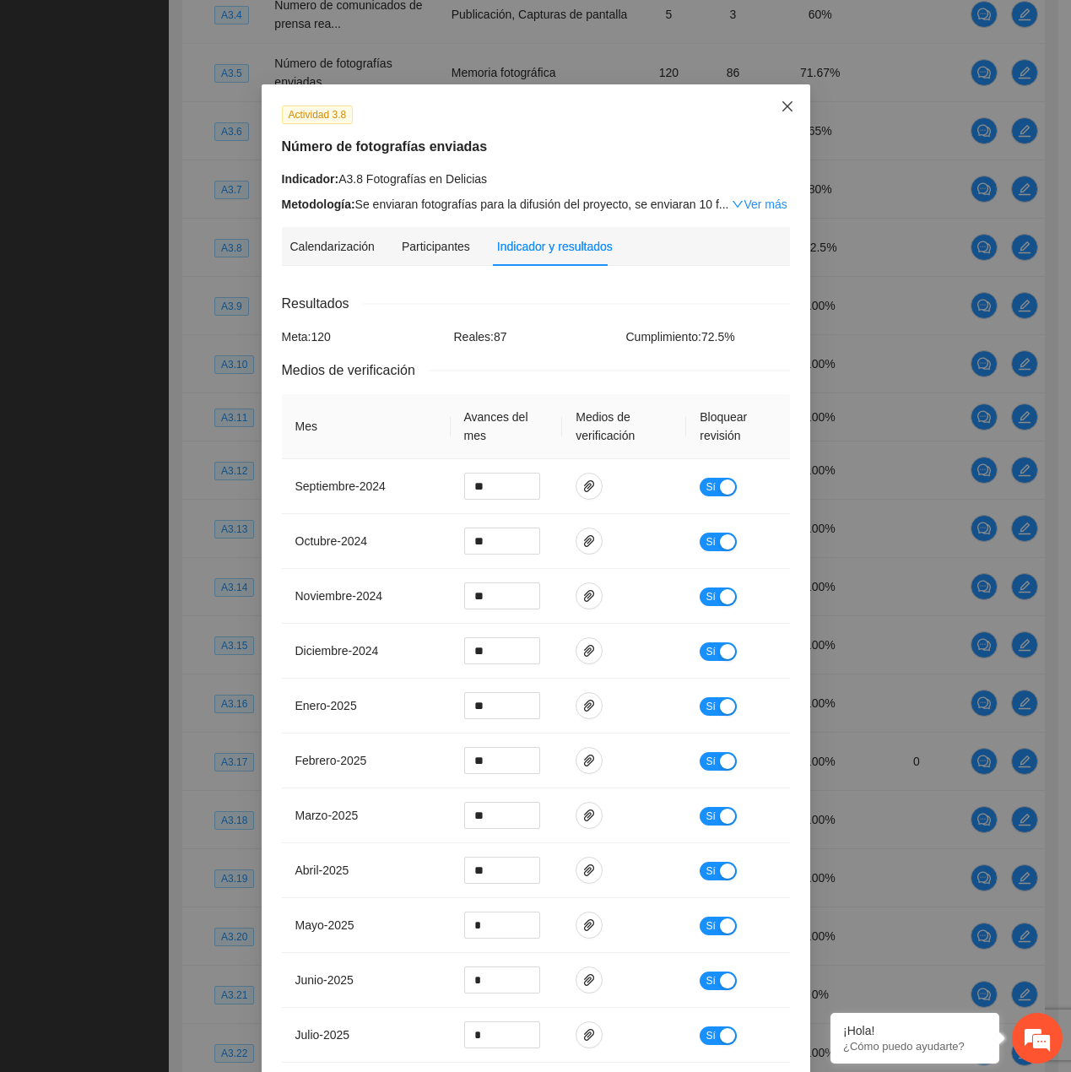
click at [772, 118] on span "Close" at bounding box center [788, 107] width 46 height 46
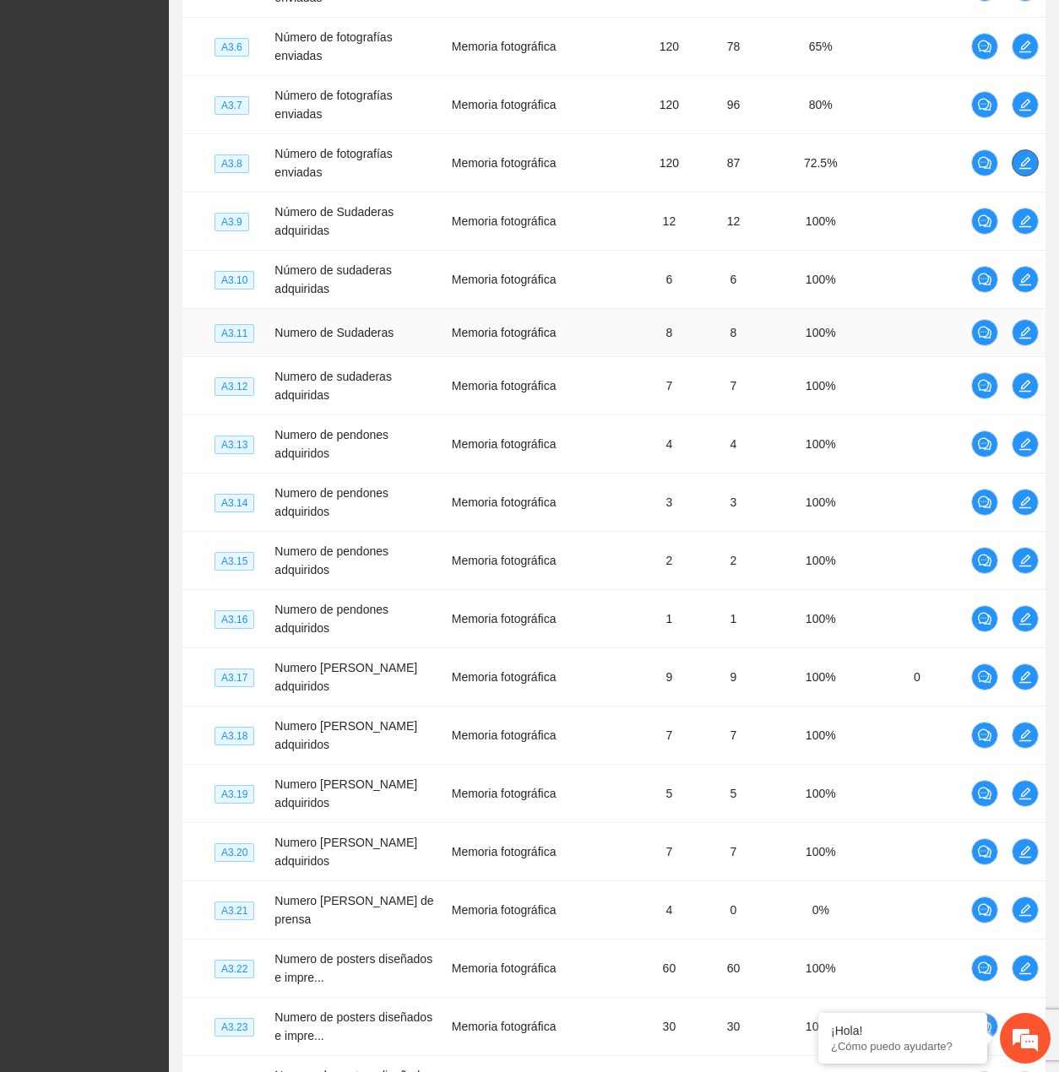
scroll to position [4363, 0]
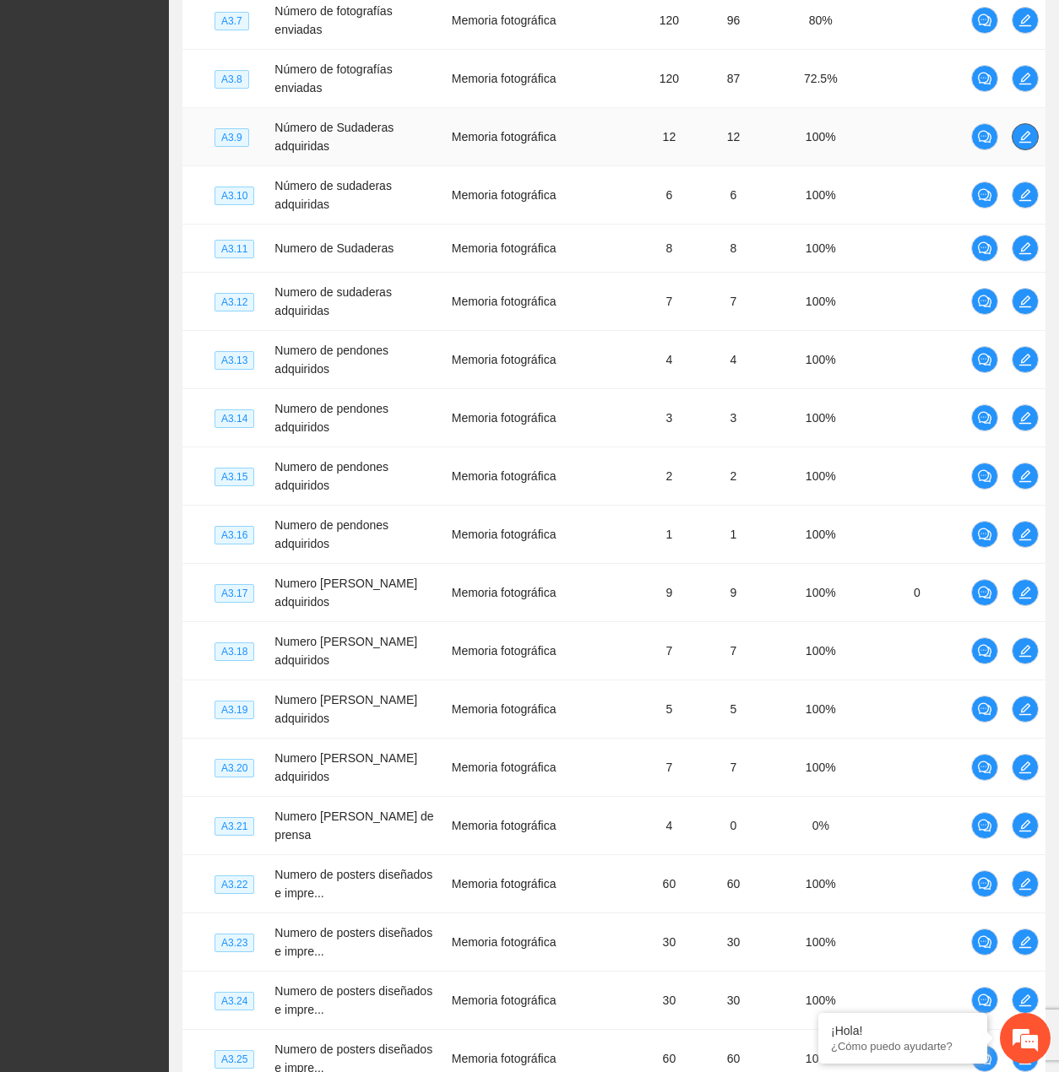
click at [1030, 133] on icon "edit" at bounding box center [1025, 137] width 14 height 14
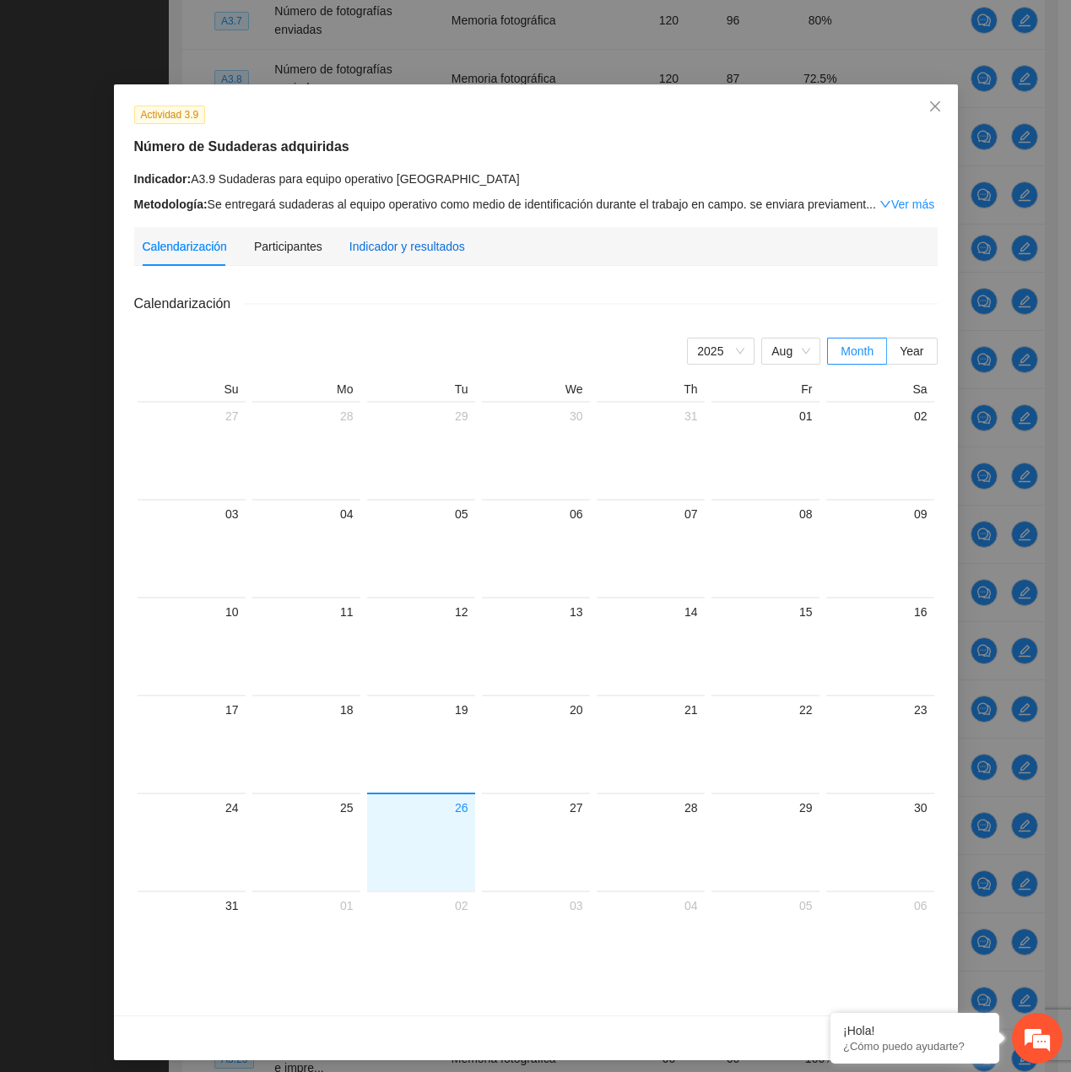
click at [410, 252] on div "Indicador y resultados" at bounding box center [408, 246] width 116 height 19
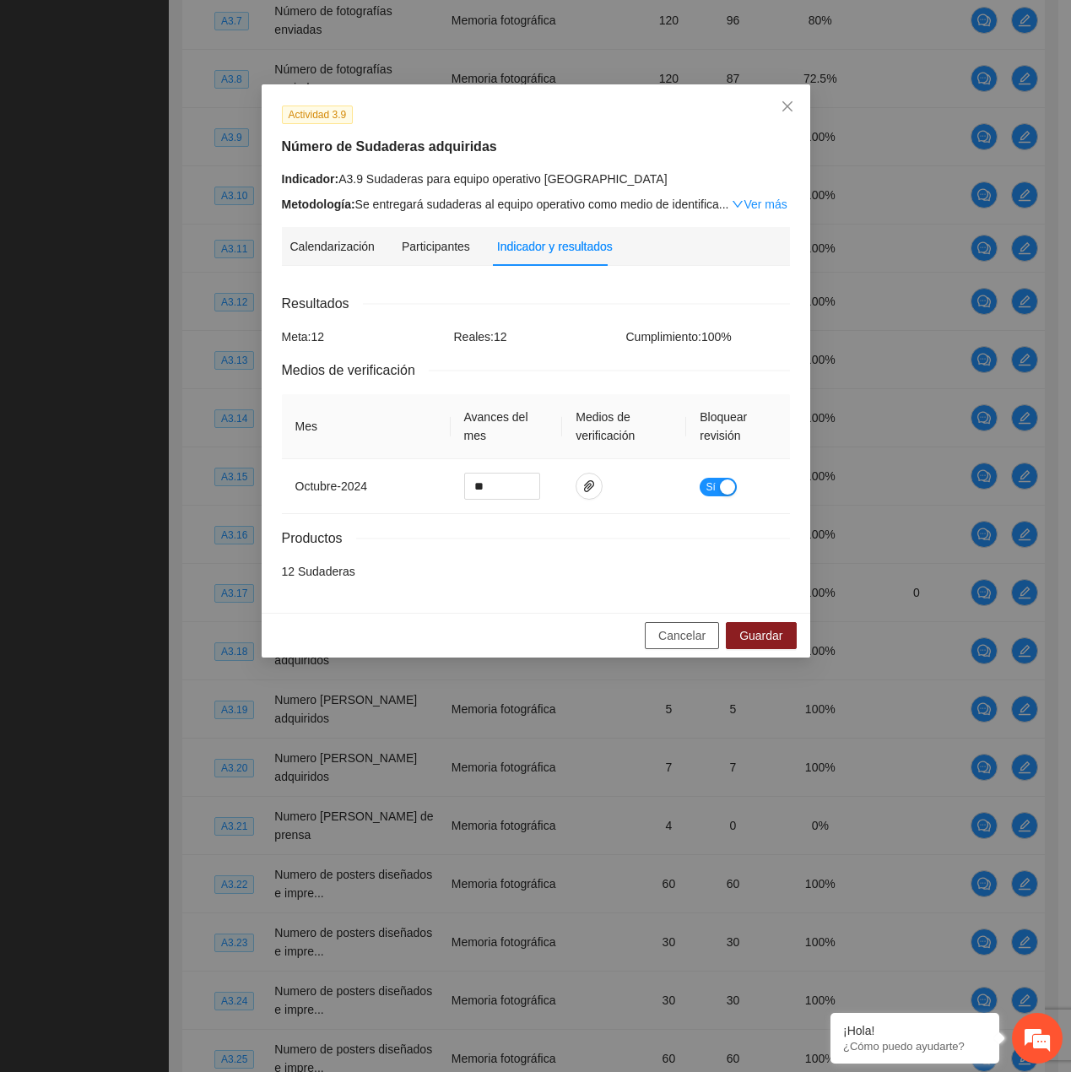
click at [703, 641] on span "Cancelar" at bounding box center [682, 635] width 47 height 19
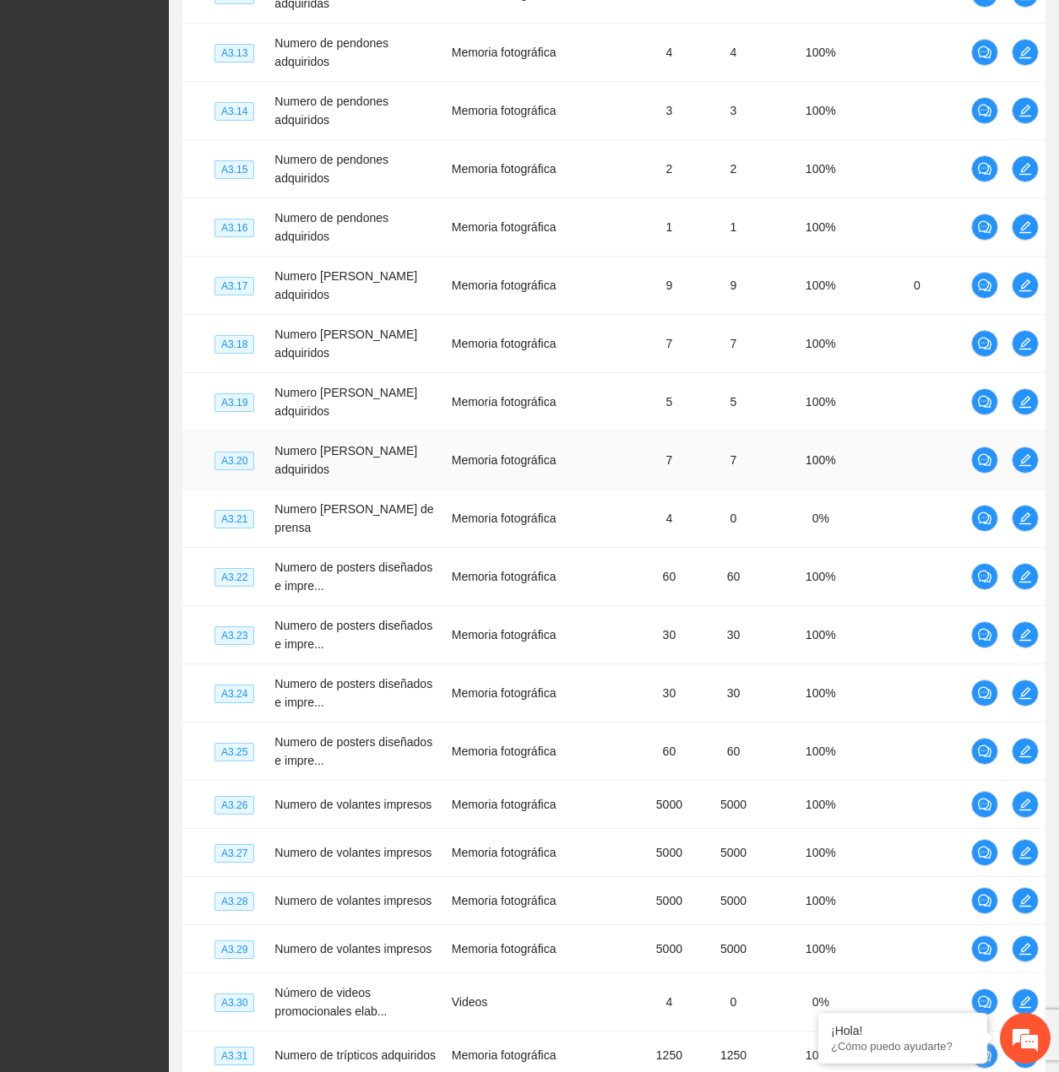
scroll to position [4701, 0]
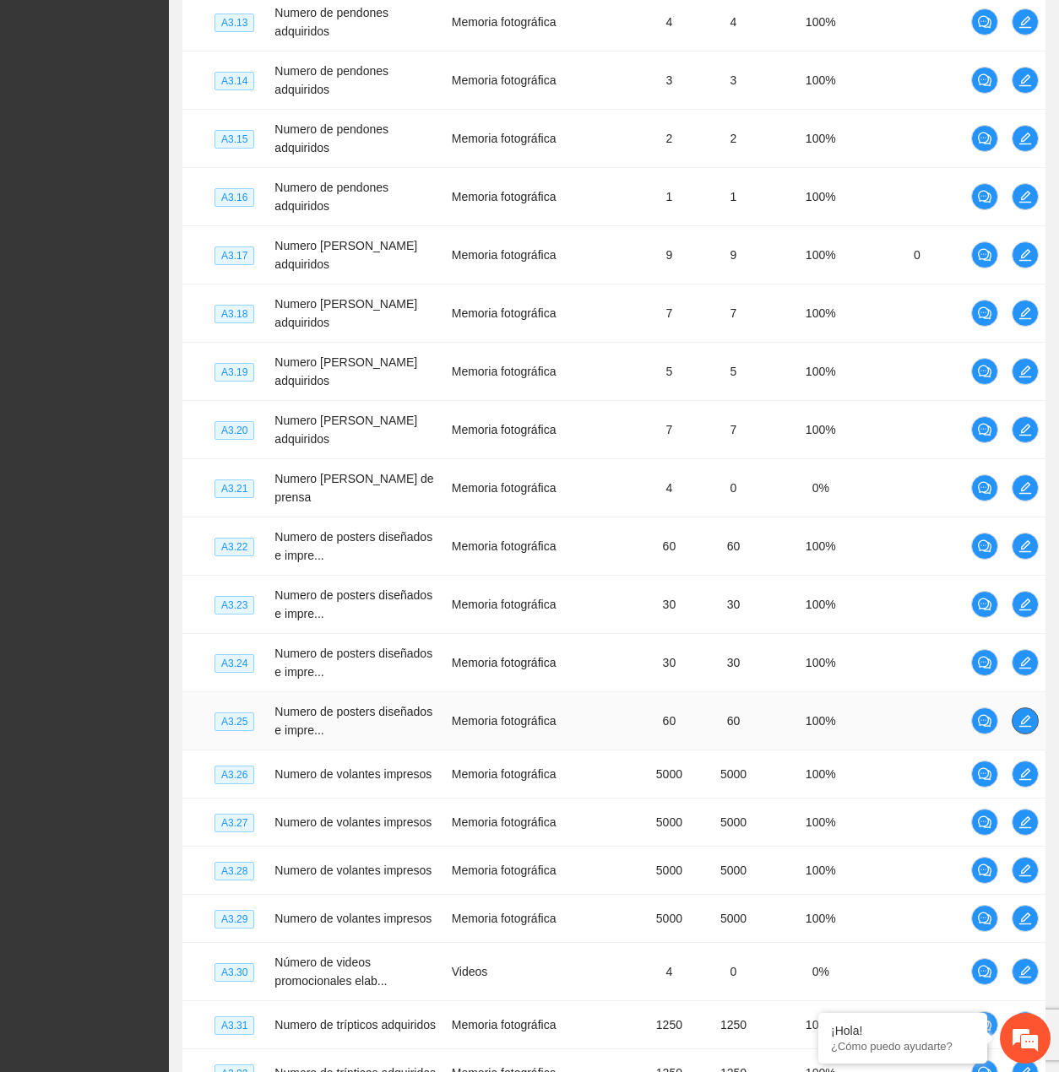
click at [1020, 714] on icon "edit" at bounding box center [1025, 721] width 14 height 14
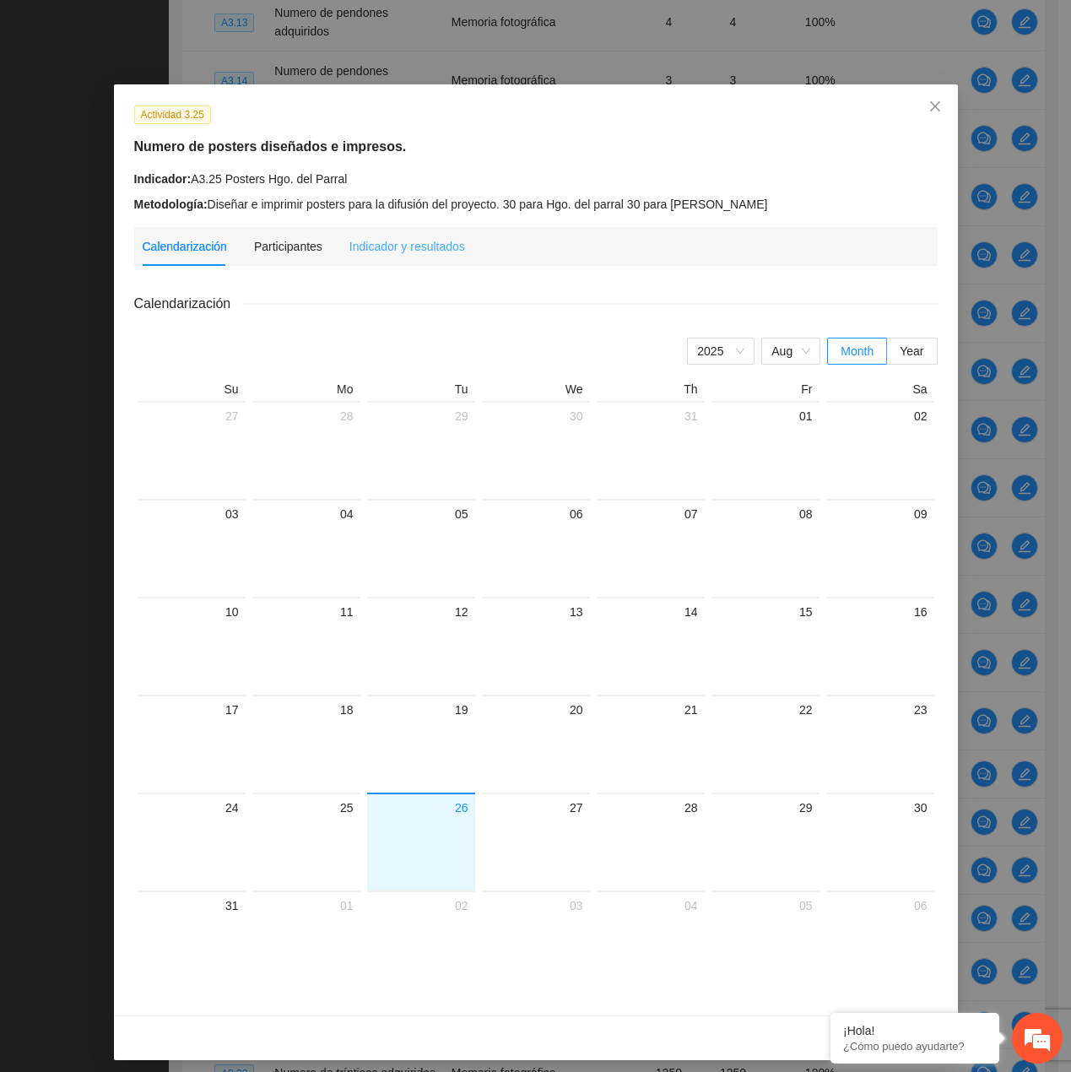
click at [401, 263] on div "Indicador y resultados" at bounding box center [408, 246] width 116 height 39
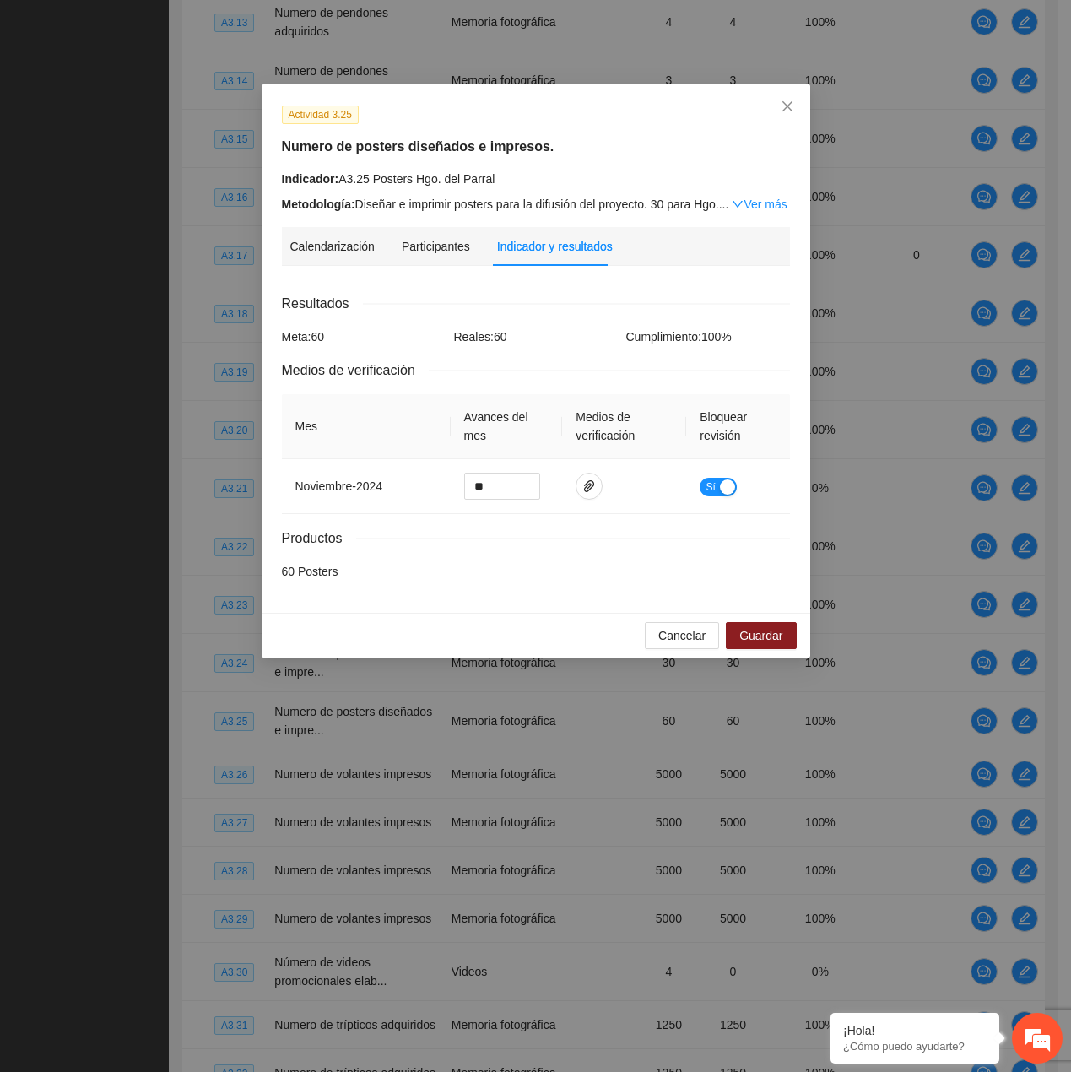
click at [675, 650] on div "Cancelar Guardar" at bounding box center [536, 635] width 549 height 45
click at [675, 632] on span "Cancelar" at bounding box center [682, 635] width 47 height 19
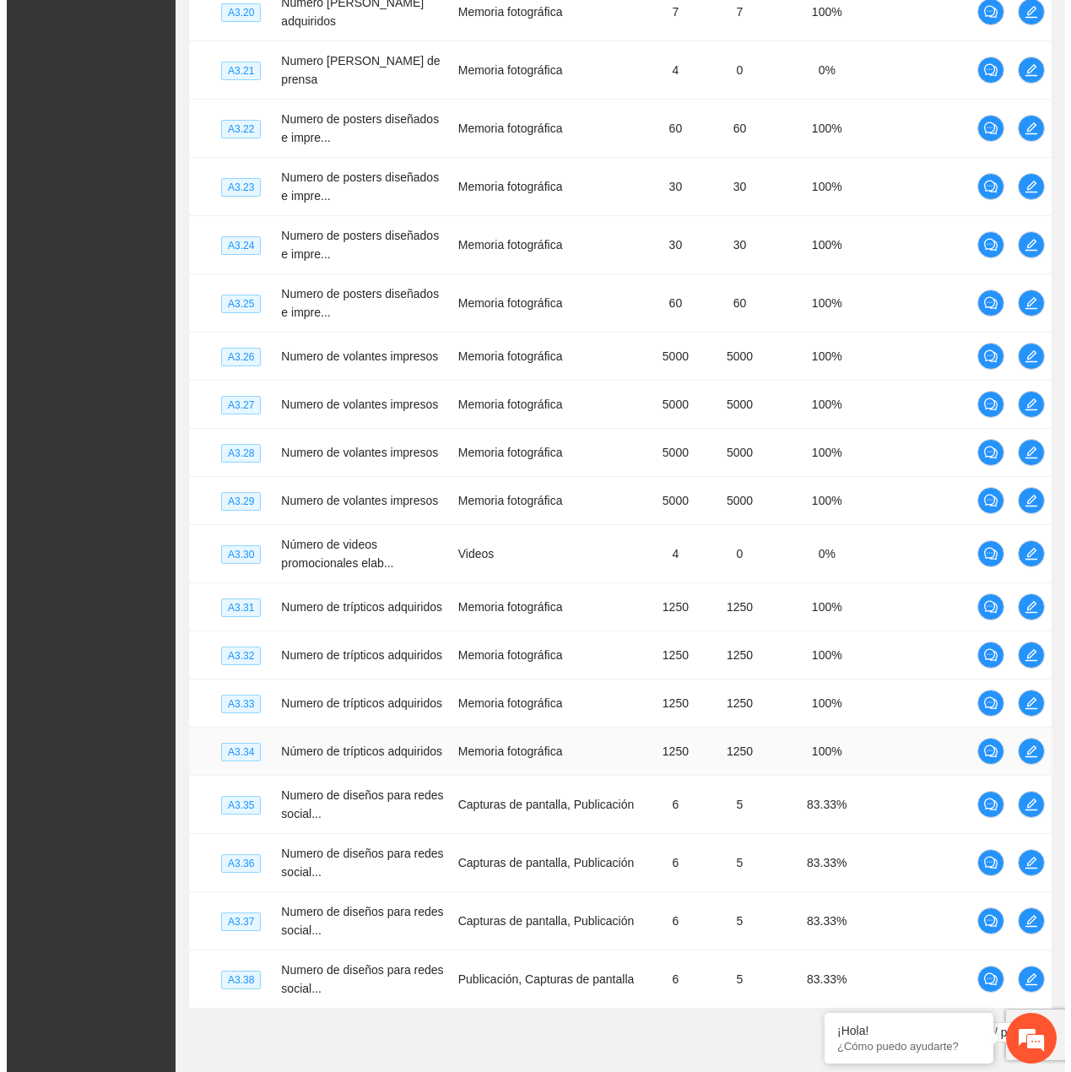
scroll to position [5207, 0]
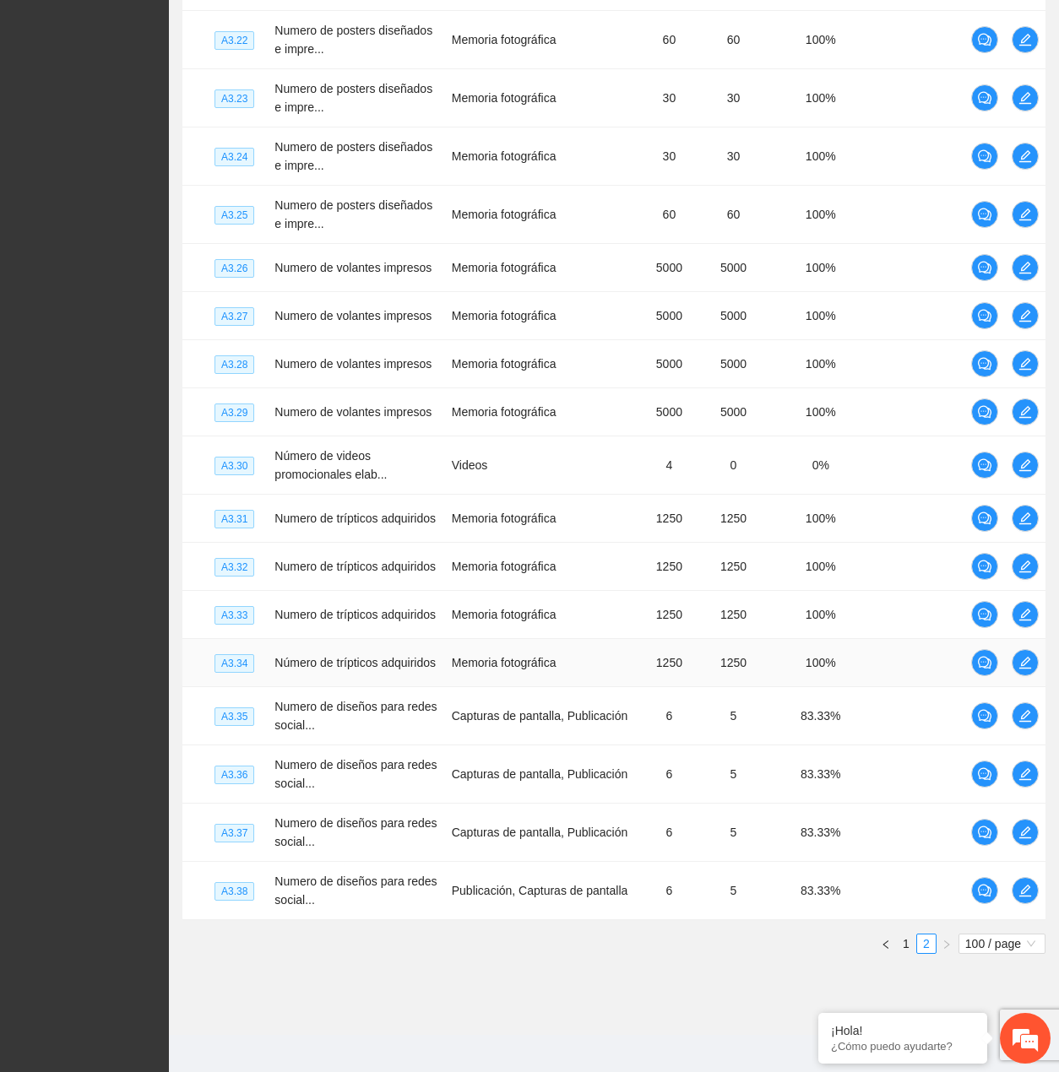
click at [939, 670] on td at bounding box center [917, 663] width 95 height 48
click at [1024, 656] on icon "edit" at bounding box center [1025, 663] width 14 height 14
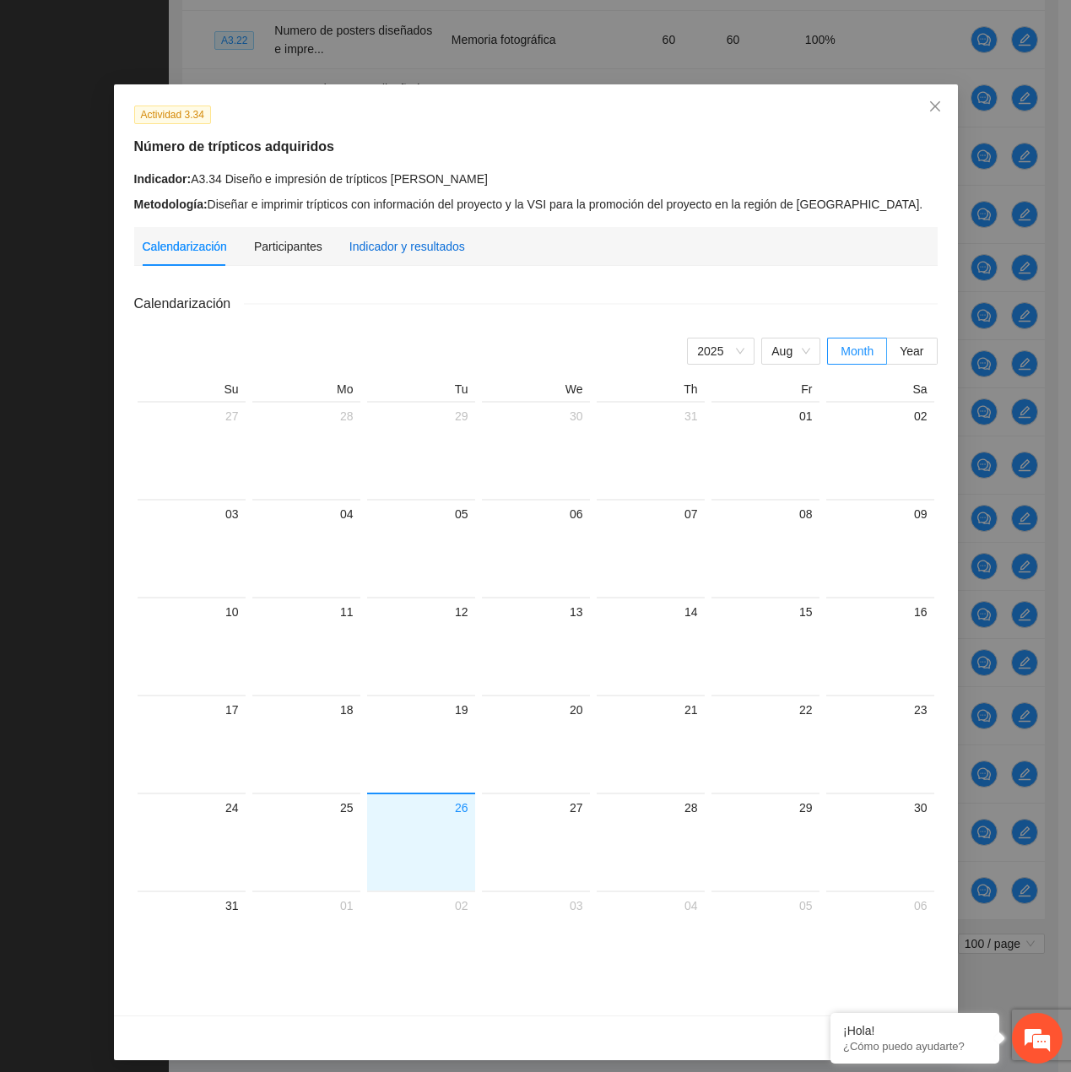
click at [396, 251] on div "Indicador y resultados" at bounding box center [408, 246] width 116 height 19
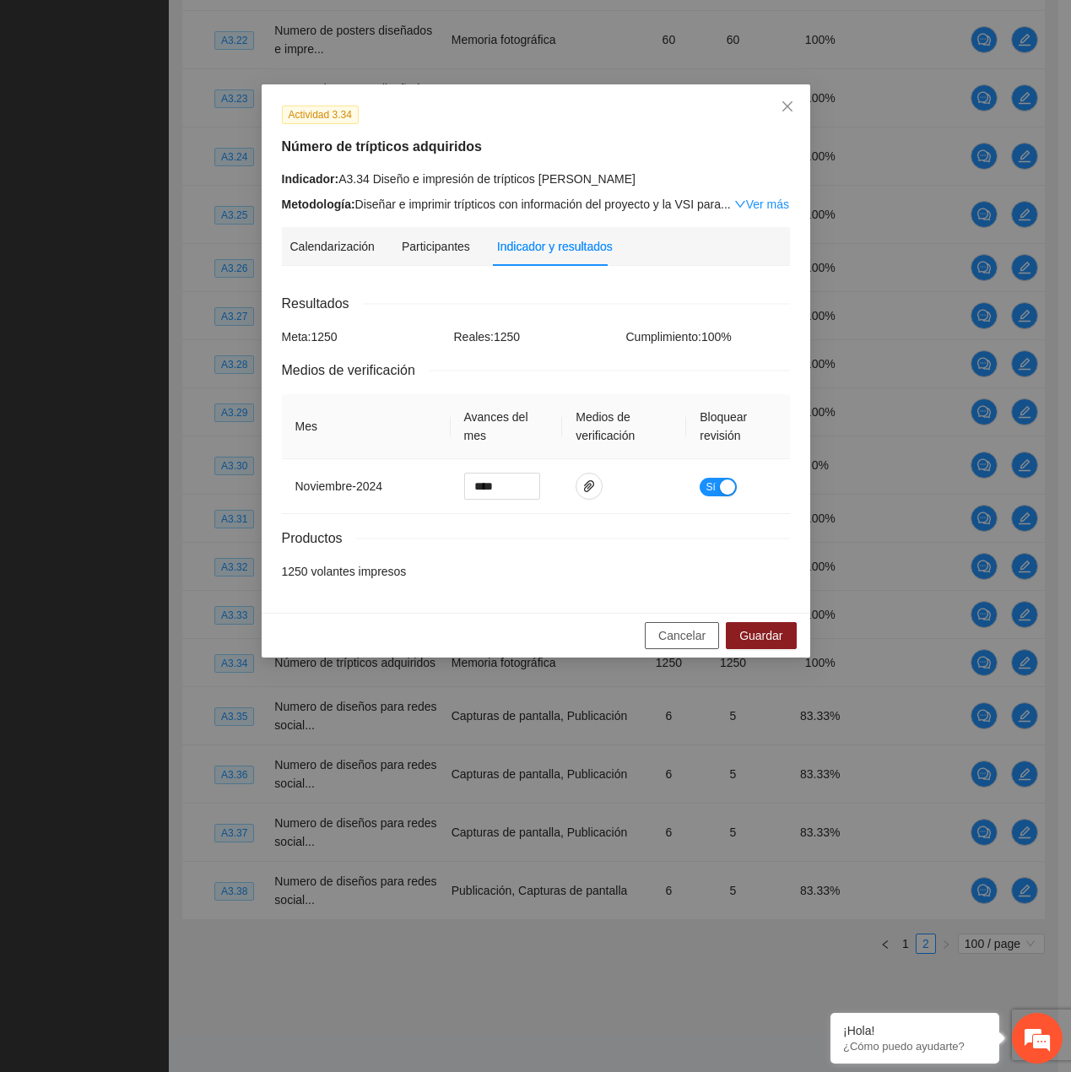
click at [676, 644] on span "Cancelar" at bounding box center [682, 635] width 47 height 19
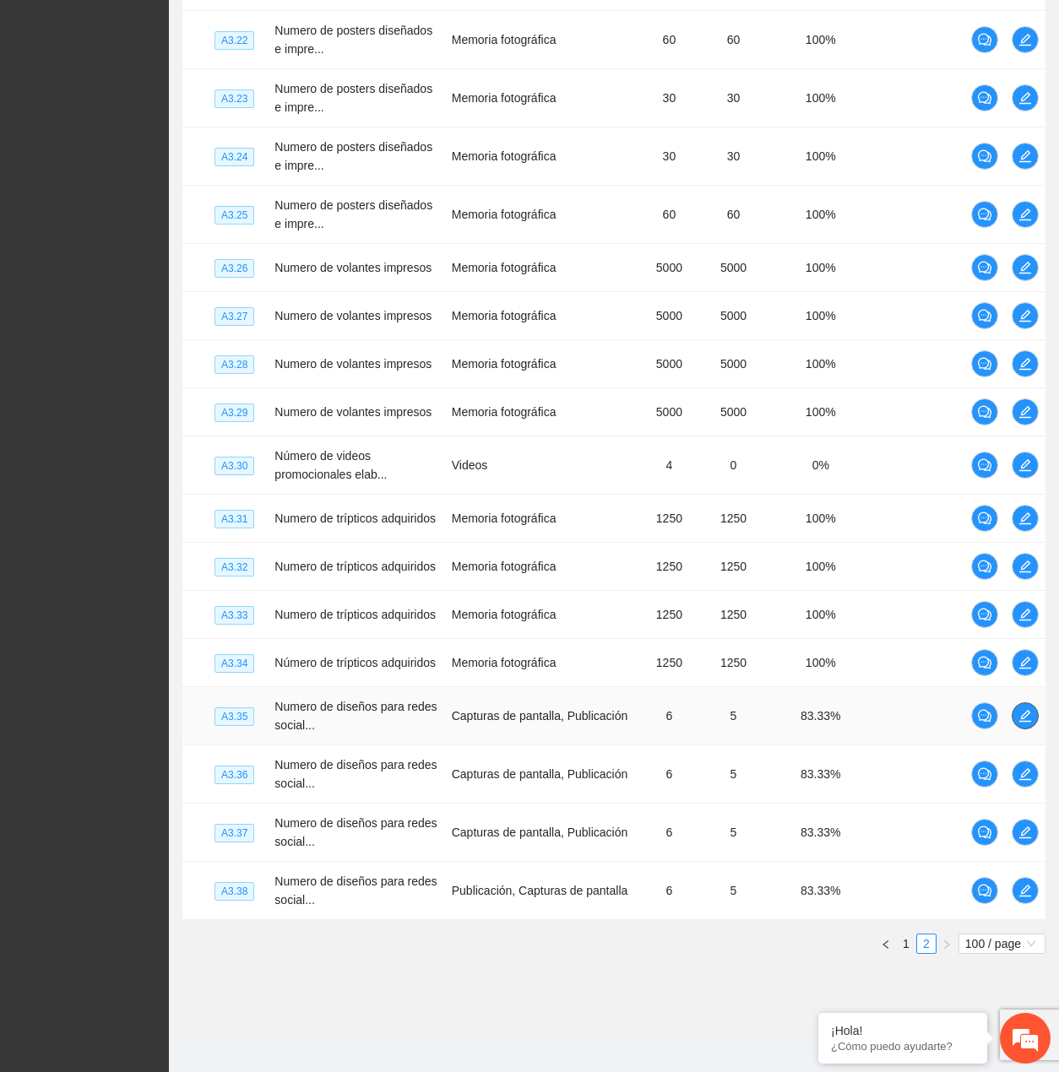
click at [1018, 709] on icon "edit" at bounding box center [1025, 716] width 14 height 14
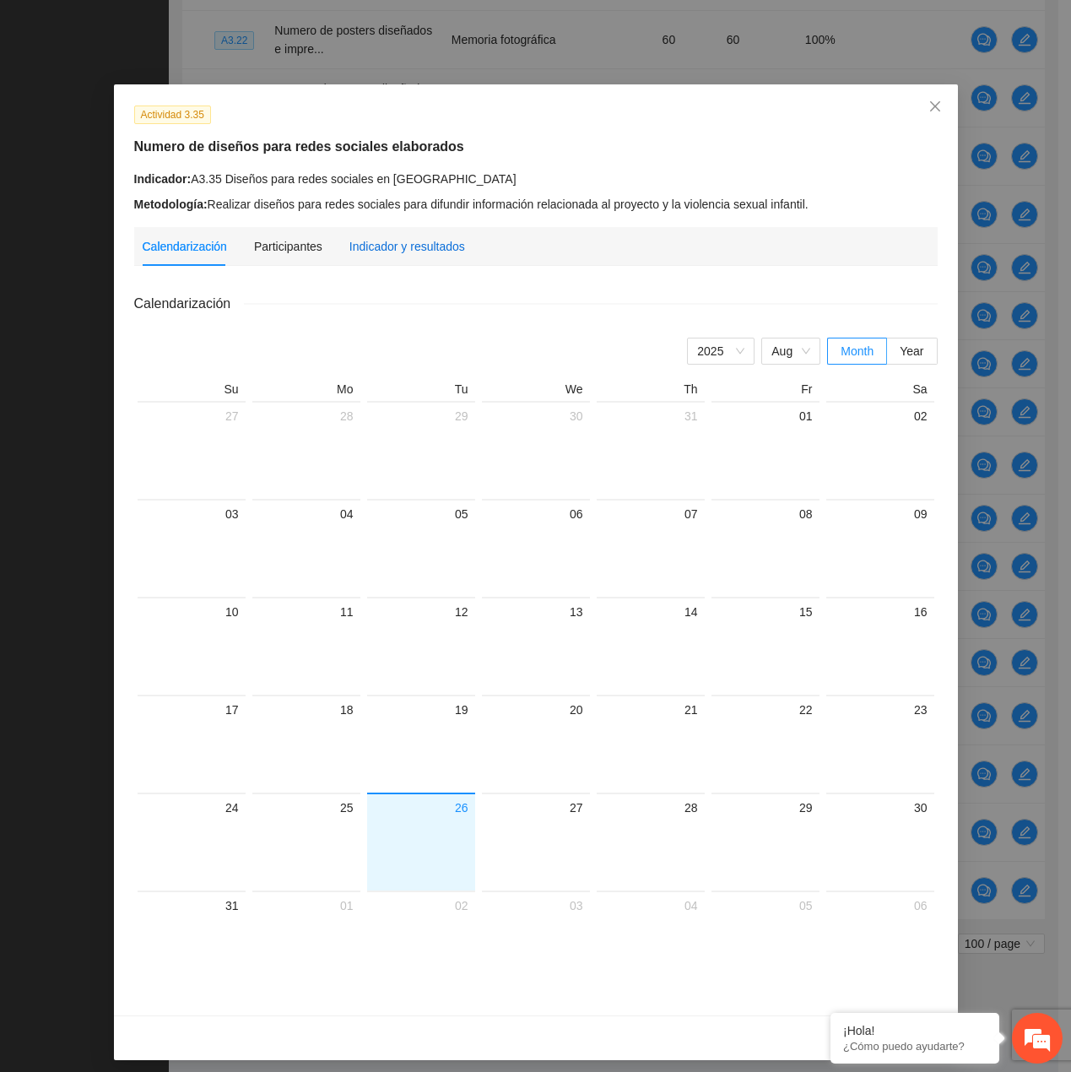
click at [350, 245] on div "Indicador y resultados" at bounding box center [408, 246] width 116 height 19
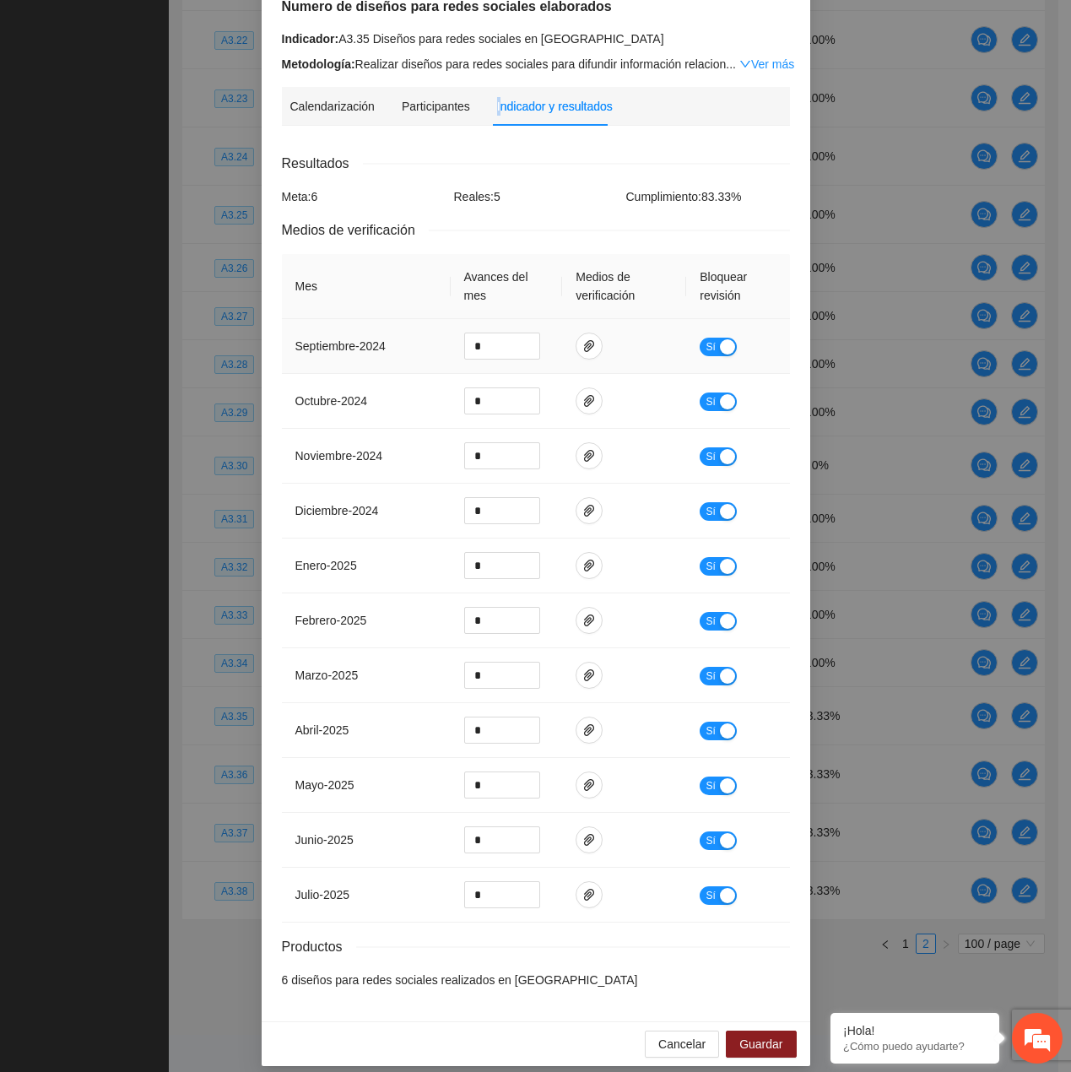
scroll to position [154, 0]
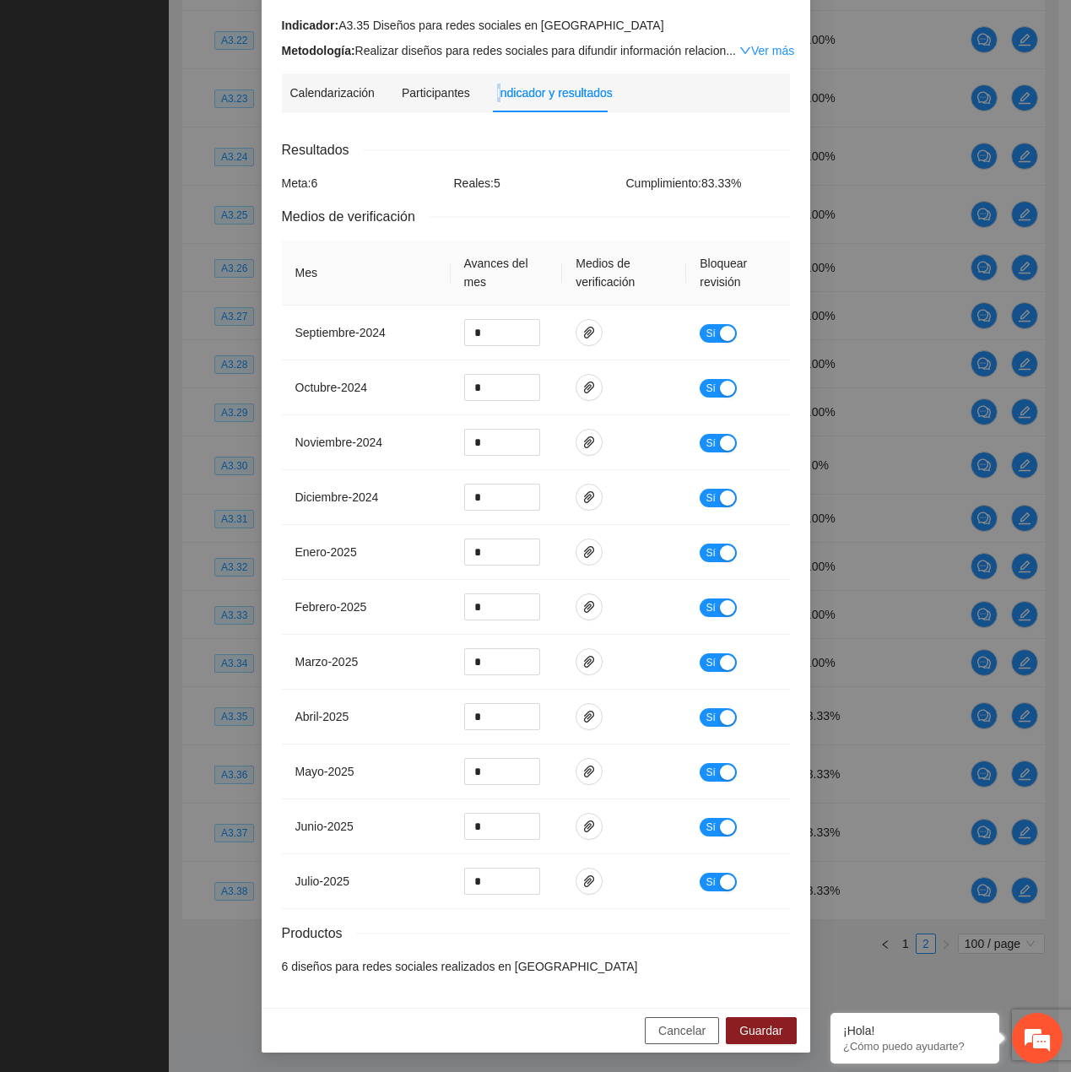
click at [679, 1027] on span "Cancelar" at bounding box center [682, 1031] width 47 height 19
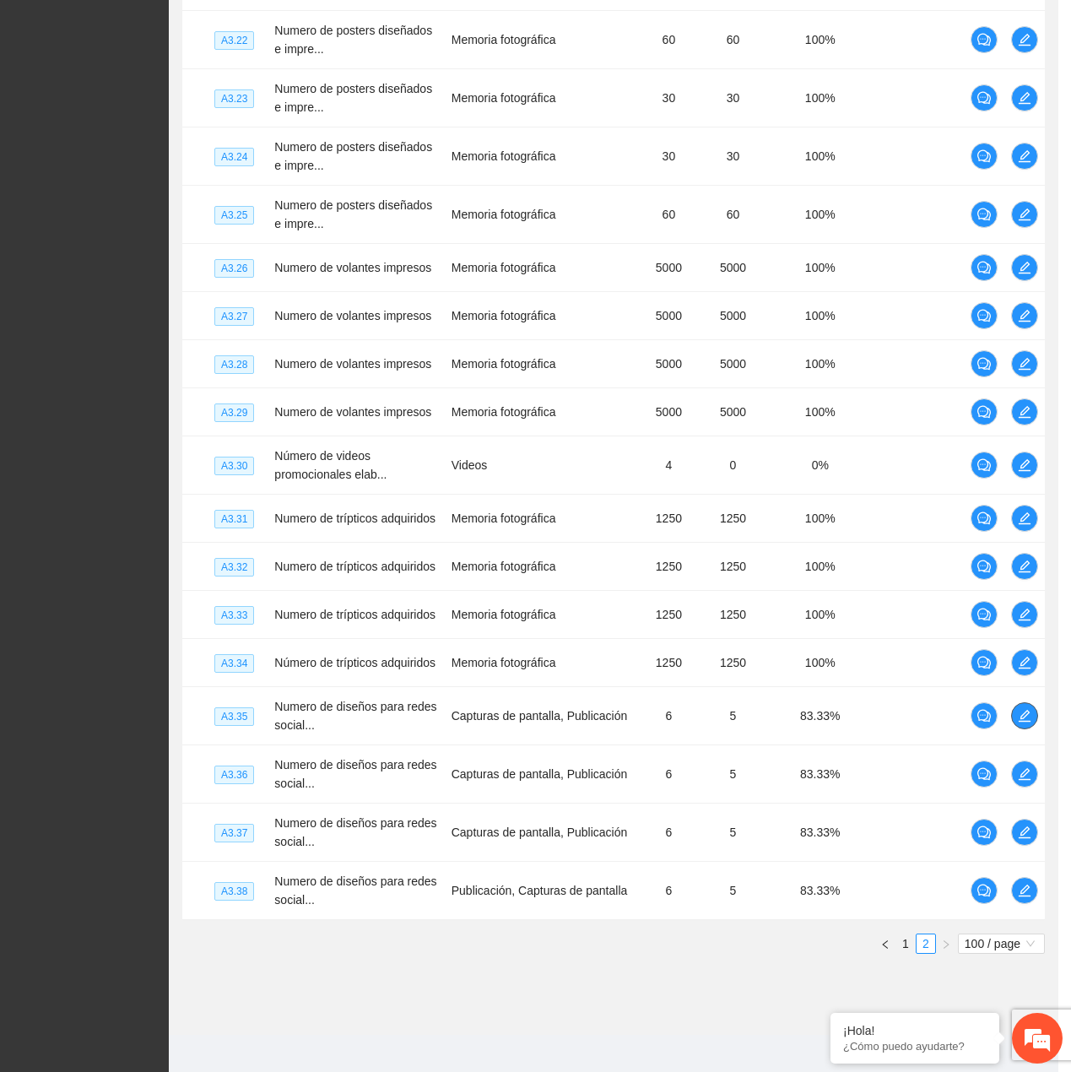
scroll to position [5167, 0]
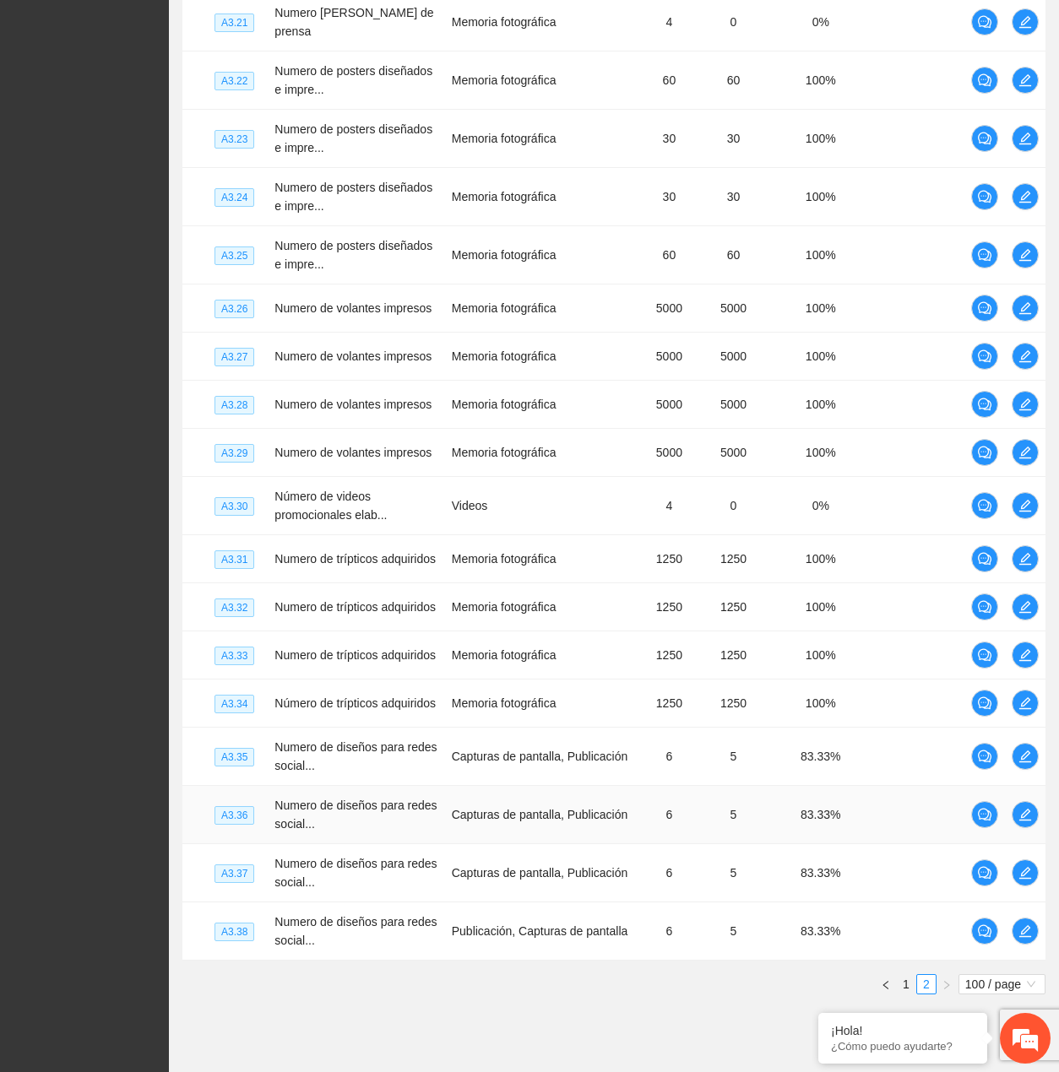
click at [889, 795] on td at bounding box center [917, 815] width 95 height 58
drag, startPoint x: 1039, startPoint y: 803, endPoint x: 1031, endPoint y: 804, distance: 8.5
click at [1038, 803] on td at bounding box center [1025, 815] width 41 height 58
click at [1031, 808] on icon "edit" at bounding box center [1025, 815] width 14 height 14
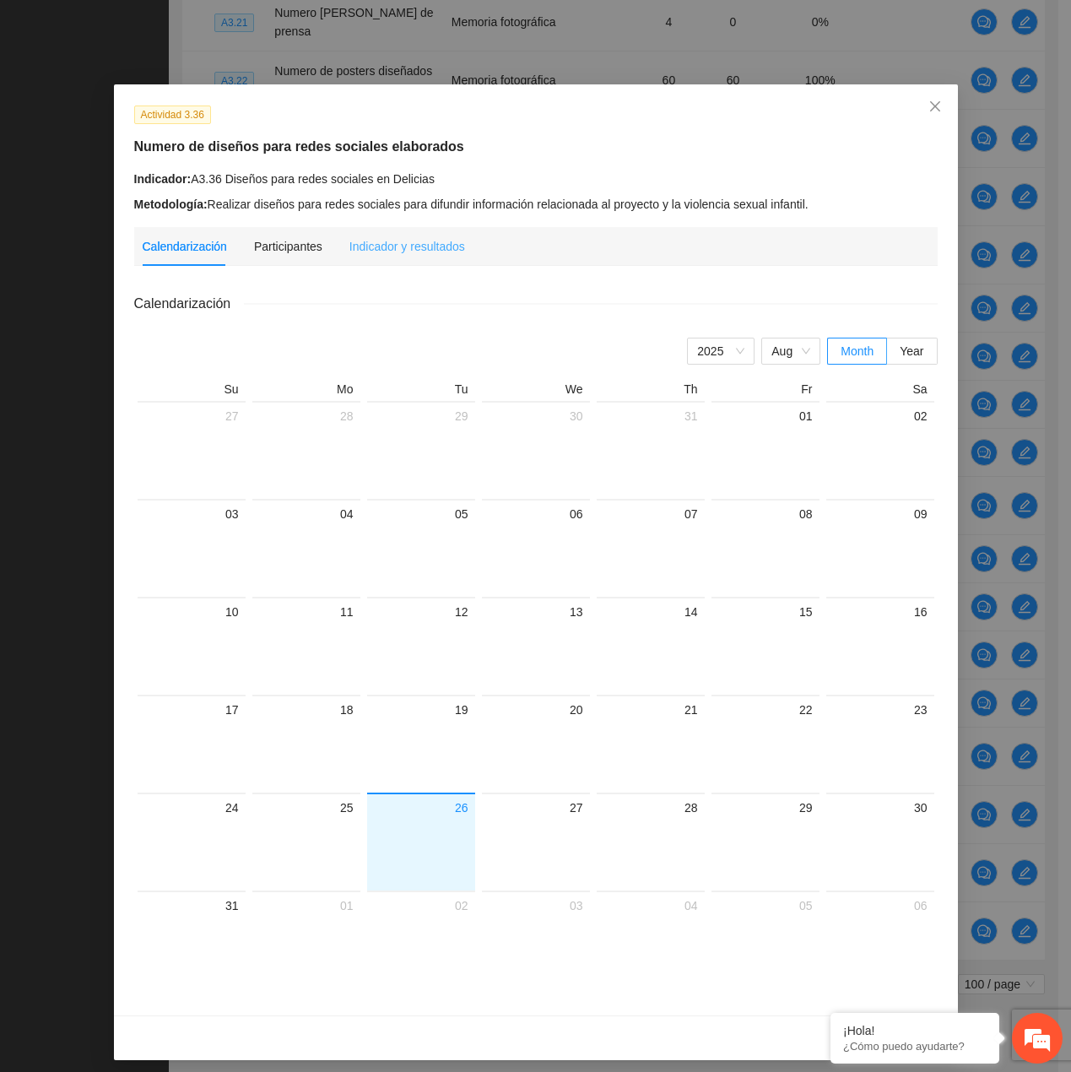
click at [427, 257] on div "Indicador y resultados" at bounding box center [408, 246] width 116 height 39
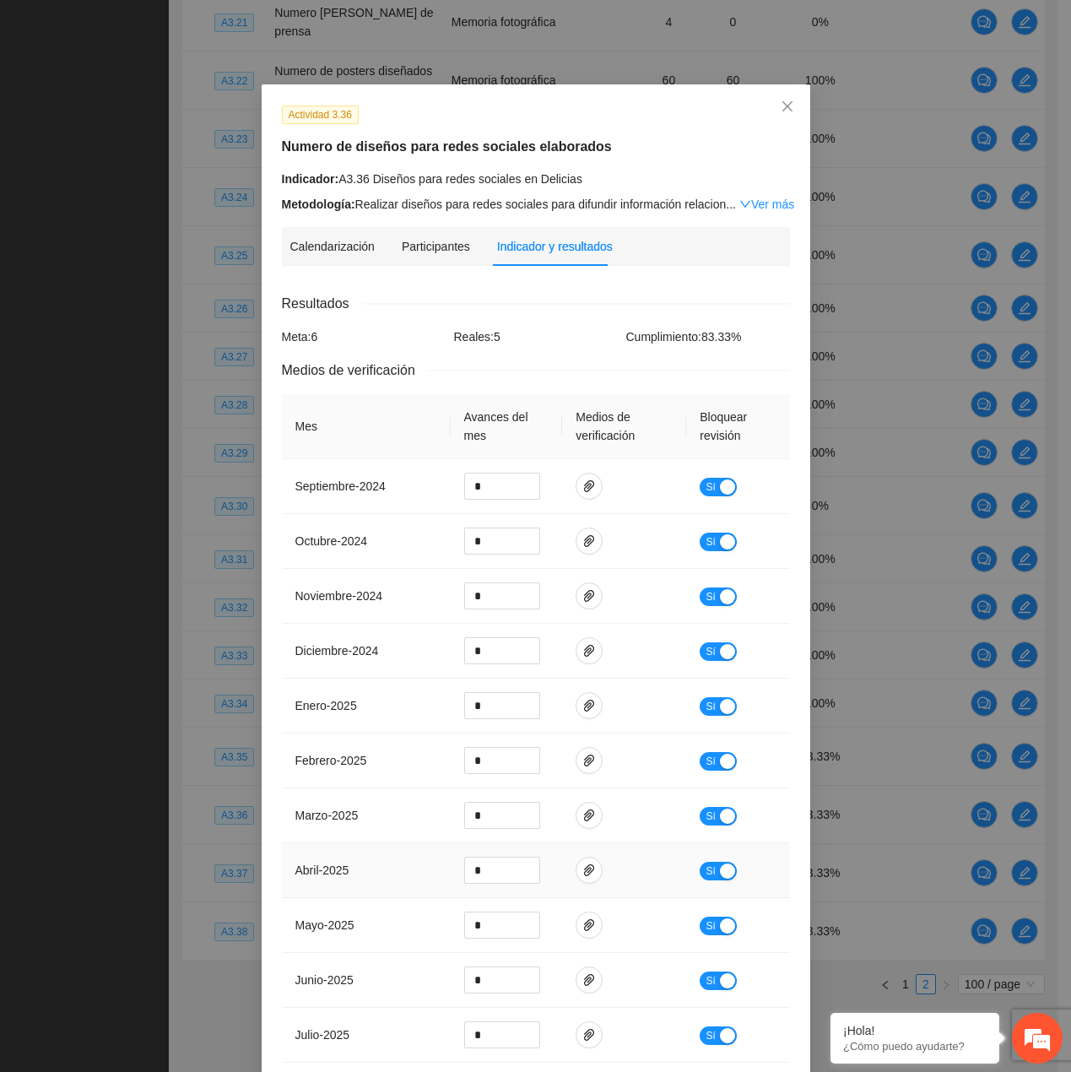
scroll to position [154, 0]
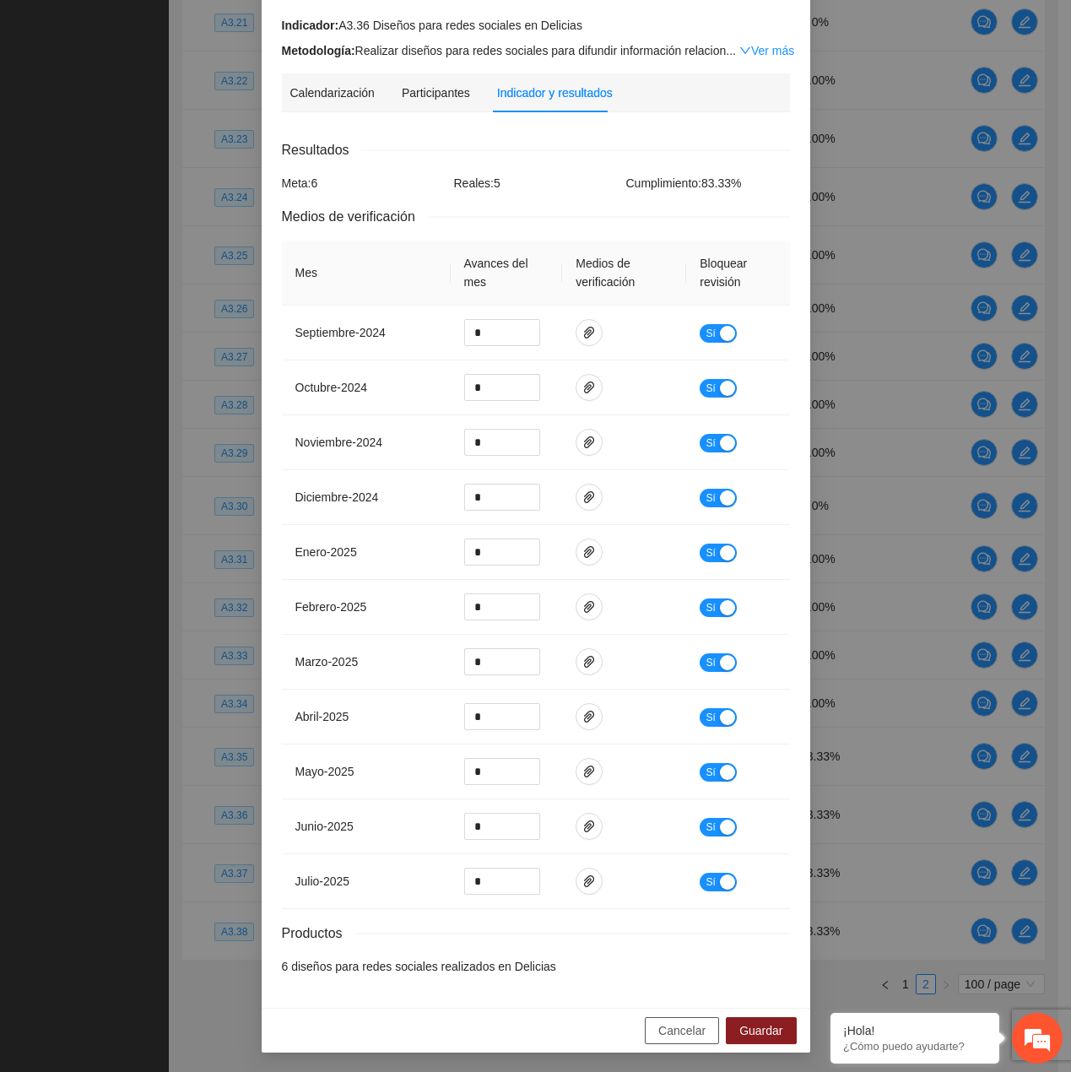
click at [686, 1032] on span "Cancelar" at bounding box center [682, 1031] width 47 height 19
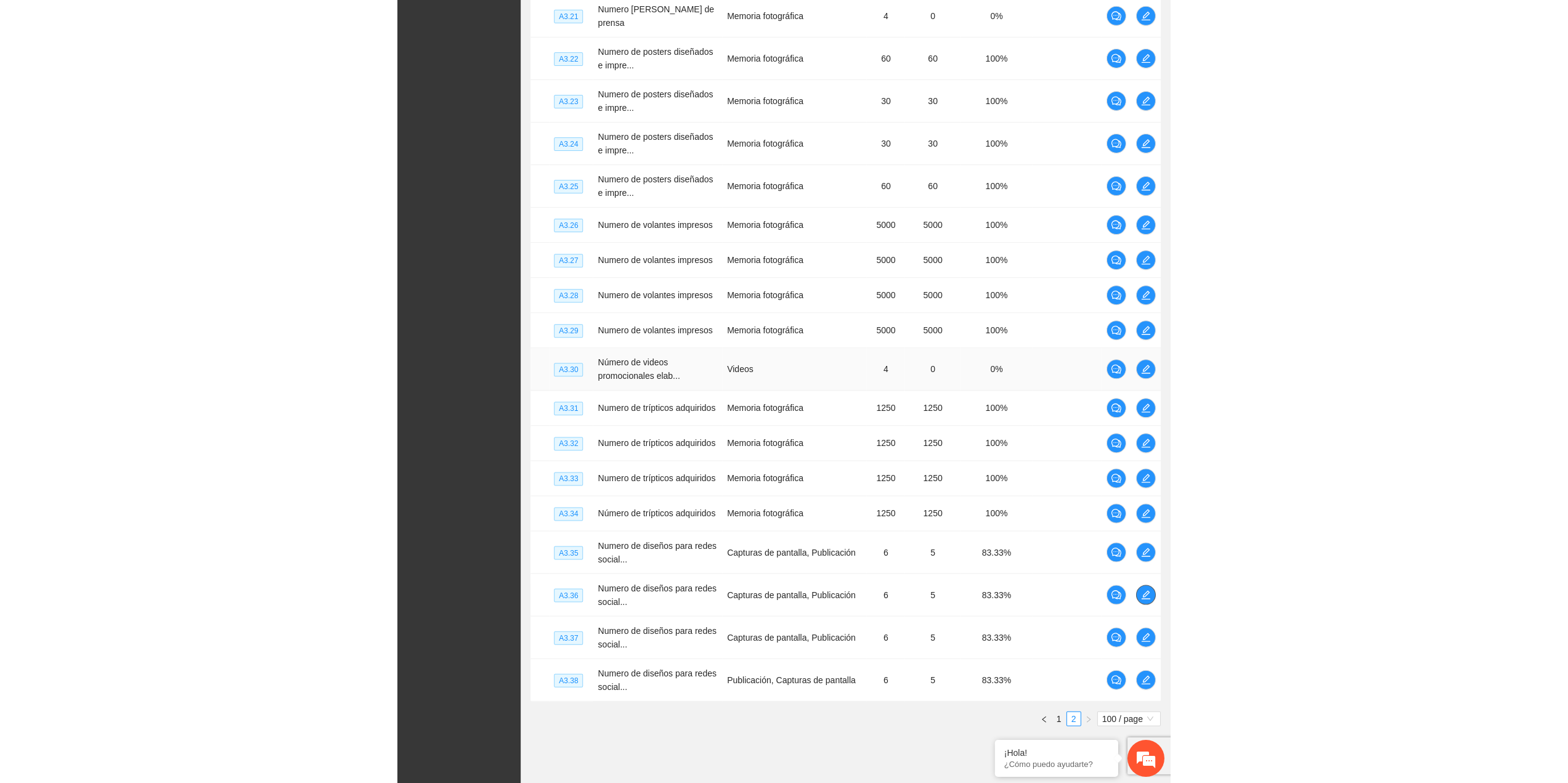
scroll to position [3147, 0]
